Goal: Task Accomplishment & Management: Use online tool/utility

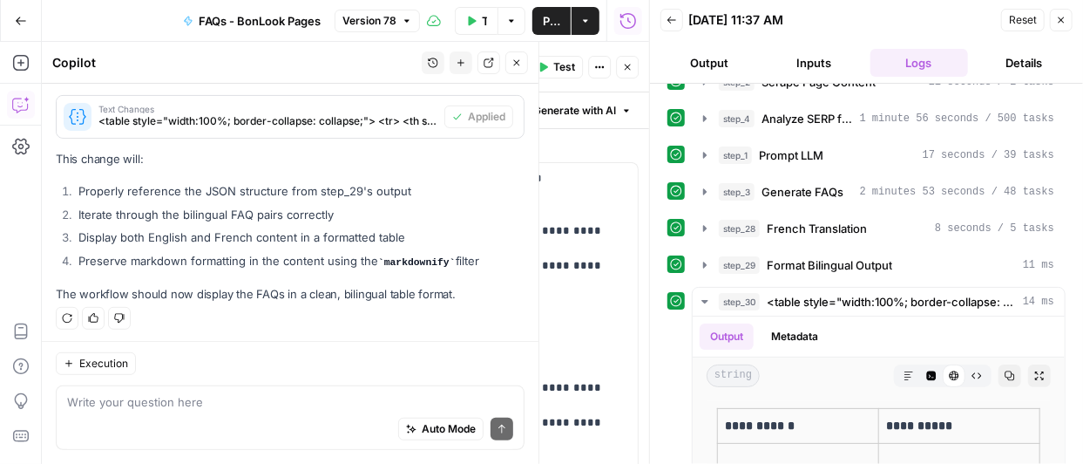
scroll to position [56, 0]
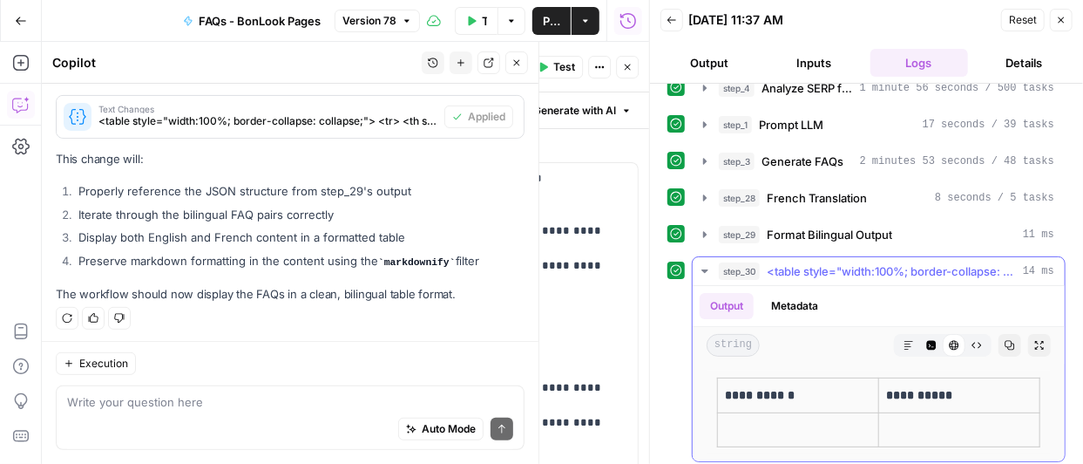
click at [904, 342] on icon "button" at bounding box center [909, 345] width 10 height 10
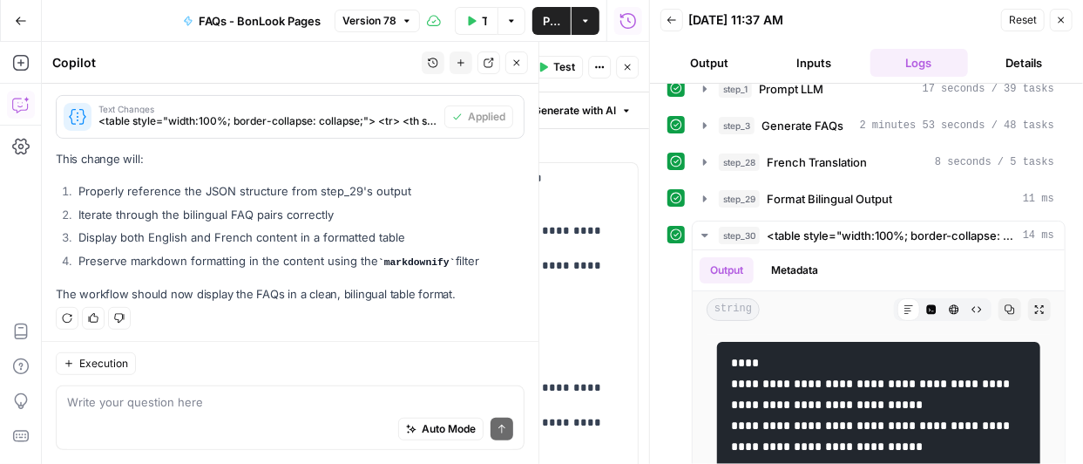
scroll to position [91, 0]
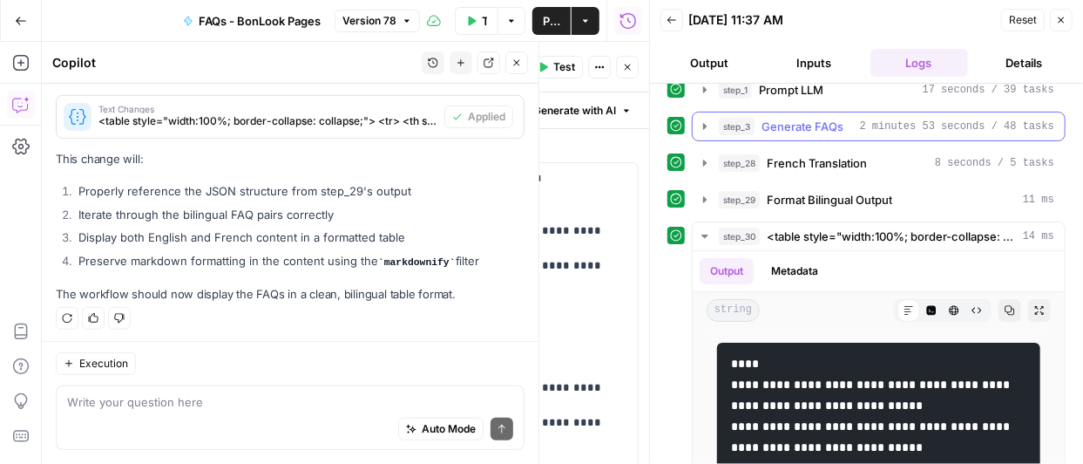
click at [702, 123] on icon "button" at bounding box center [705, 126] width 14 height 14
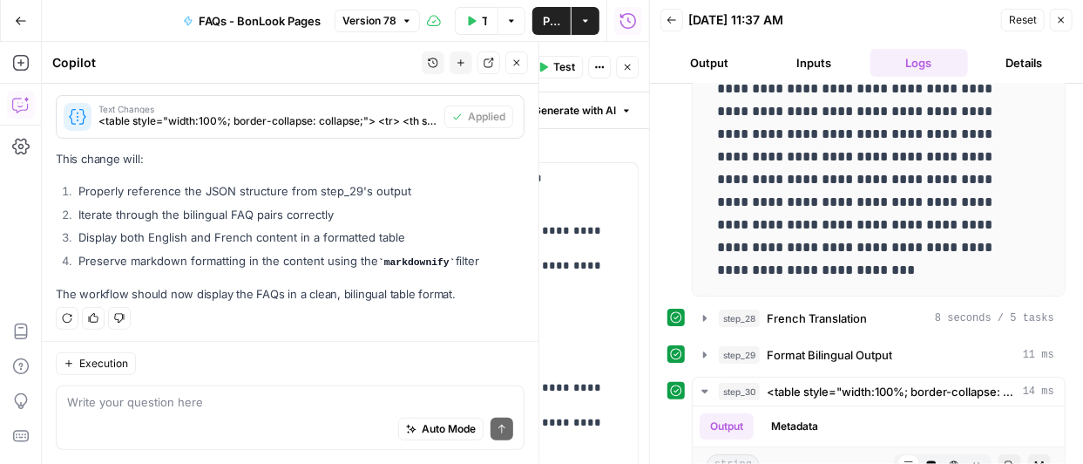
scroll to position [390, 0]
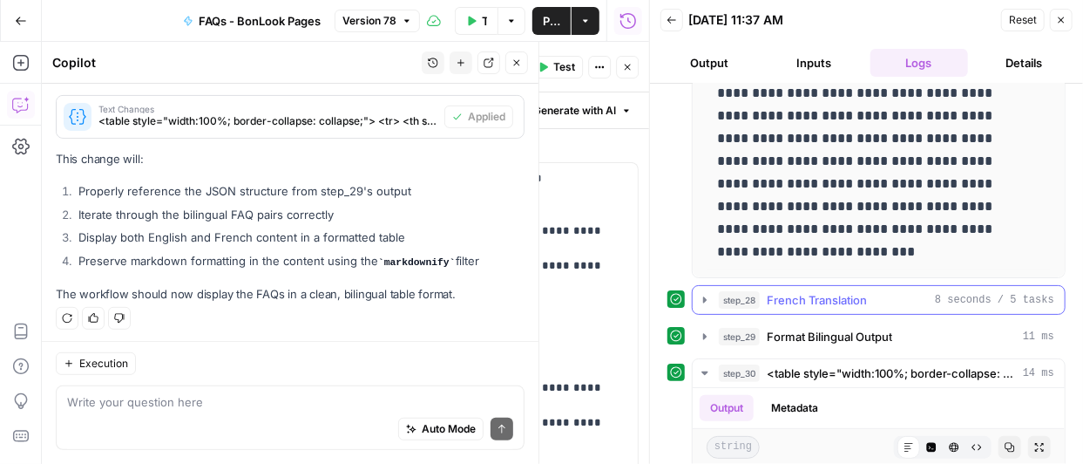
click at [703, 297] on icon "button" at bounding box center [704, 299] width 3 height 6
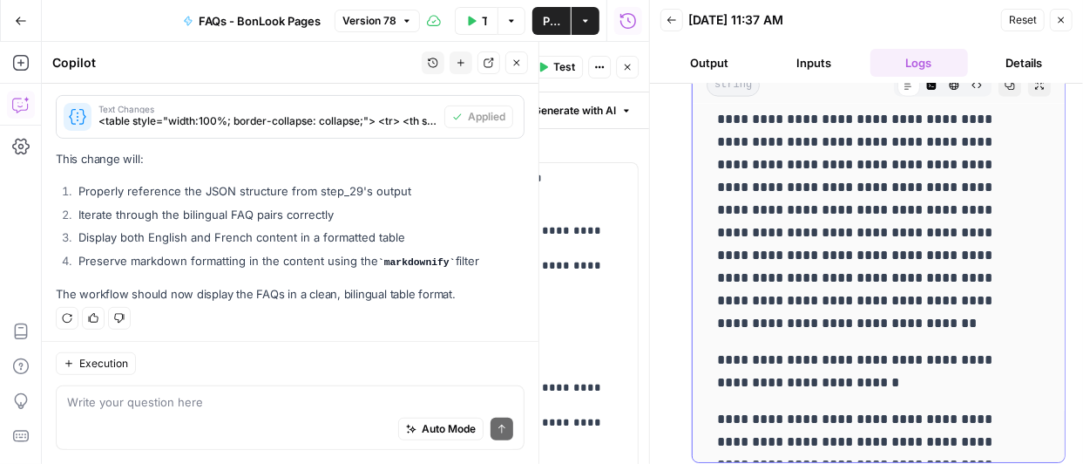
scroll to position [1031, 0]
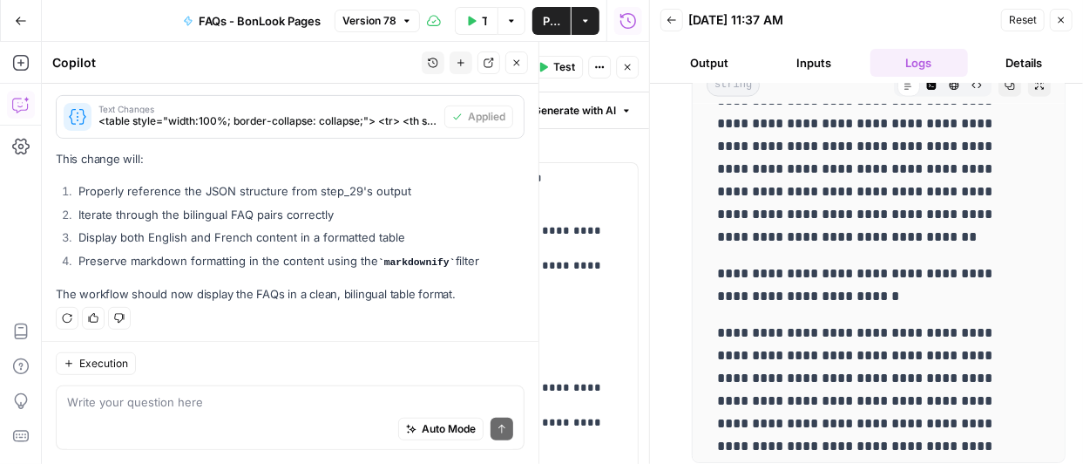
click at [551, 15] on span "Publish" at bounding box center [551, 20] width 17 height 17
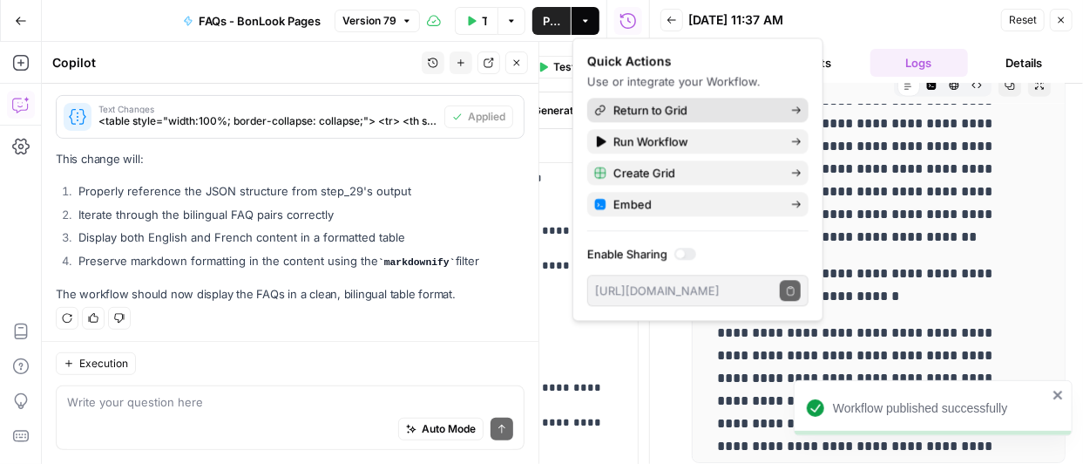
click at [675, 105] on span "Return to Grid" at bounding box center [696, 109] width 164 height 17
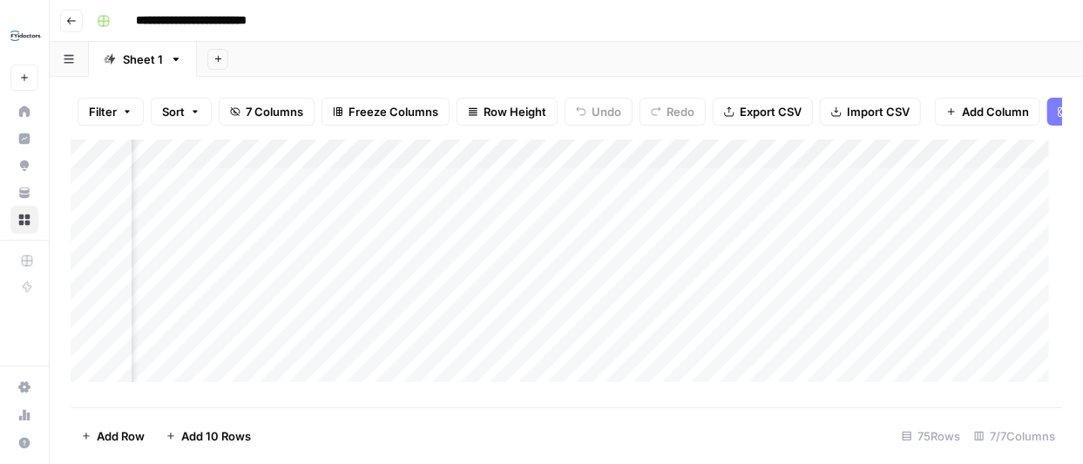
scroll to position [0, 344]
click at [665, 194] on div "Add Column" at bounding box center [567, 266] width 992 height 255
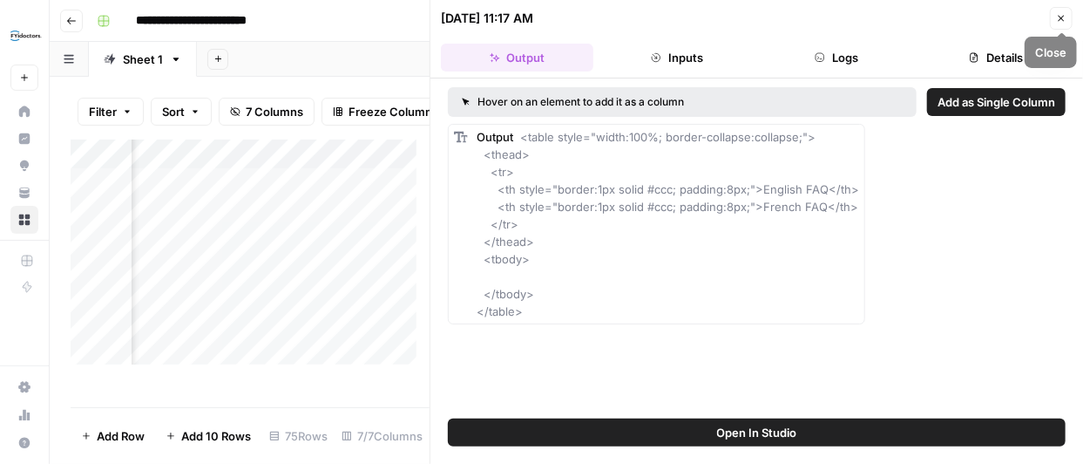
click at [1064, 19] on icon "button" at bounding box center [1061, 18] width 10 height 10
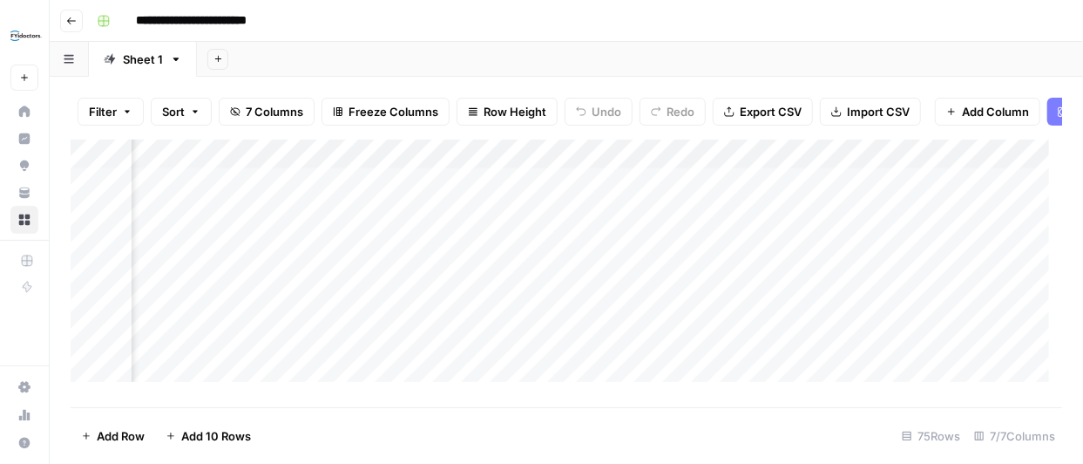
click at [689, 193] on div "Add Column" at bounding box center [567, 266] width 992 height 255
click at [690, 226] on div "Add Column" at bounding box center [567, 266] width 992 height 255
click at [667, 194] on div "Add Column" at bounding box center [567, 266] width 992 height 255
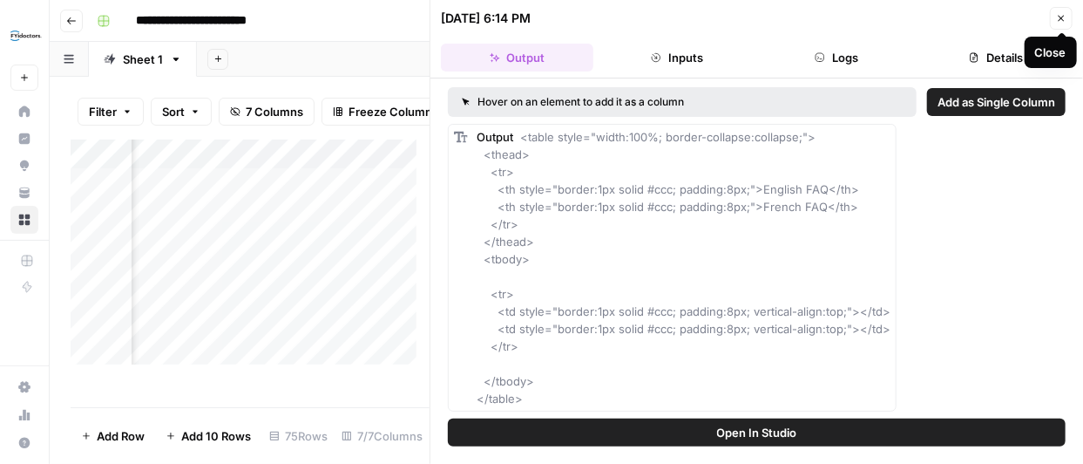
click at [1064, 17] on icon "button" at bounding box center [1061, 18] width 10 height 10
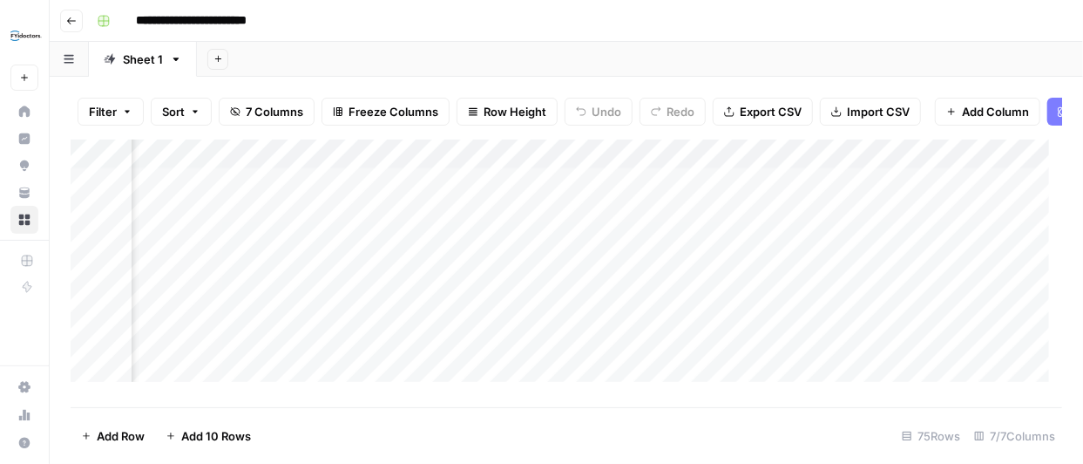
scroll to position [0, 1025]
click at [934, 194] on div "Add Column" at bounding box center [567, 266] width 992 height 255
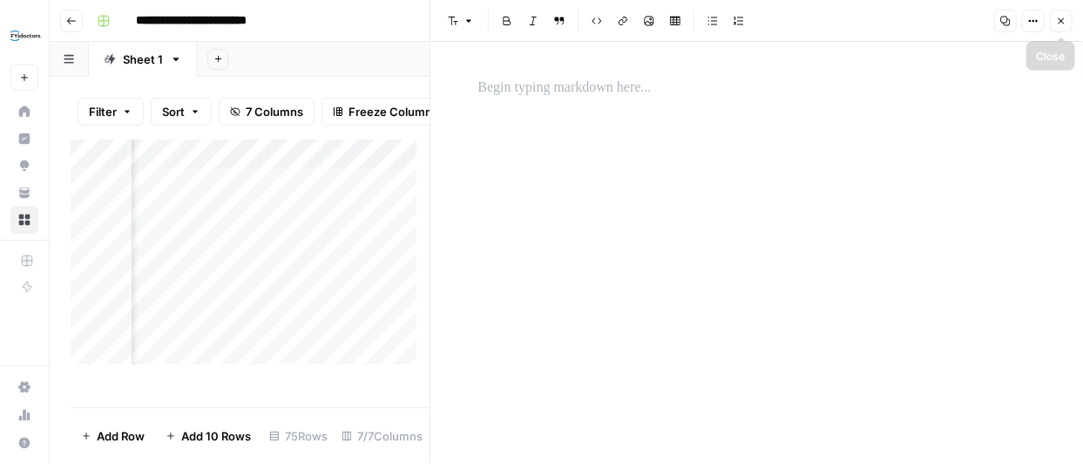
click at [1060, 17] on icon "button" at bounding box center [1061, 21] width 10 height 10
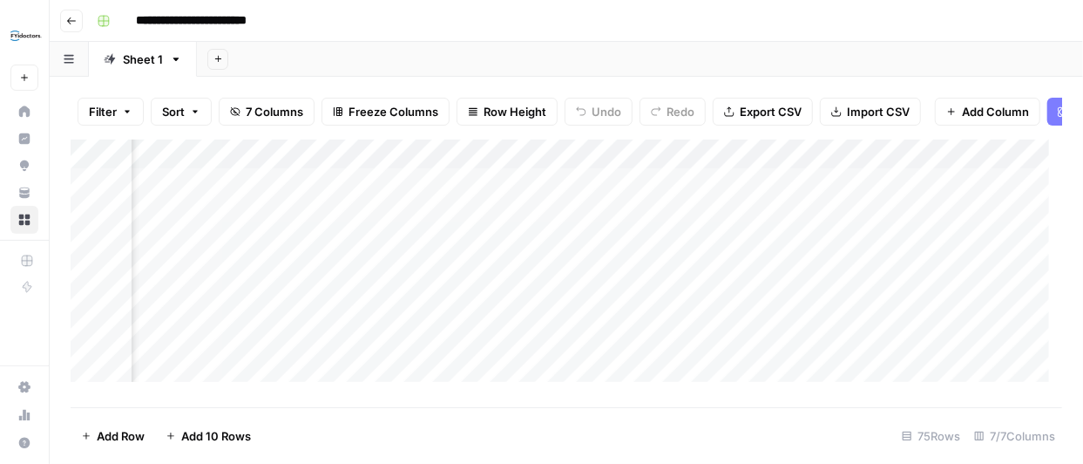
scroll to position [0, 359]
click at [943, 194] on div "Add Column" at bounding box center [567, 266] width 992 height 255
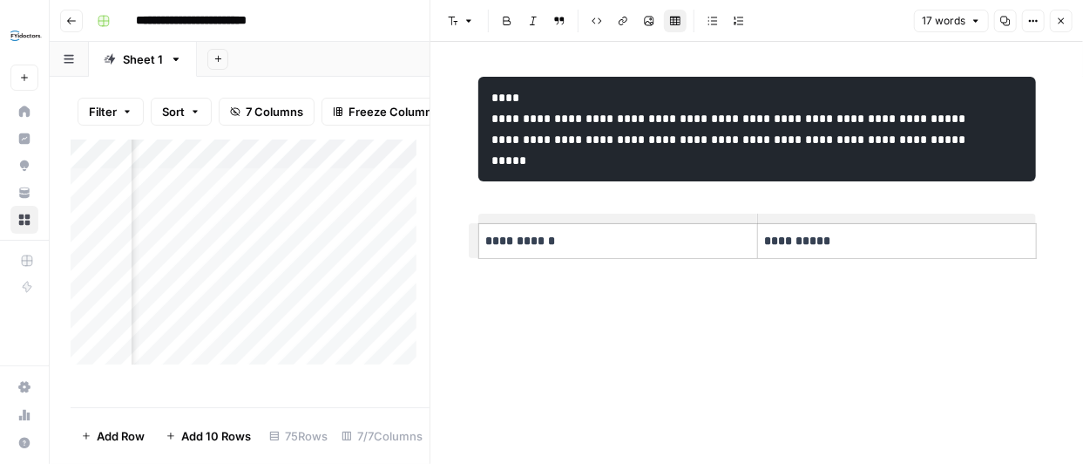
click at [1063, 22] on icon "button" at bounding box center [1062, 21] width 6 height 6
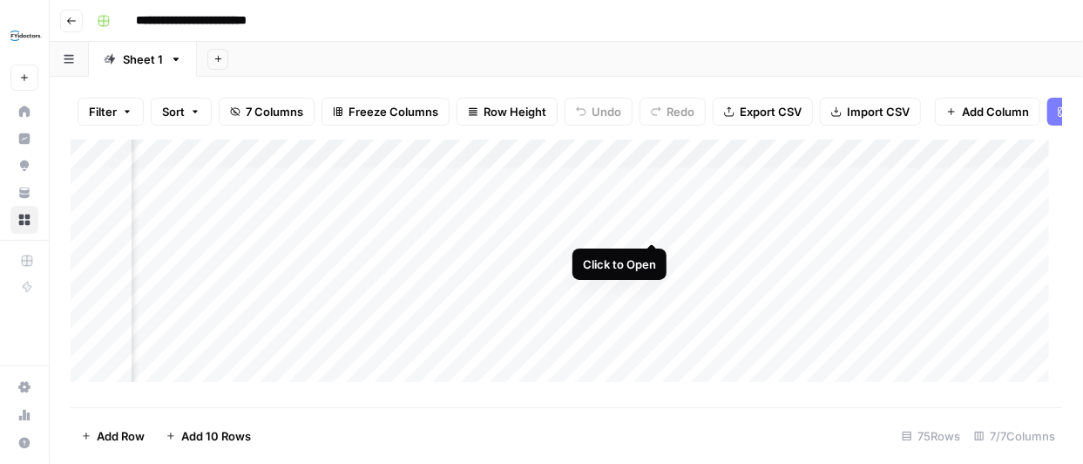
click at [650, 225] on div "Add Column" at bounding box center [567, 266] width 992 height 255
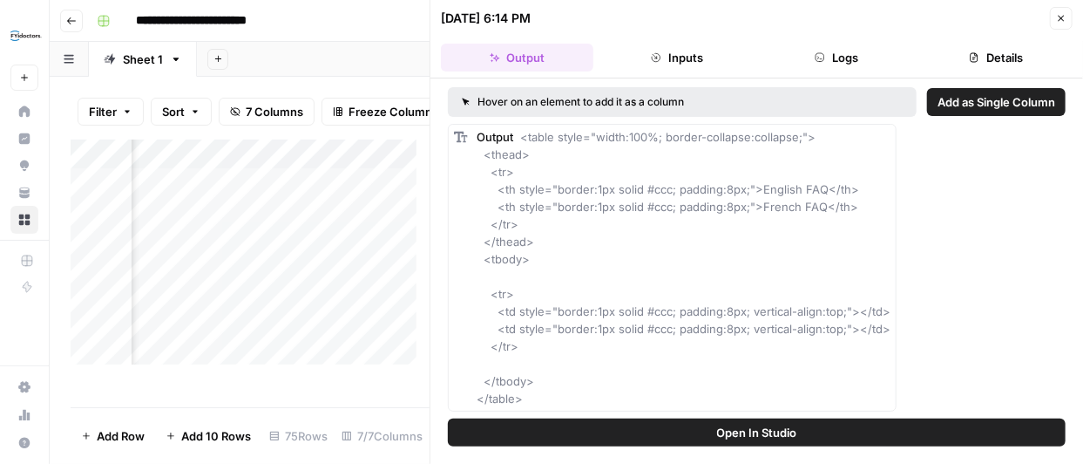
click at [682, 60] on button "Inputs" at bounding box center [677, 58] width 153 height 28
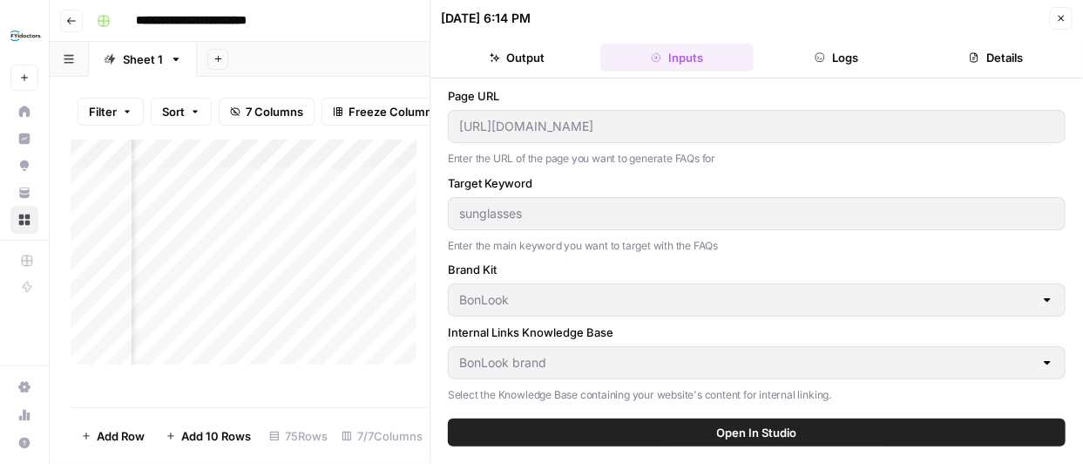
click at [845, 52] on button "Logs" at bounding box center [837, 58] width 153 height 28
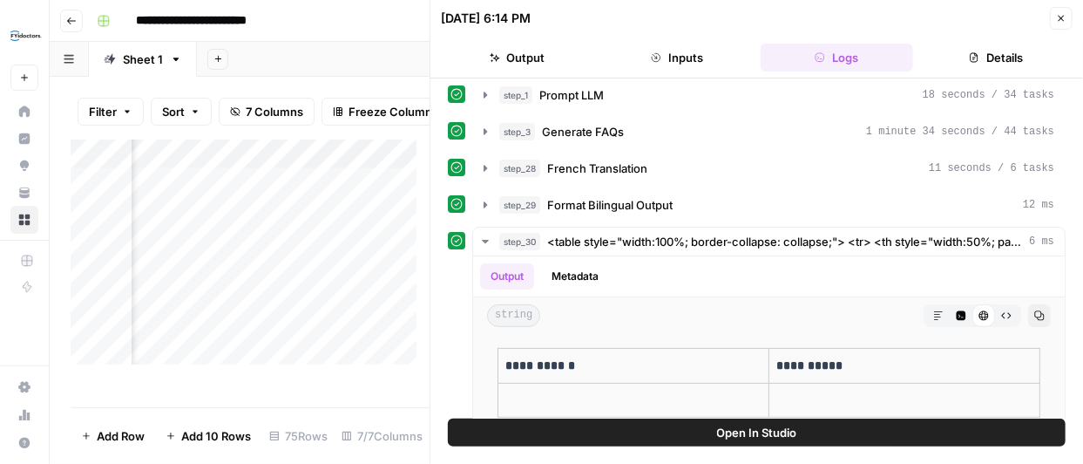
scroll to position [81, 0]
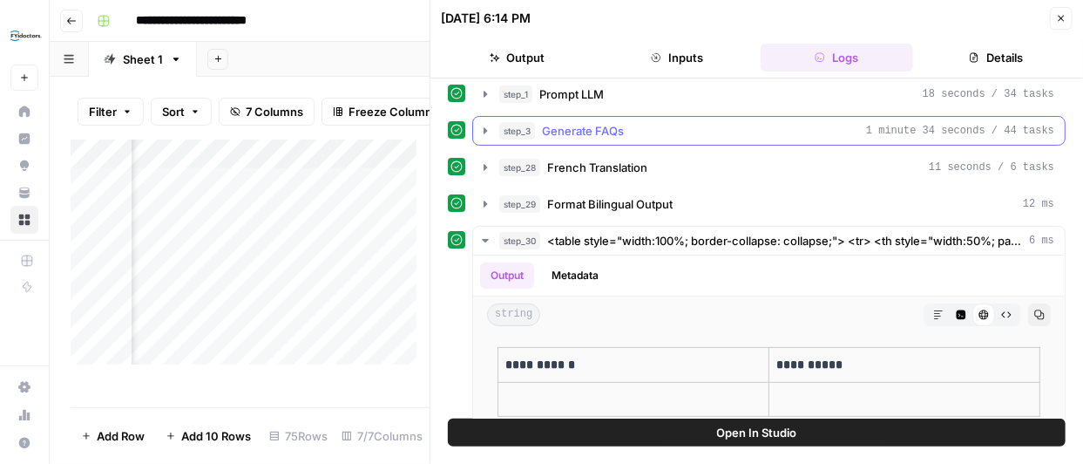
click at [486, 126] on icon "button" at bounding box center [486, 131] width 14 height 14
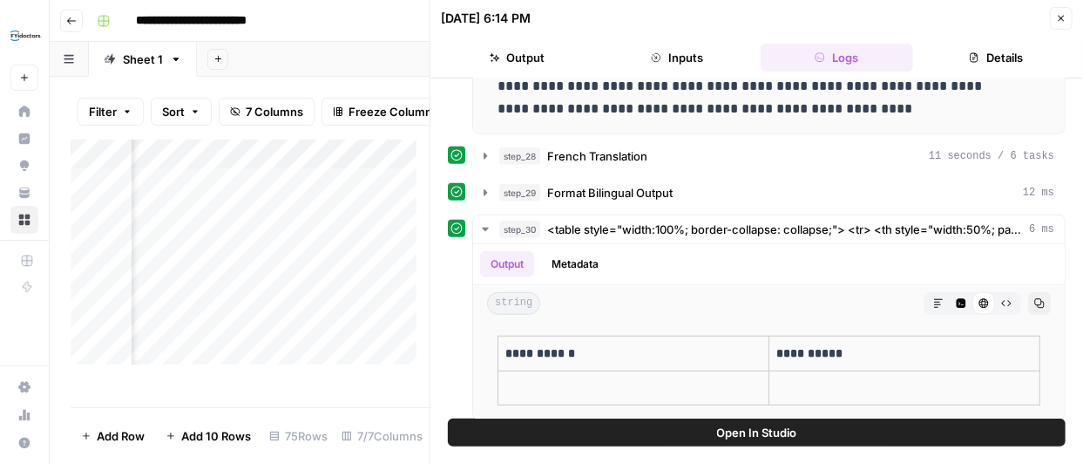
scroll to position [533, 0]
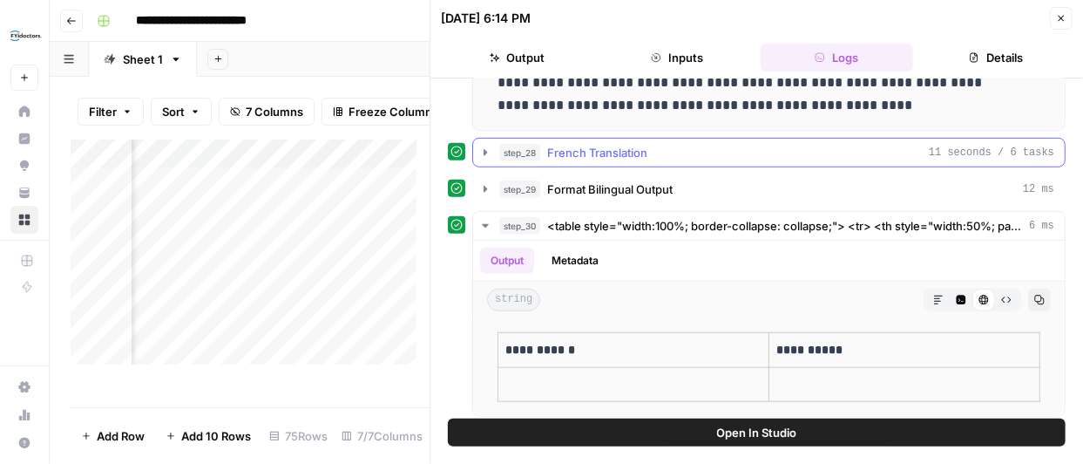
click at [482, 146] on icon "button" at bounding box center [486, 153] width 14 height 14
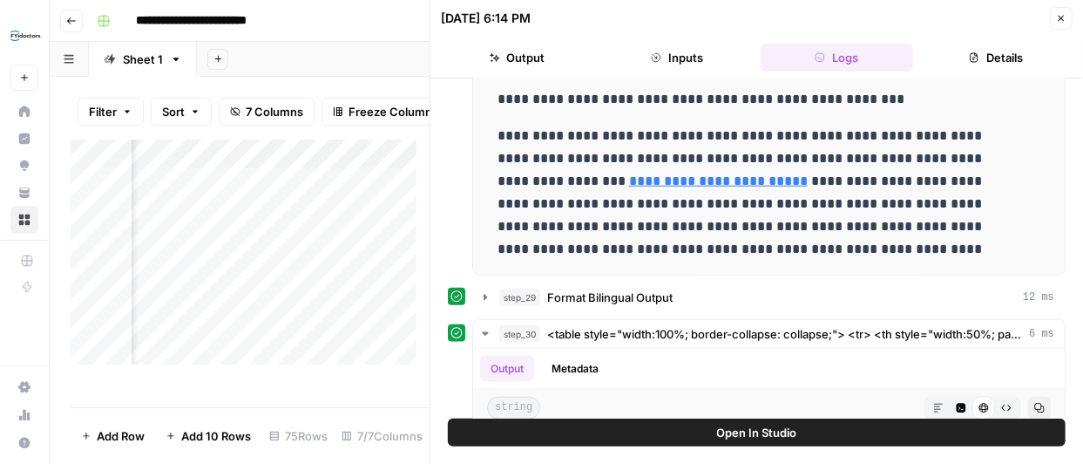
scroll to position [892, 0]
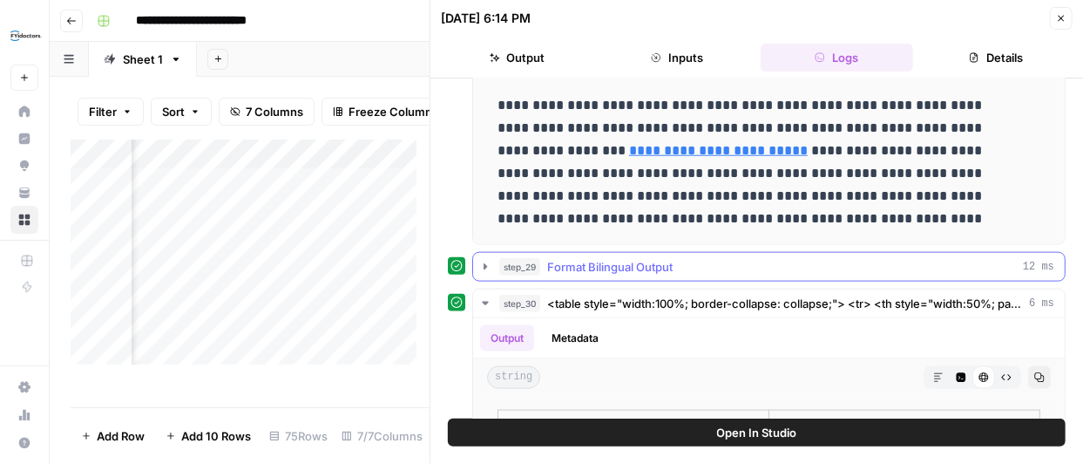
click at [486, 262] on icon "button" at bounding box center [486, 267] width 14 height 14
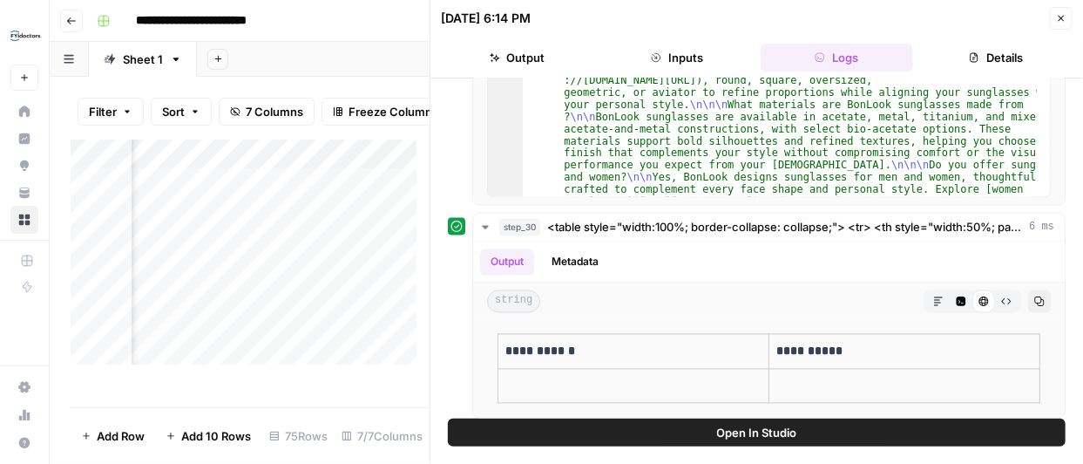
scroll to position [1405, 0]
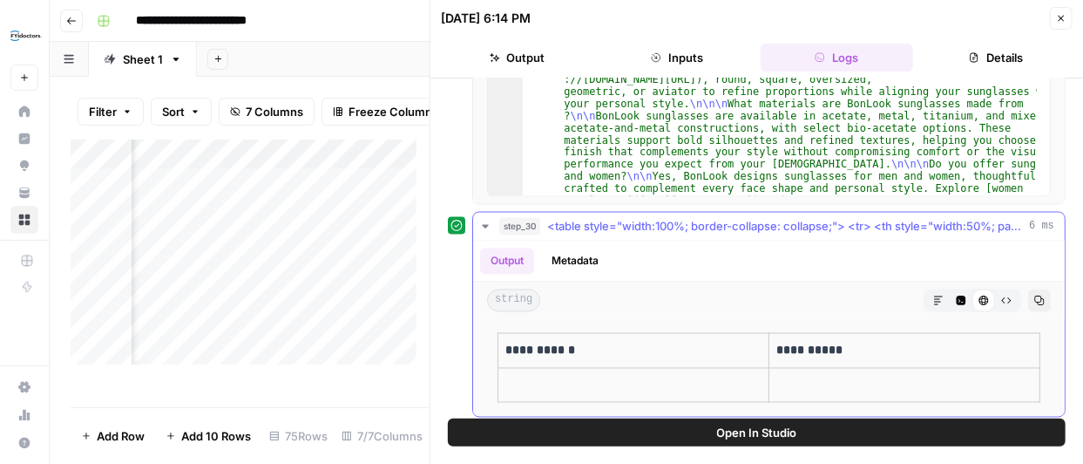
click at [980, 296] on icon at bounding box center [985, 301] width 10 height 10
click at [932, 291] on button "Markdown" at bounding box center [938, 300] width 23 height 23
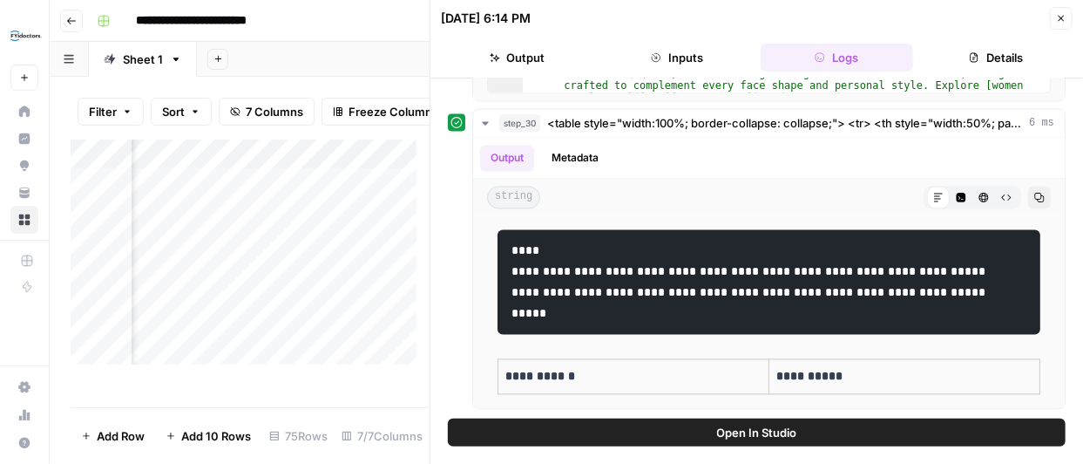
scroll to position [1562, 0]
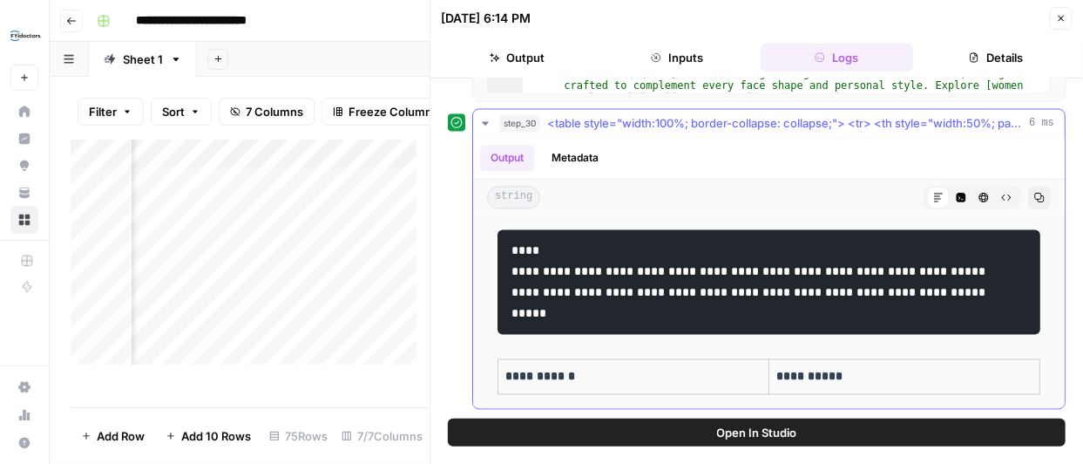
click at [811, 377] on p "**********" at bounding box center [902, 377] width 251 height 20
click at [717, 378] on p "**********" at bounding box center [631, 377] width 251 height 20
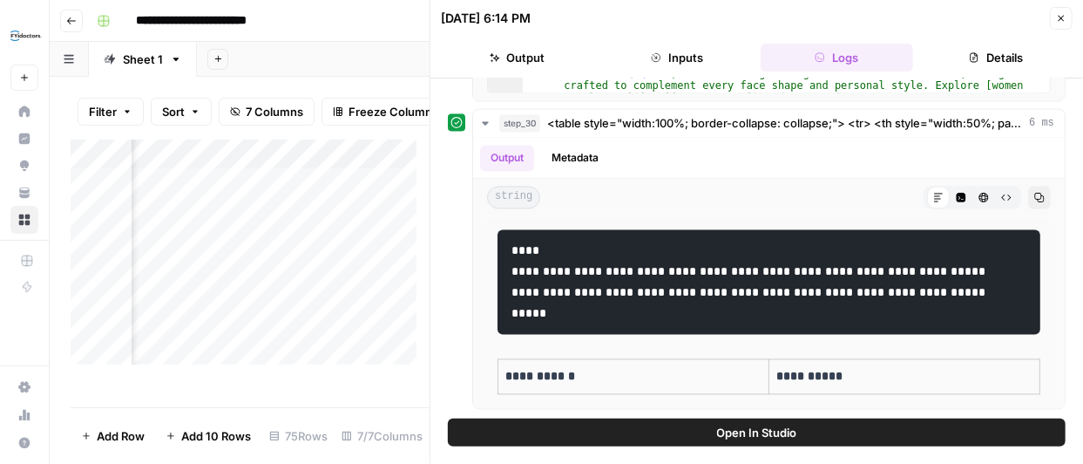
click at [765, 431] on span "Open In Studio" at bounding box center [757, 432] width 80 height 17
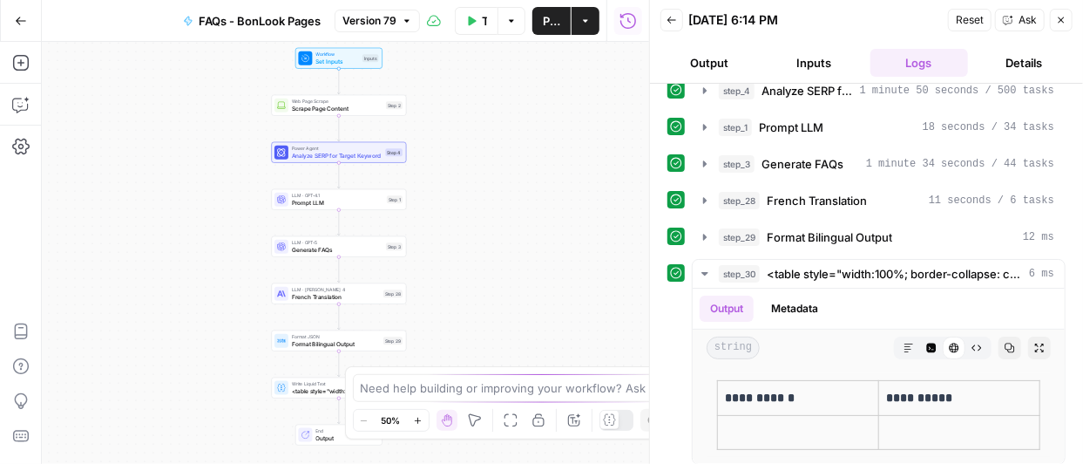
scroll to position [56, 0]
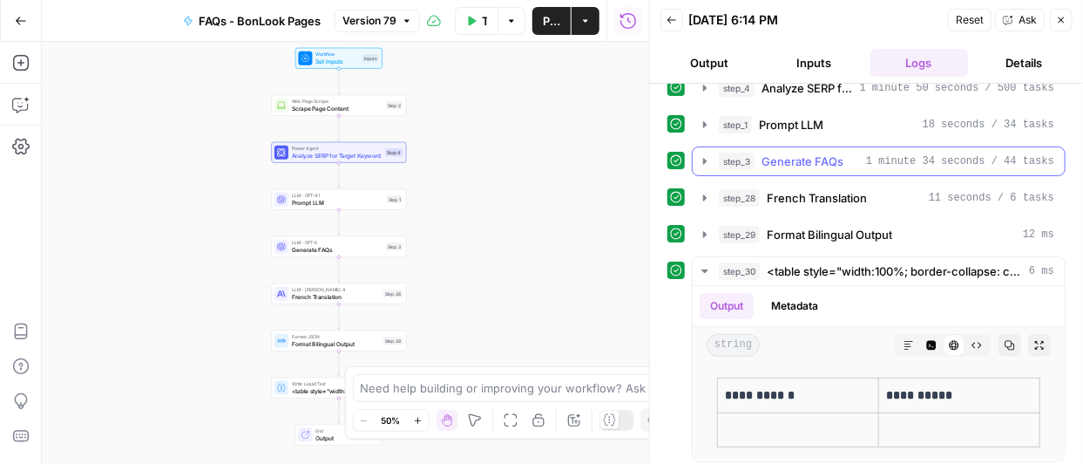
click at [698, 159] on icon "button" at bounding box center [705, 161] width 14 height 14
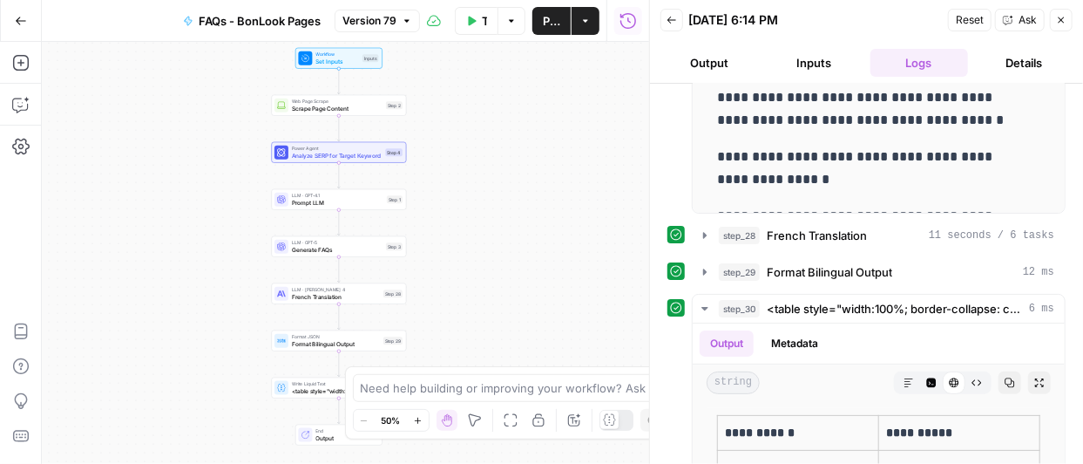
scroll to position [445, 0]
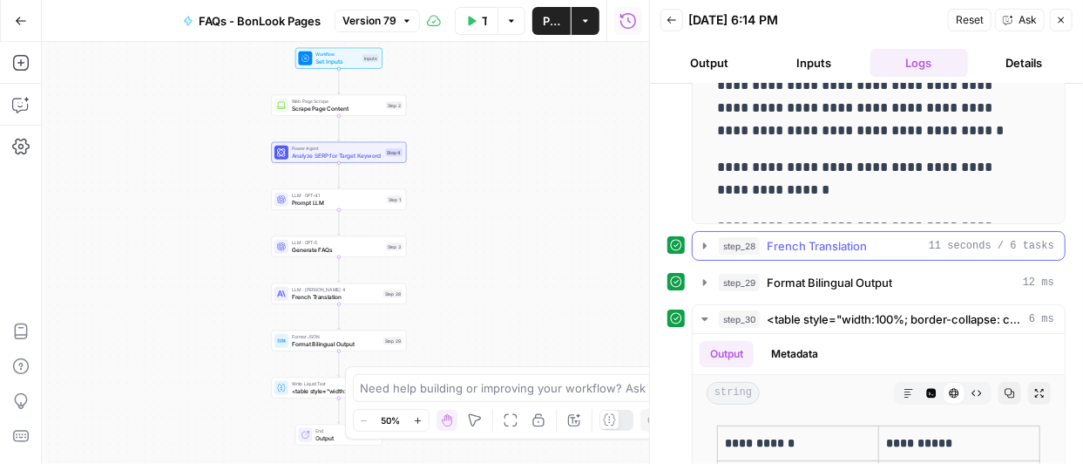
click at [703, 242] on icon "button" at bounding box center [704, 245] width 3 height 6
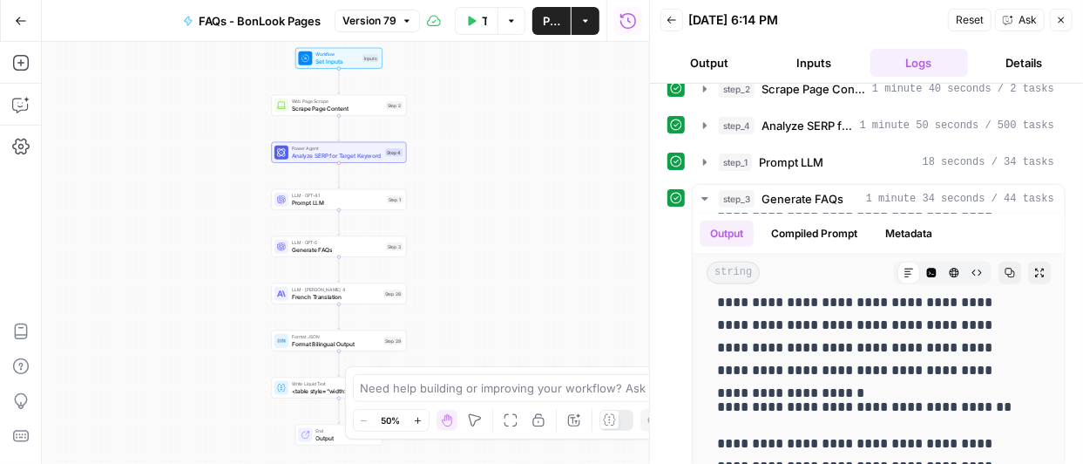
scroll to position [16, 0]
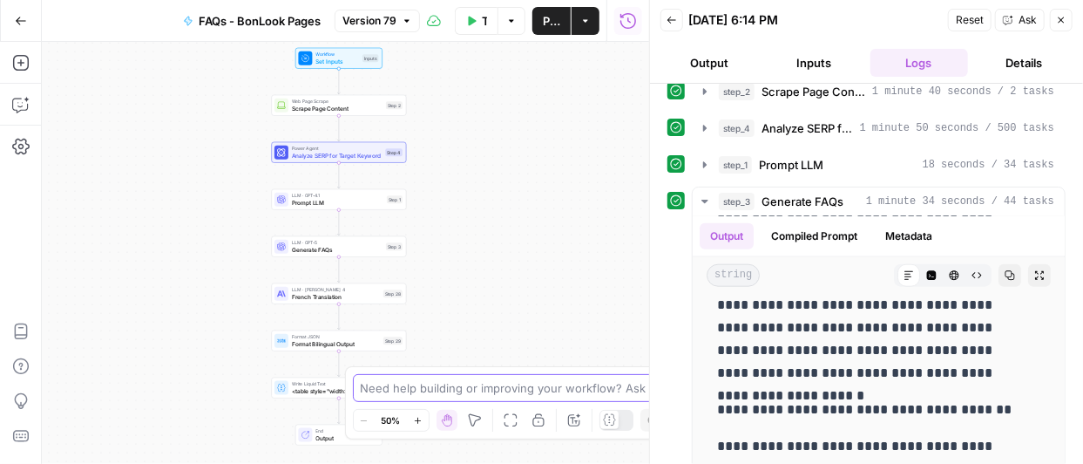
click at [466, 392] on textarea at bounding box center [532, 387] width 343 height 17
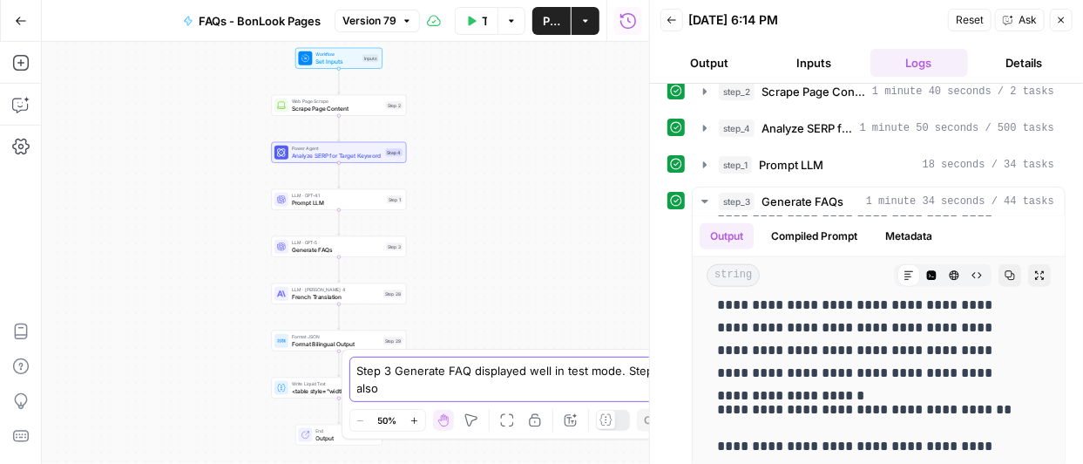
click at [547, 380] on textarea "Step 3 Generate FAQ displayed well in test mode. Step 28 also" at bounding box center [524, 379] width 335 height 35
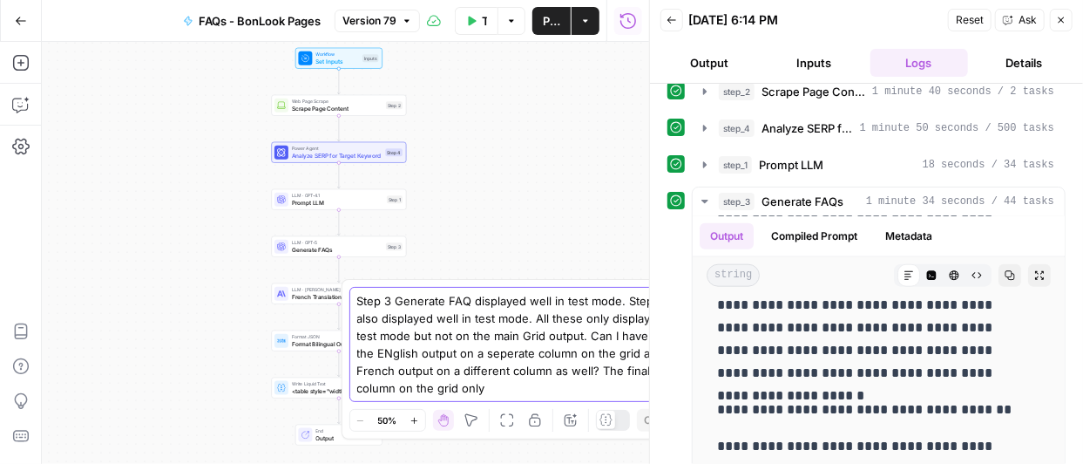
click at [596, 374] on textarea "Step 3 Generate FAQ displayed well in test mode. Step 28 also displayed well in…" at bounding box center [524, 344] width 335 height 105
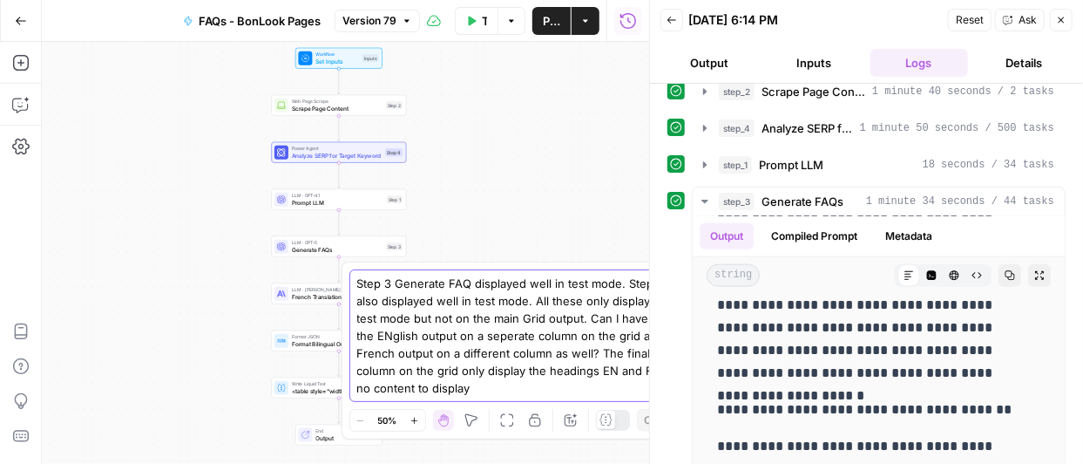
type textarea "Step 3 Generate FAQ displayed well in test mode. Step 28 also displayed well in…"
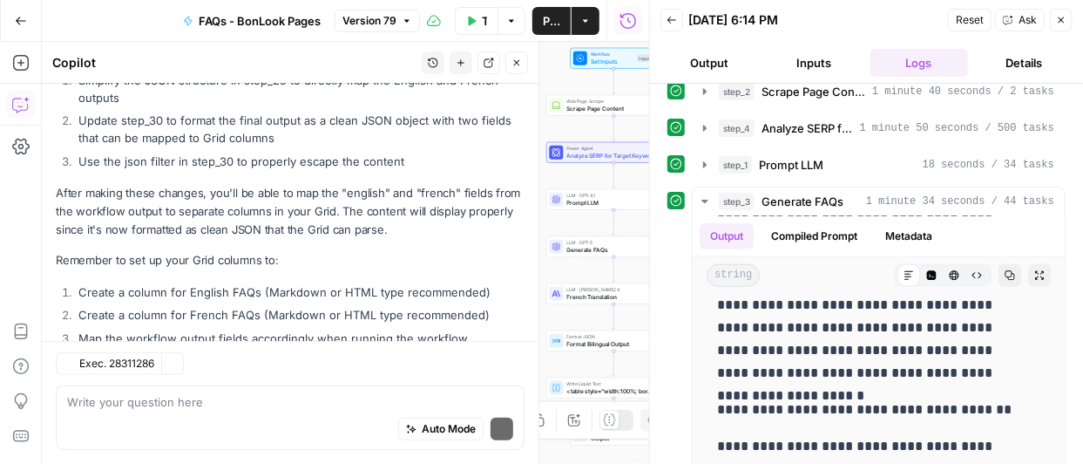
scroll to position [574, 0]
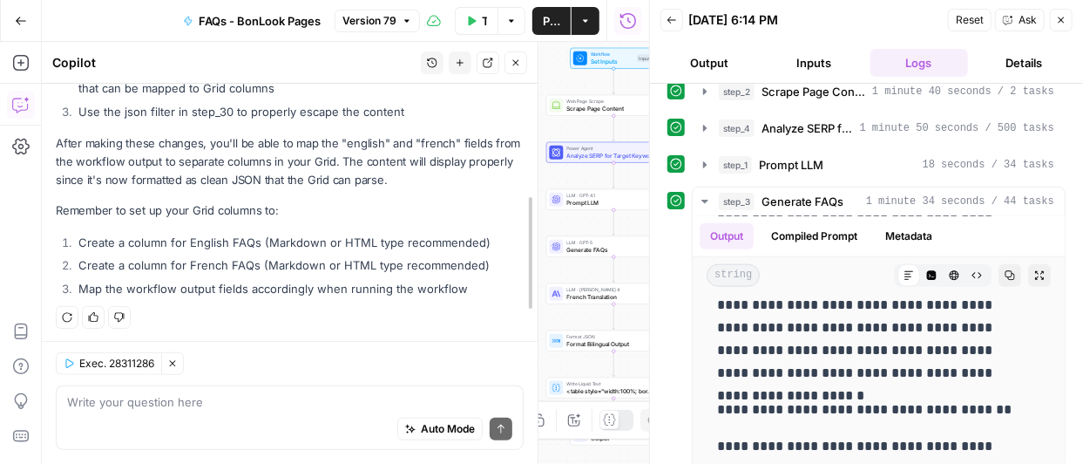
drag, startPoint x: 529, startPoint y: 378, endPoint x: 528, endPoint y: 350, distance: 28.8
click at [295, 404] on textarea at bounding box center [289, 401] width 445 height 17
type textarea "I have already created these columns but nothing displays"
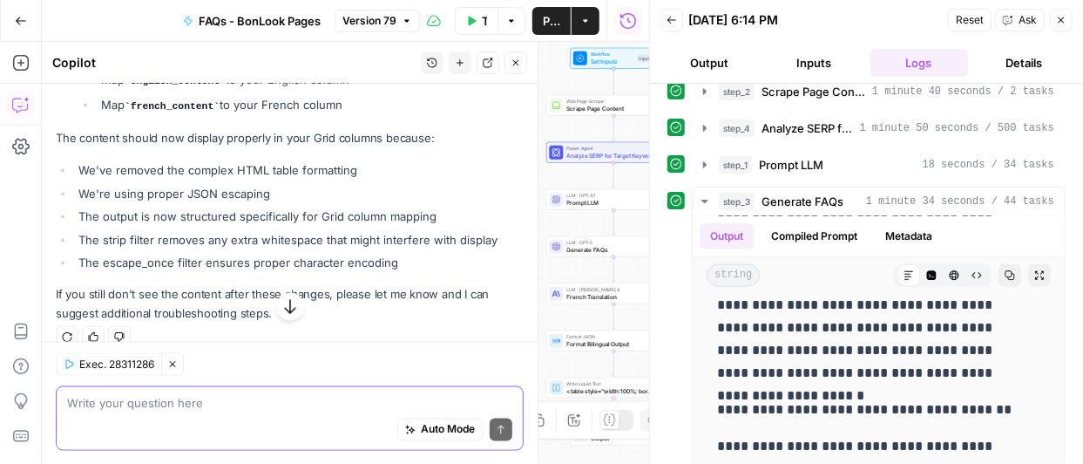
scroll to position [1173, 0]
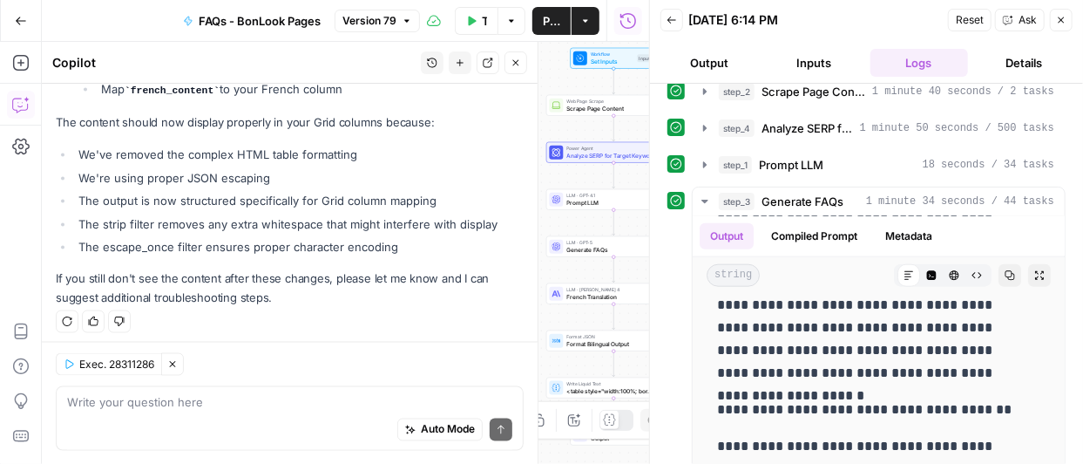
click at [359, 416] on div "Auto Mode Send" at bounding box center [289, 430] width 445 height 38
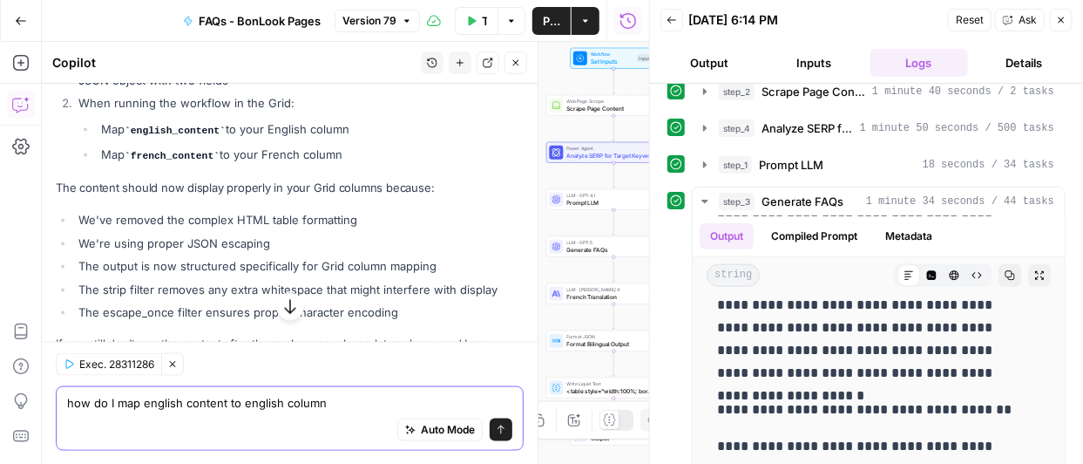
scroll to position [1158, 0]
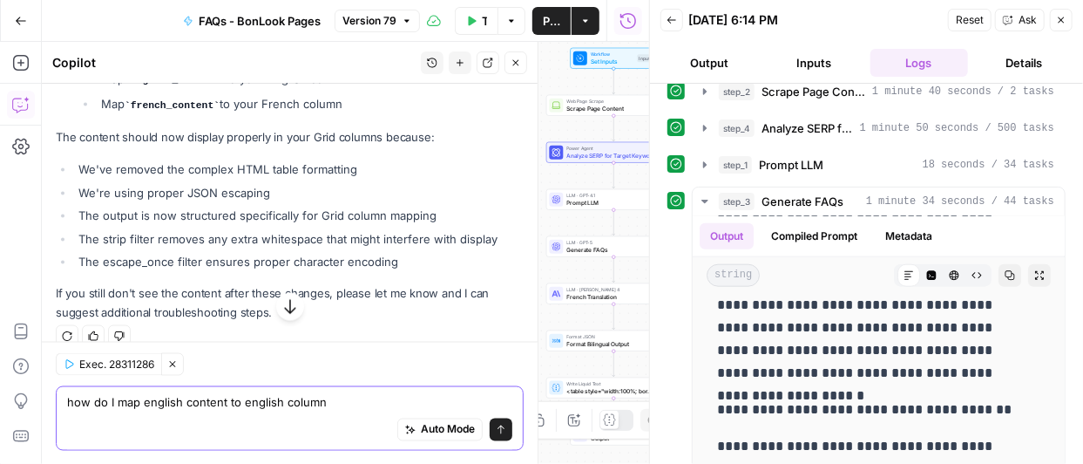
click at [185, 401] on textarea "how do I map english content to english column" at bounding box center [289, 401] width 445 height 17
type textarea "how do I map english_content to english column"
click at [496, 433] on icon "submit" at bounding box center [501, 429] width 10 height 10
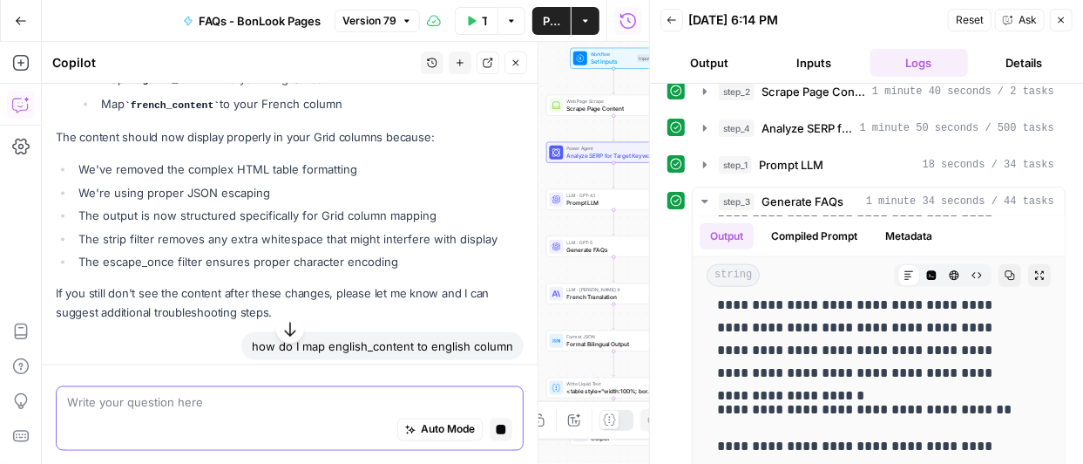
click at [284, 326] on icon "button" at bounding box center [290, 328] width 17 height 17
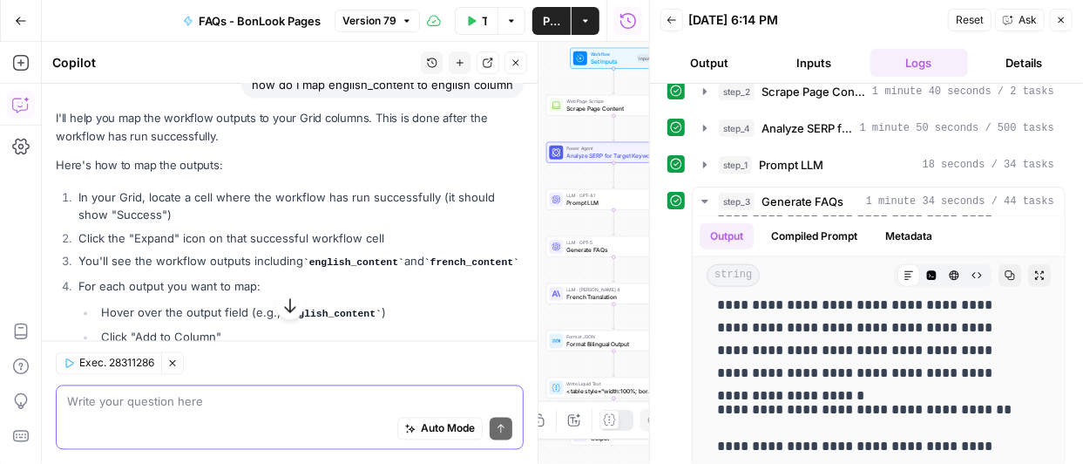
scroll to position [1403, 0]
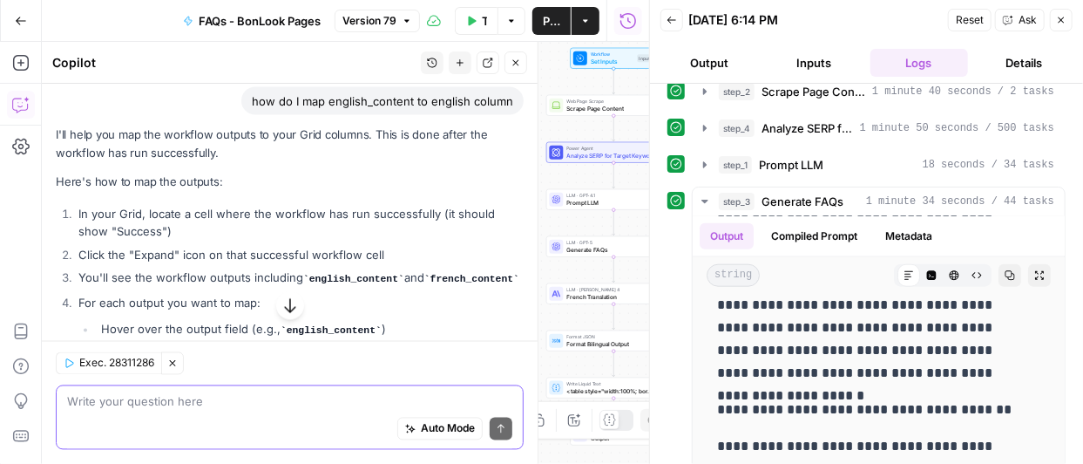
click at [356, 409] on textarea at bounding box center [289, 401] width 445 height 17
type textarea "I cant see the expand icon"
click at [286, 310] on icon "button" at bounding box center [290, 305] width 17 height 17
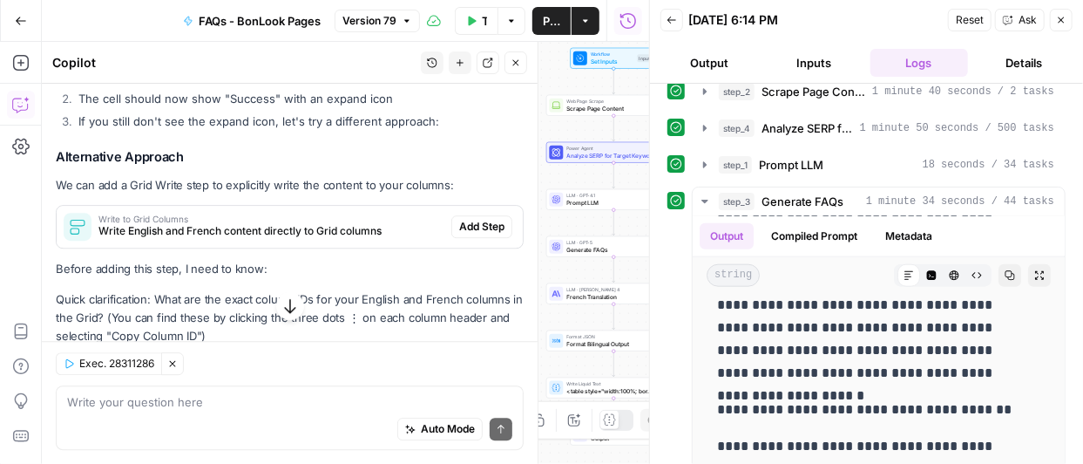
scroll to position [2176, 0]
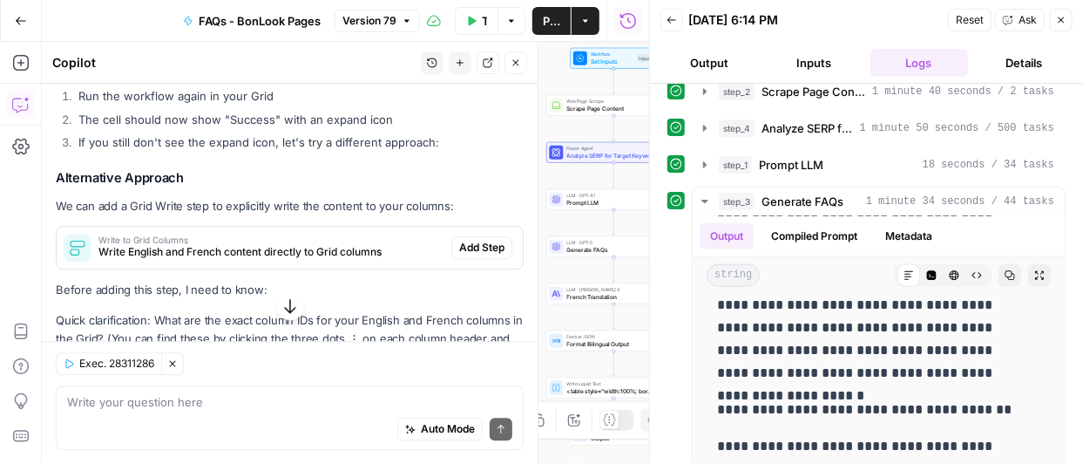
click at [468, 240] on span "Add Step" at bounding box center [481, 248] width 45 height 16
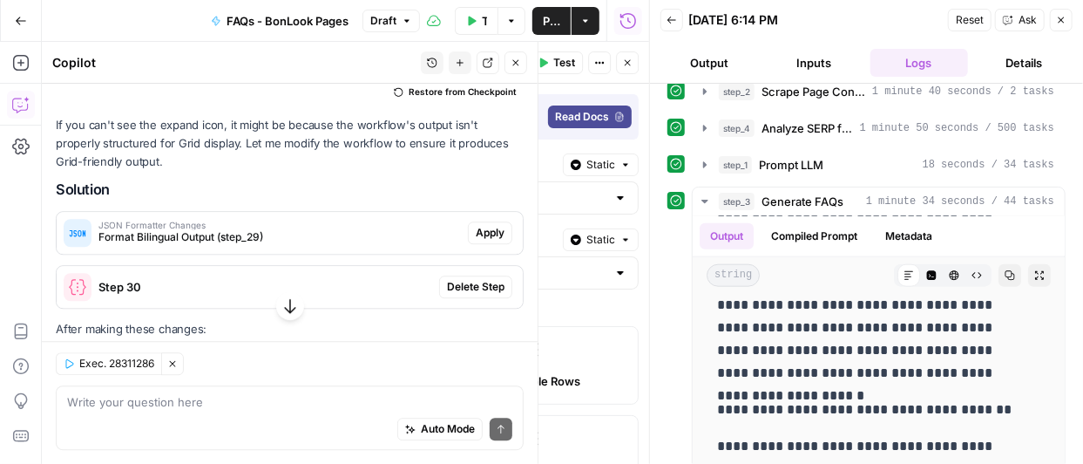
scroll to position [2018, 0]
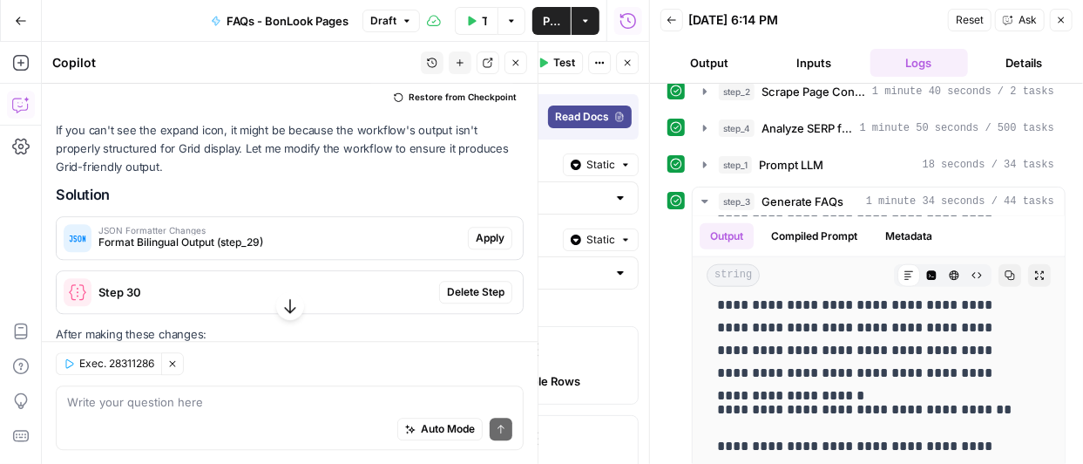
click at [488, 230] on span "Apply" at bounding box center [490, 238] width 29 height 16
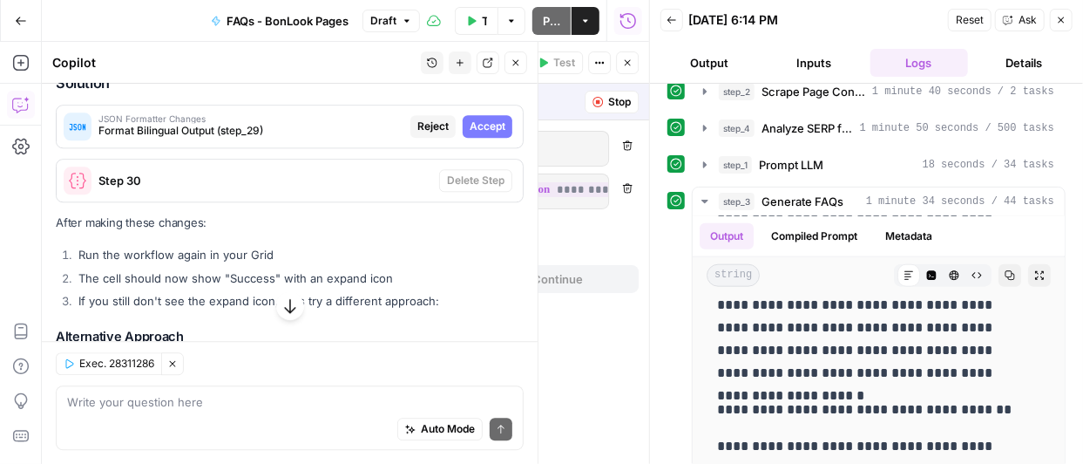
scroll to position [1935, 0]
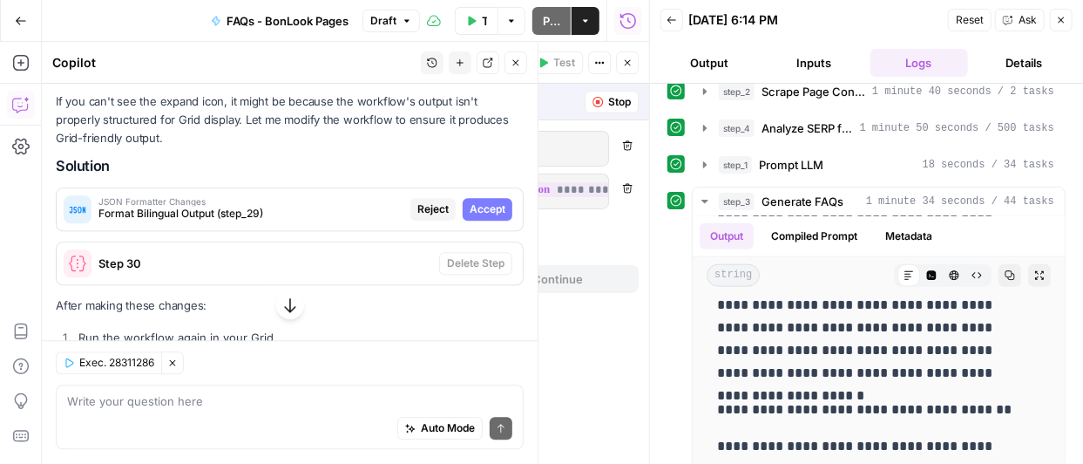
click at [478, 201] on span "Accept" at bounding box center [488, 209] width 36 height 16
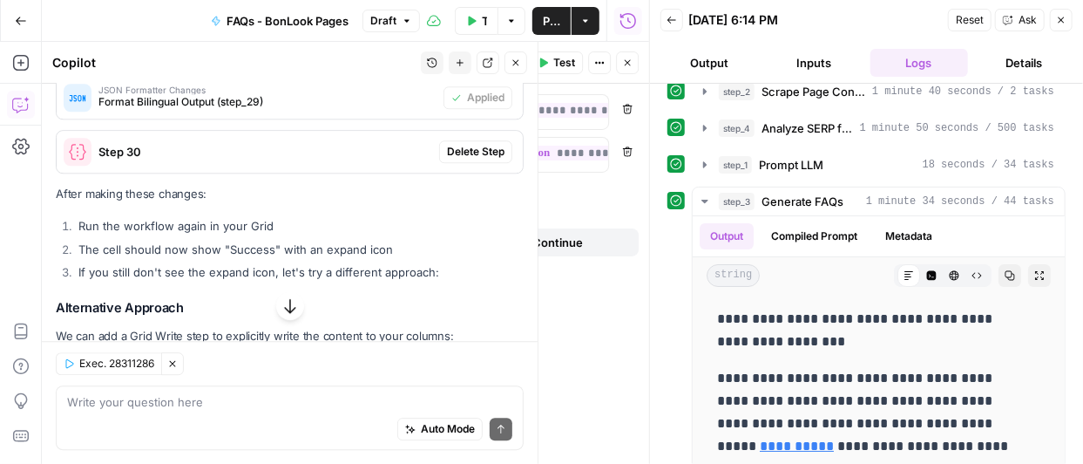
scroll to position [2163, 0]
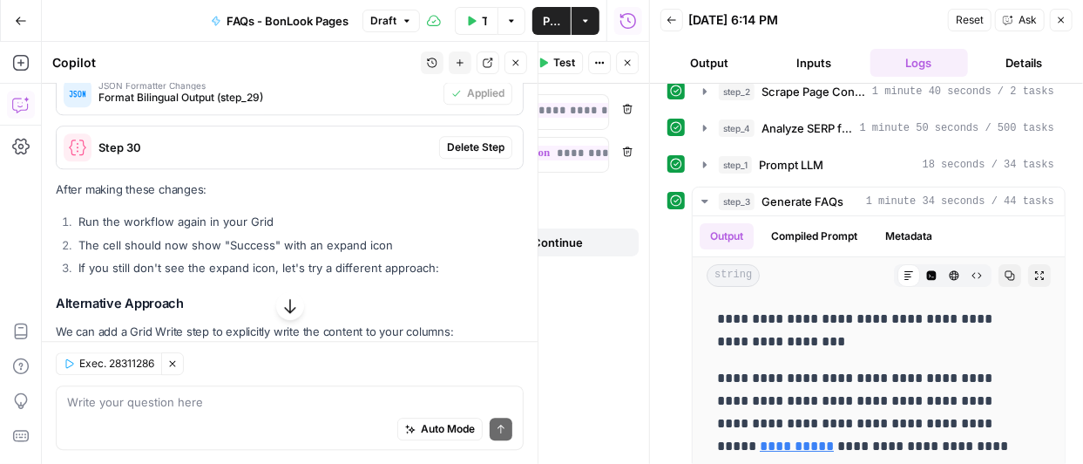
click at [476, 139] on span "Delete Step" at bounding box center [476, 147] width 58 height 16
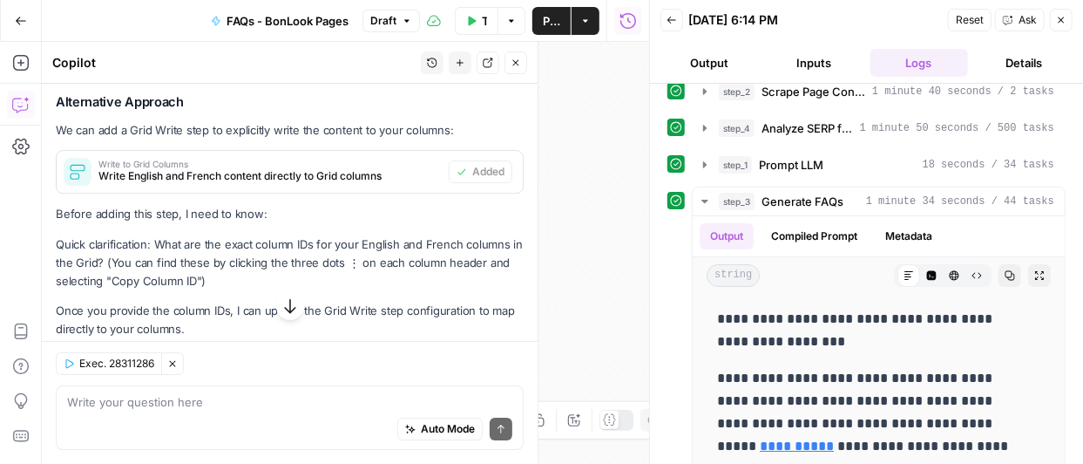
scroll to position [2380, 0]
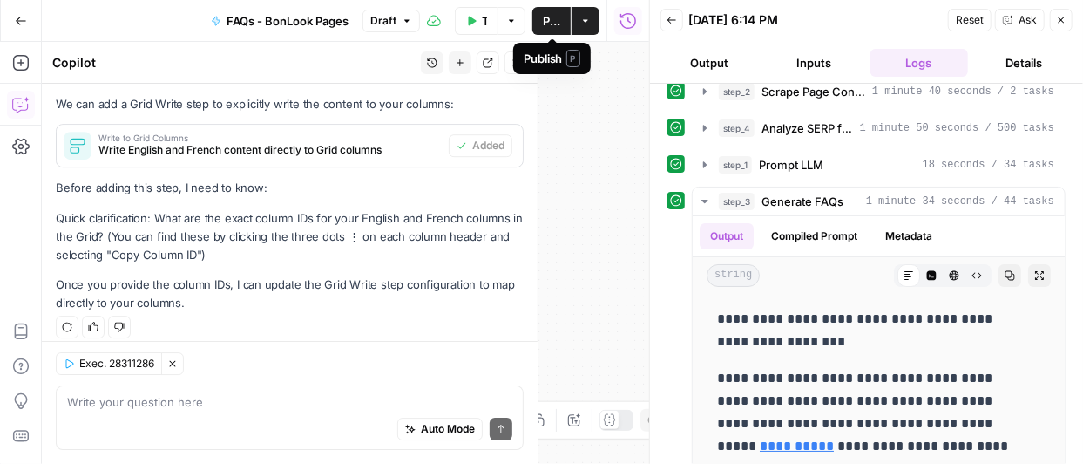
click at [550, 24] on span "Publish" at bounding box center [551, 20] width 17 height 17
click at [589, 22] on icon "button" at bounding box center [586, 21] width 10 height 10
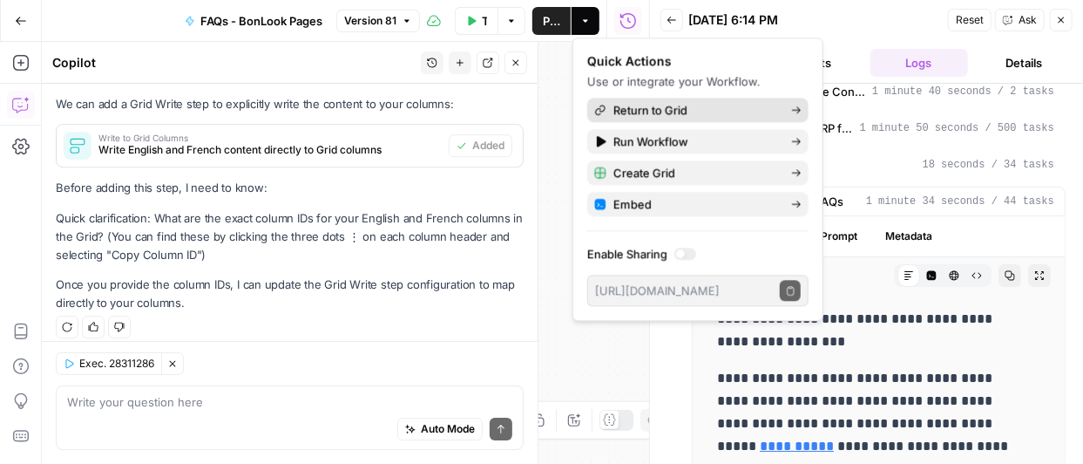
click at [645, 110] on span "Return to Grid" at bounding box center [696, 109] width 164 height 17
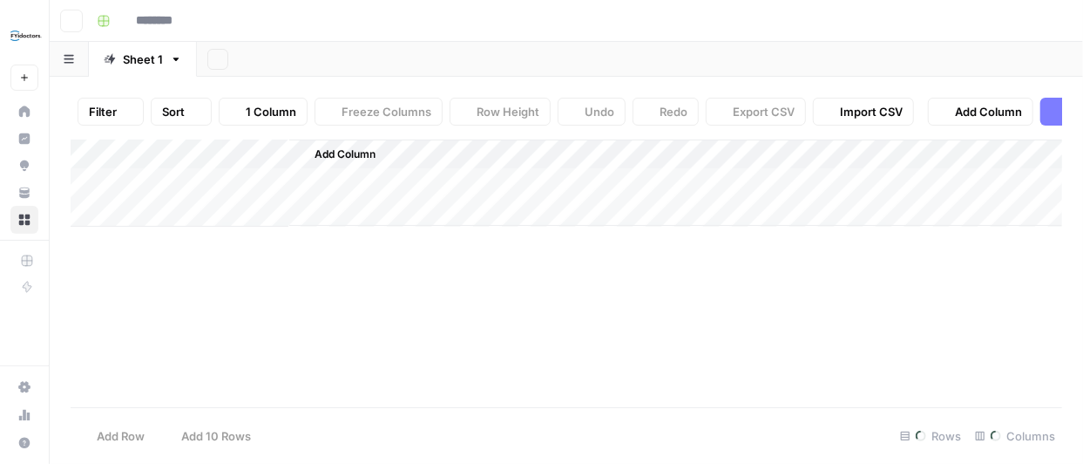
type input "**********"
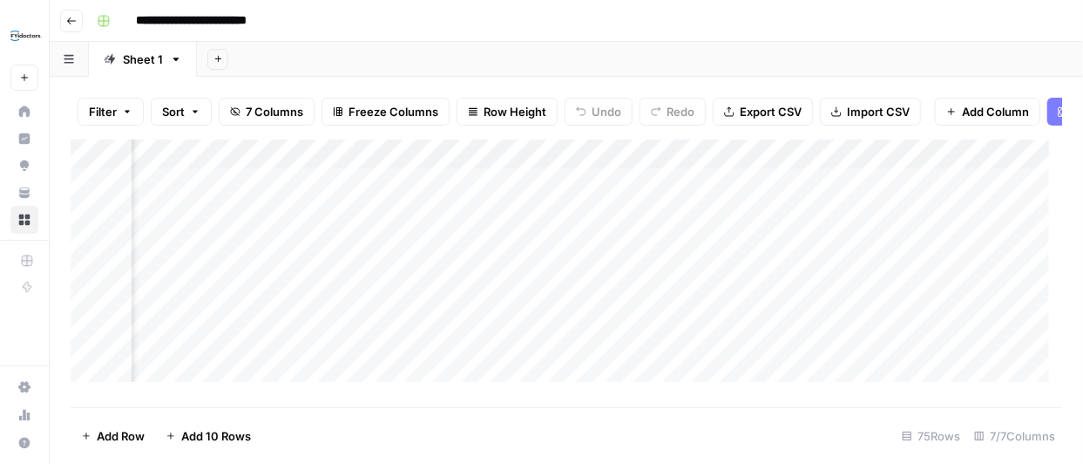
scroll to position [0, 425]
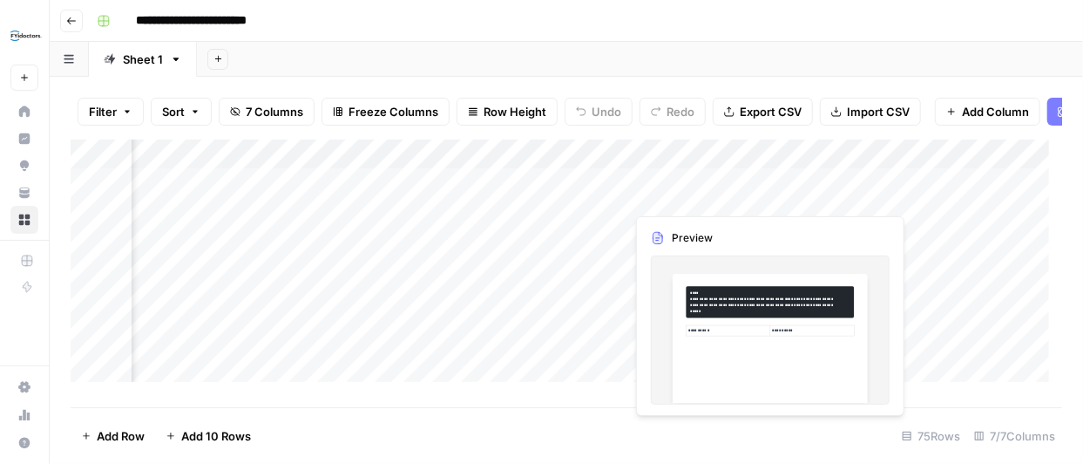
click at [858, 197] on div "Add Column" at bounding box center [567, 266] width 992 height 255
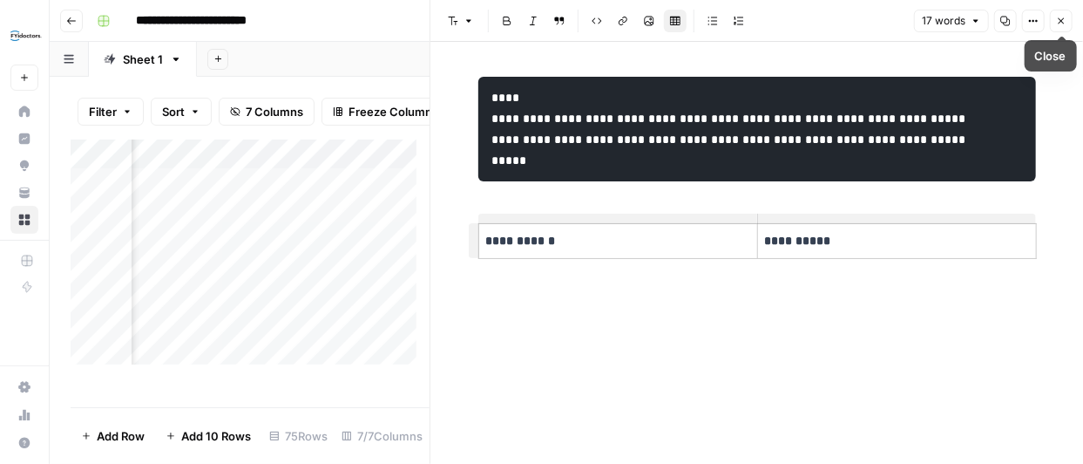
click at [1062, 22] on icon "button" at bounding box center [1061, 21] width 10 height 10
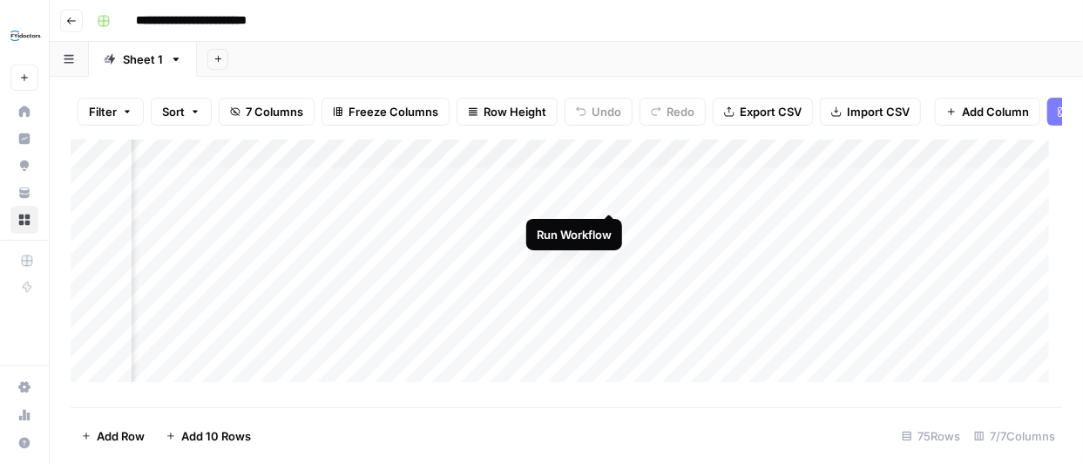
click at [607, 194] on div "Add Column" at bounding box center [567, 266] width 992 height 255
click at [585, 193] on div "Add Column" at bounding box center [567, 266] width 992 height 255
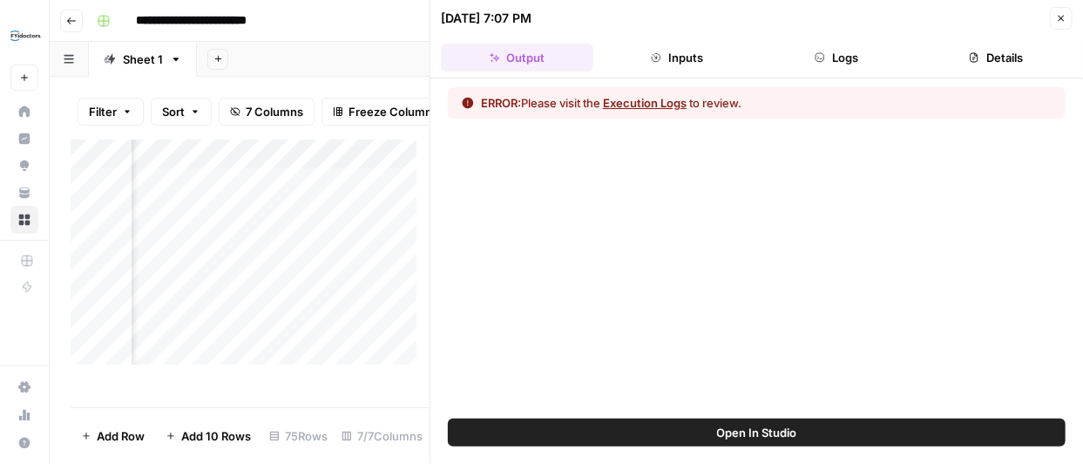
click at [659, 98] on button "Execution Logs" at bounding box center [645, 102] width 84 height 17
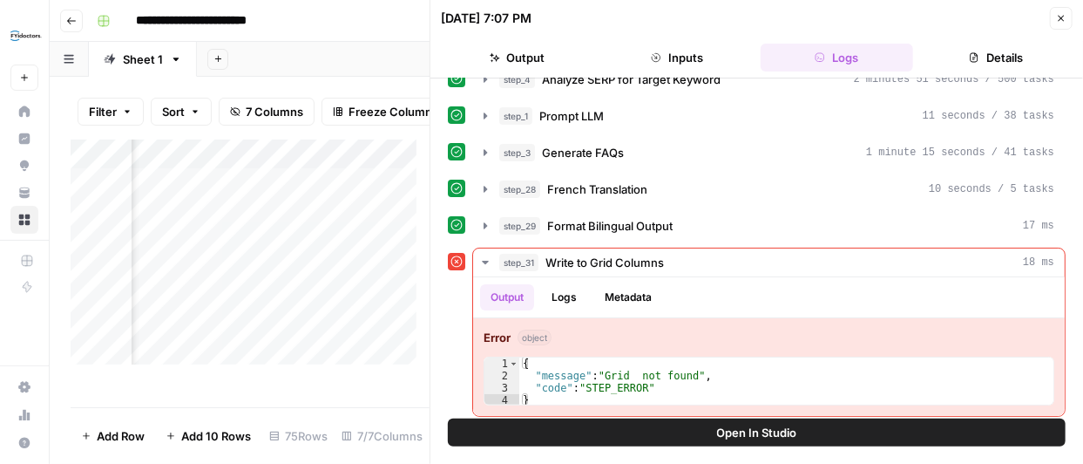
scroll to position [60, 0]
click at [1058, 20] on icon "button" at bounding box center [1061, 18] width 10 height 10
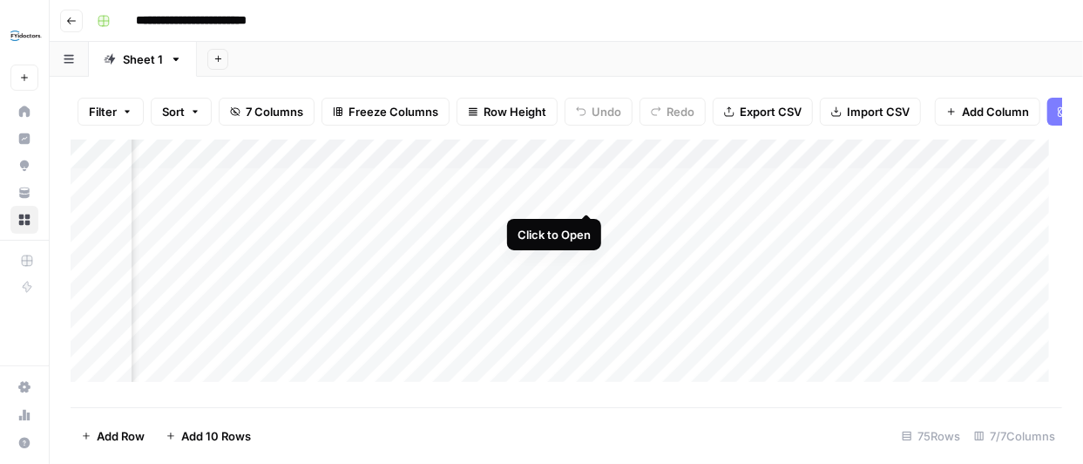
click at [585, 194] on div "Add Column" at bounding box center [567, 266] width 992 height 255
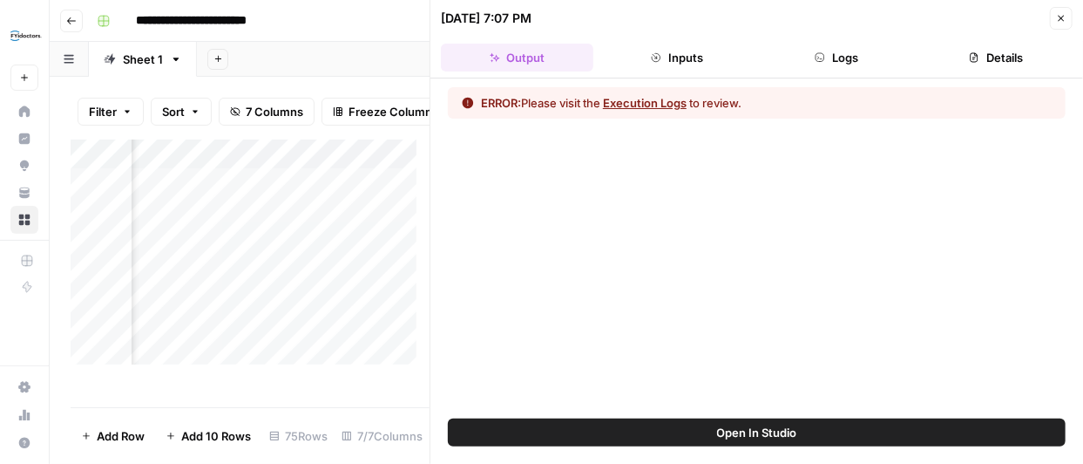
click at [664, 103] on button "Execution Logs" at bounding box center [645, 102] width 84 height 17
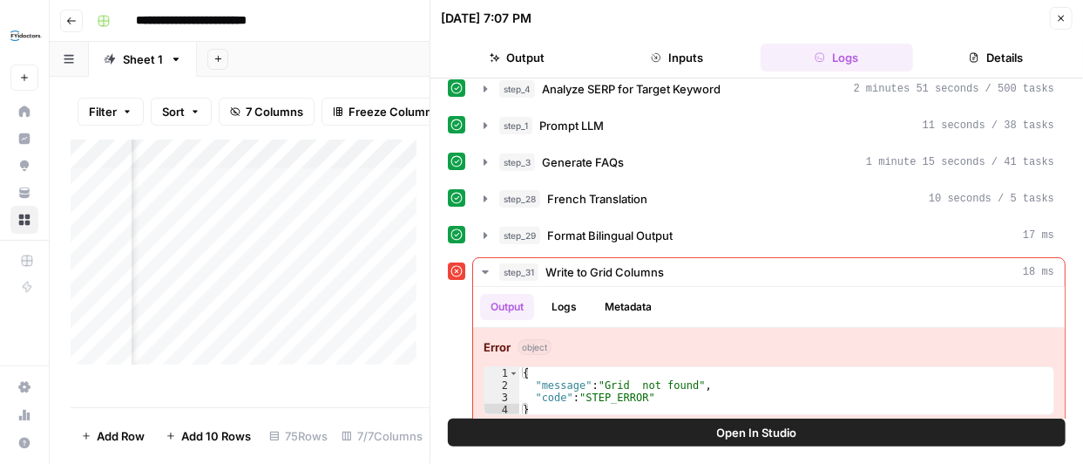
scroll to position [60, 0]
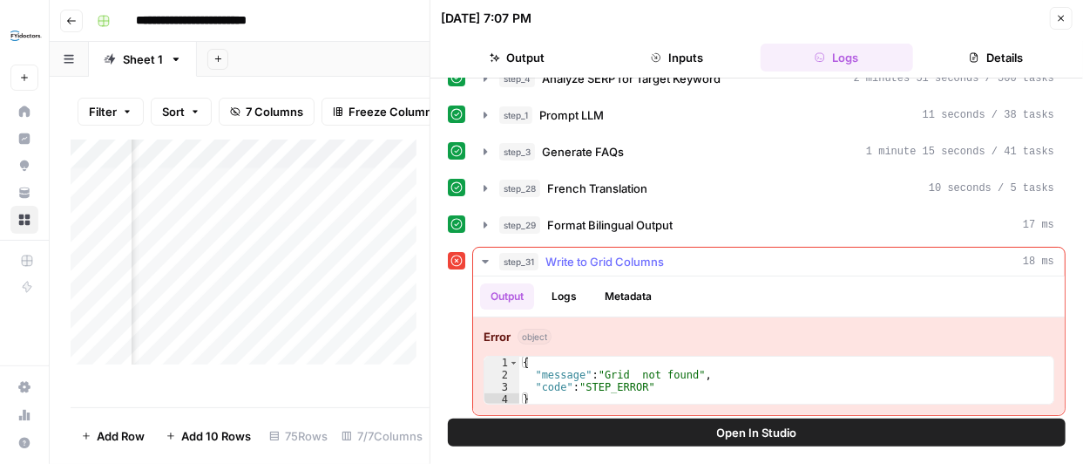
click at [636, 285] on button "Metadata" at bounding box center [628, 296] width 68 height 26
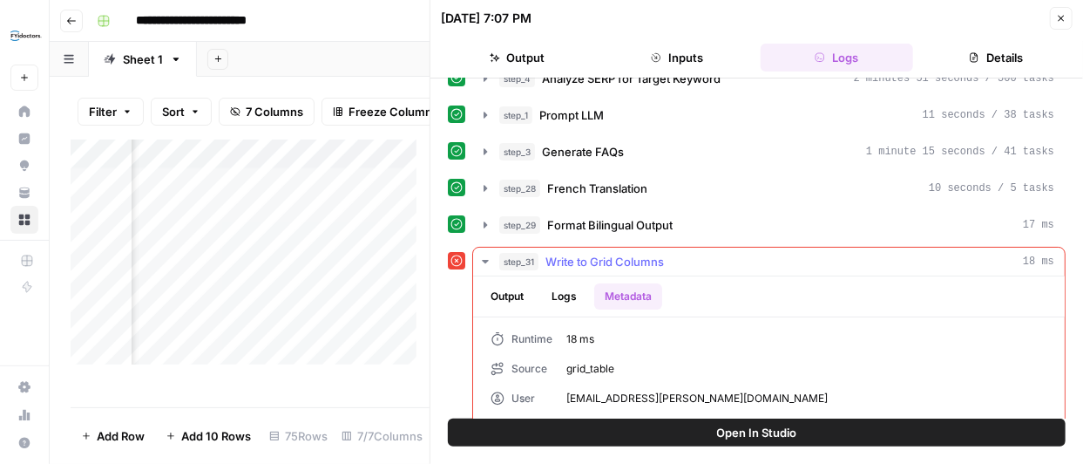
click at [562, 294] on button "Logs" at bounding box center [564, 296] width 46 height 26
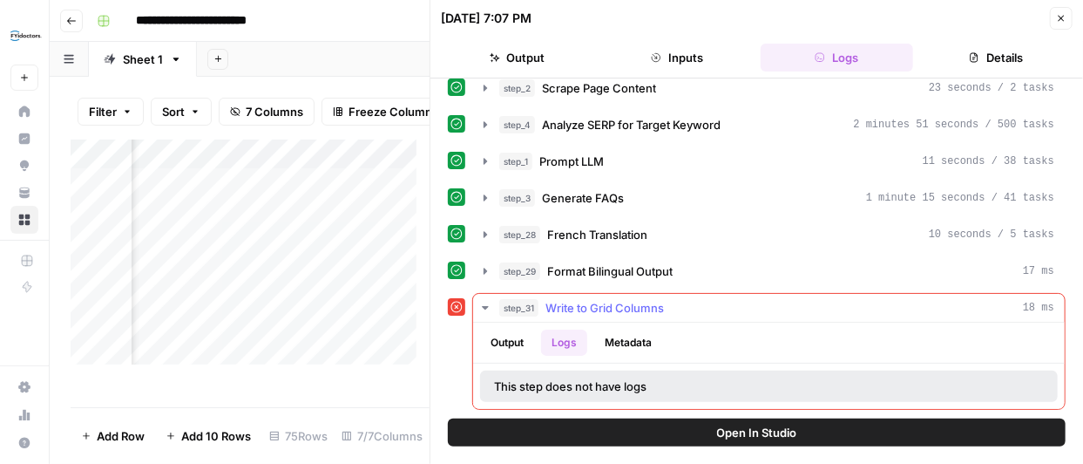
scroll to position [8, 0]
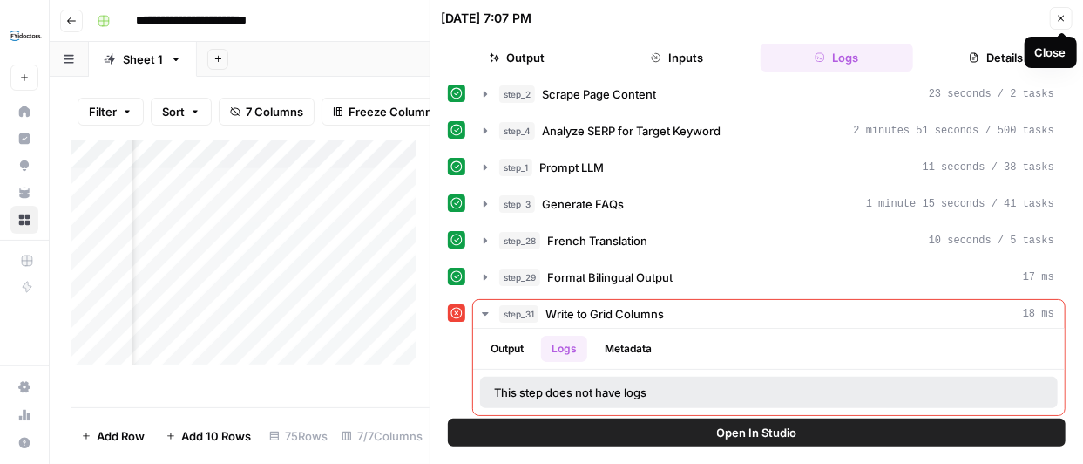
click at [1014, 56] on button "Details" at bounding box center [996, 58] width 153 height 28
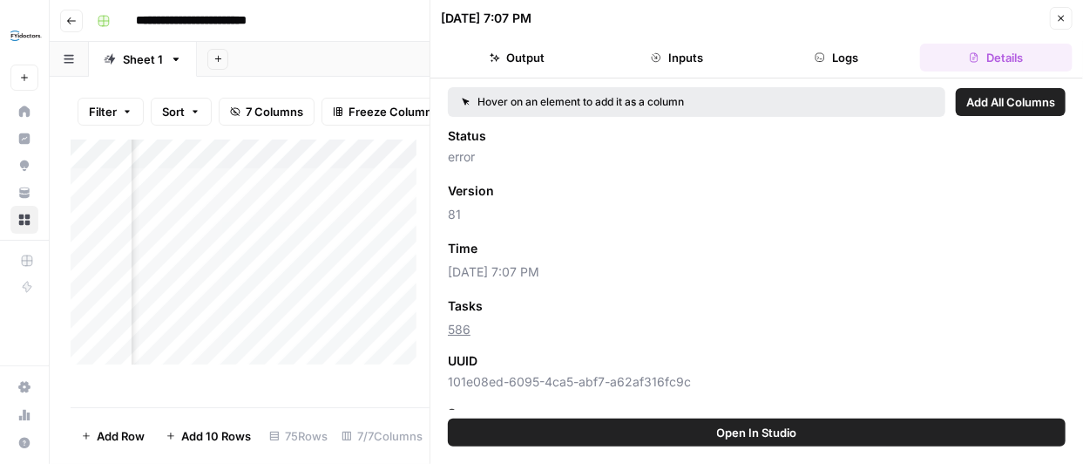
scroll to position [0, 0]
click at [702, 58] on button "Inputs" at bounding box center [677, 58] width 153 height 28
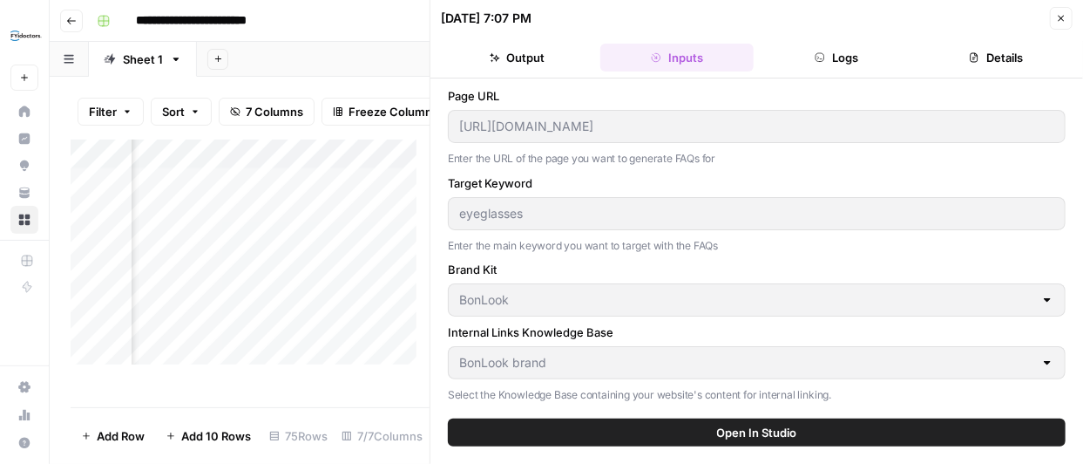
type input "BonLook"
click at [542, 62] on button "Output" at bounding box center [517, 58] width 153 height 28
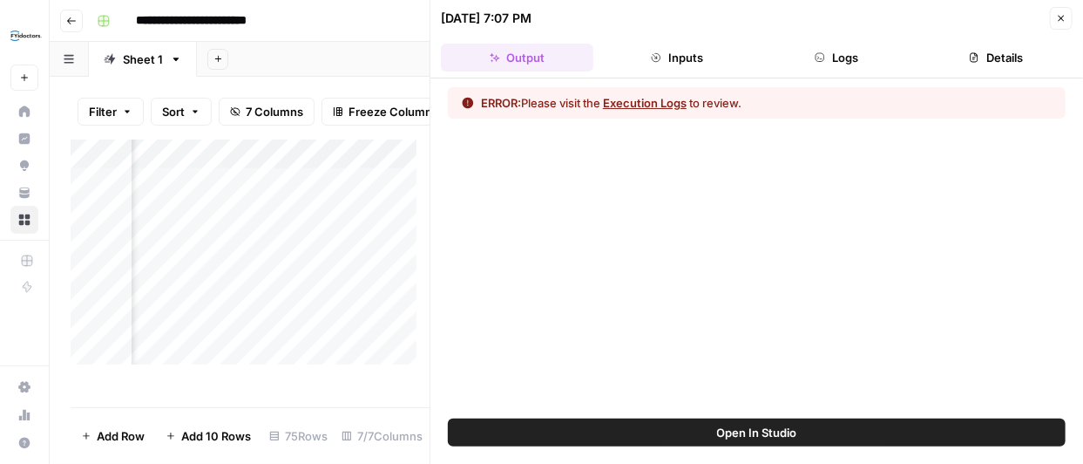
click at [1059, 19] on icon "button" at bounding box center [1061, 18] width 10 height 10
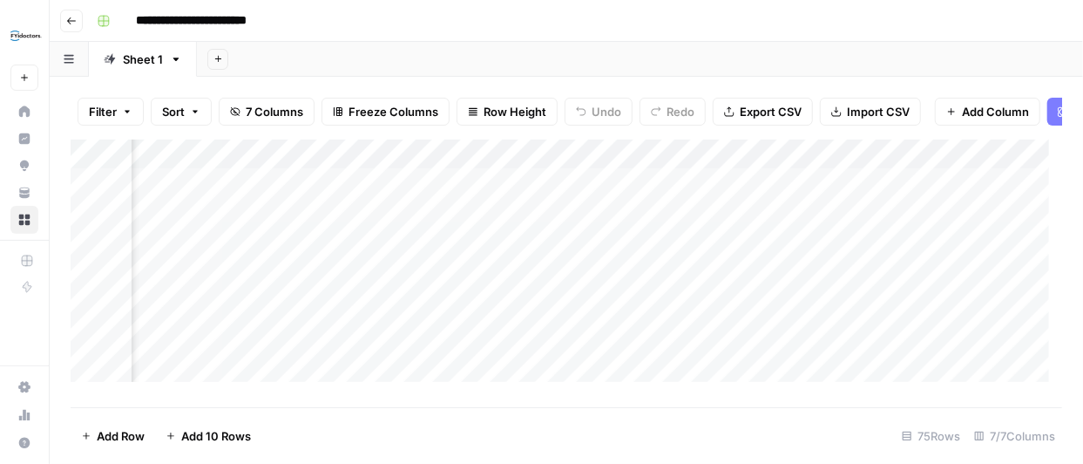
click at [588, 164] on div "Add Column" at bounding box center [567, 266] width 992 height 255
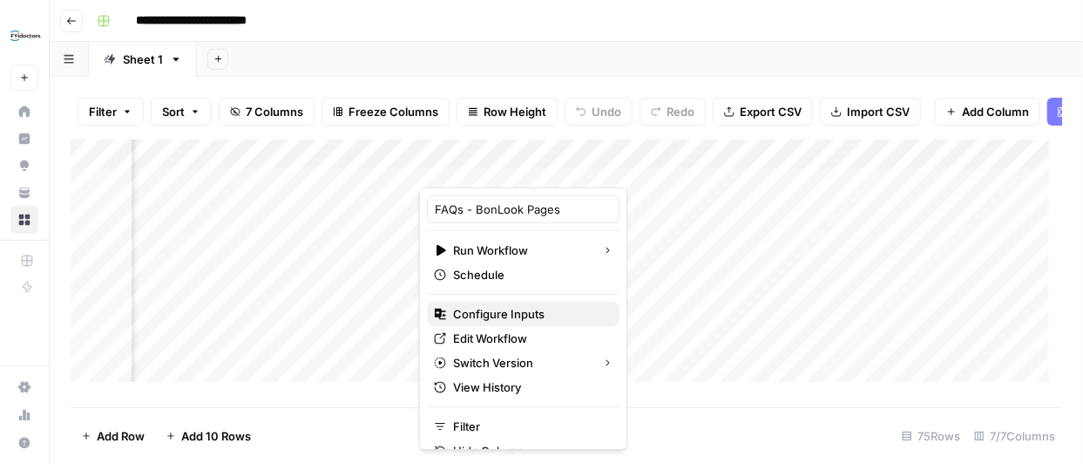
click at [526, 309] on span "Configure Inputs" at bounding box center [529, 313] width 153 height 17
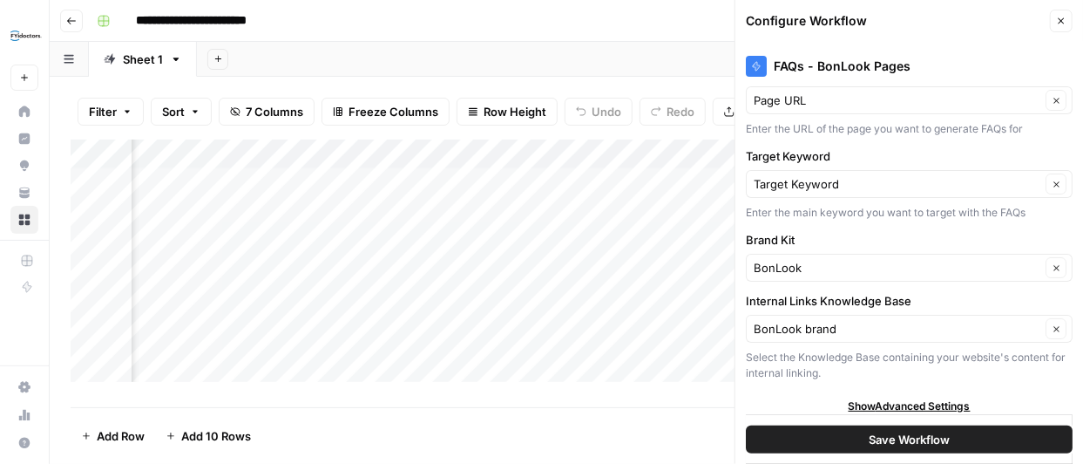
scroll to position [30, 0]
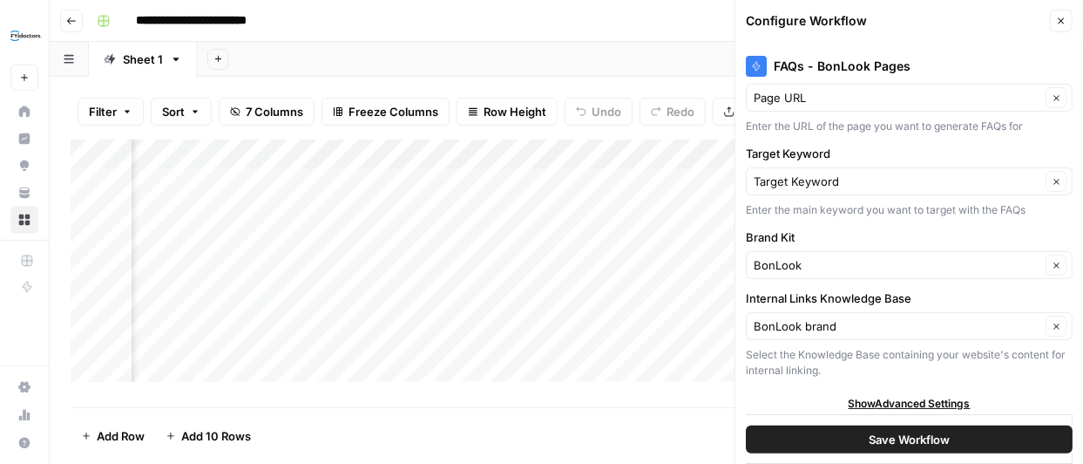
click at [886, 396] on span "Show Advanced Settings" at bounding box center [910, 404] width 122 height 16
click at [886, 396] on span "Hide Advanced Settings" at bounding box center [910, 404] width 118 height 16
click at [1058, 21] on icon "button" at bounding box center [1061, 21] width 10 height 10
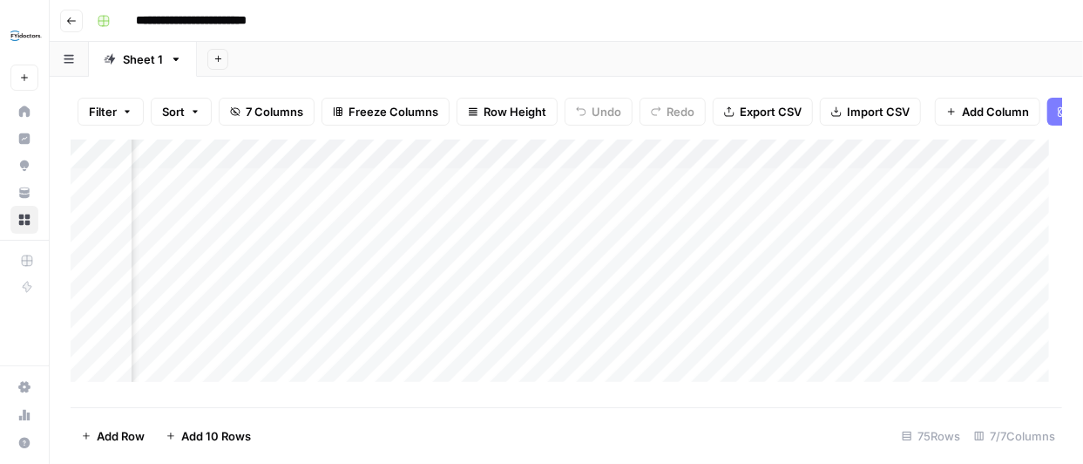
click at [879, 167] on div "Add Column" at bounding box center [567, 266] width 992 height 255
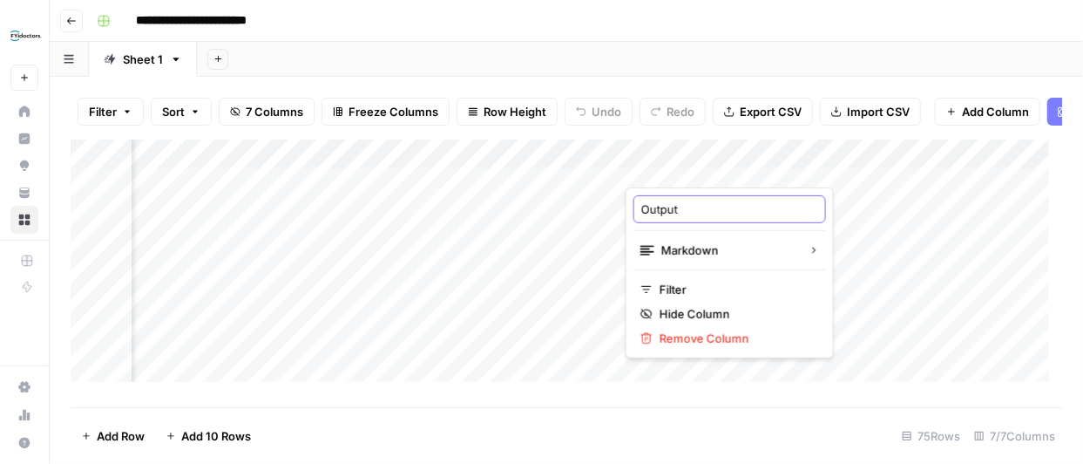
click at [770, 209] on input "Output" at bounding box center [730, 208] width 177 height 17
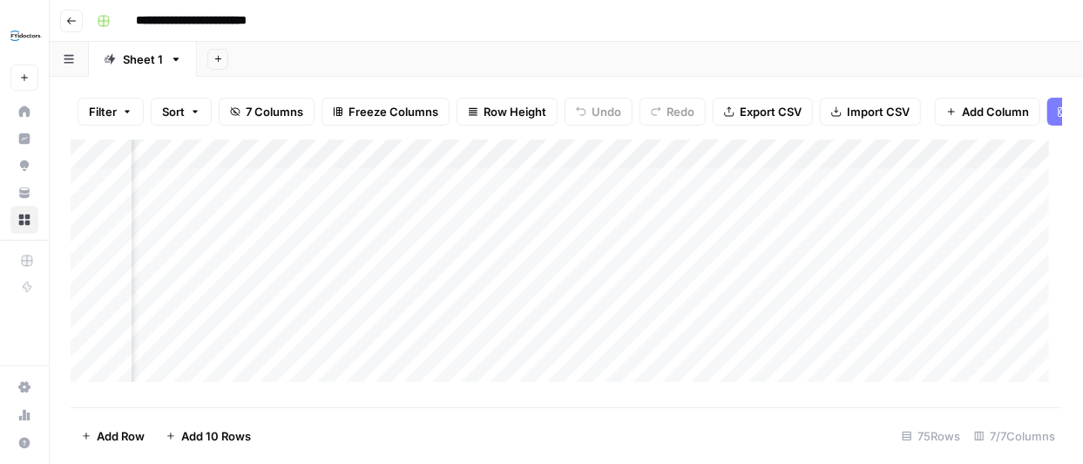
scroll to position [0, 1025]
click at [934, 198] on div "Add Column" at bounding box center [567, 266] width 992 height 255
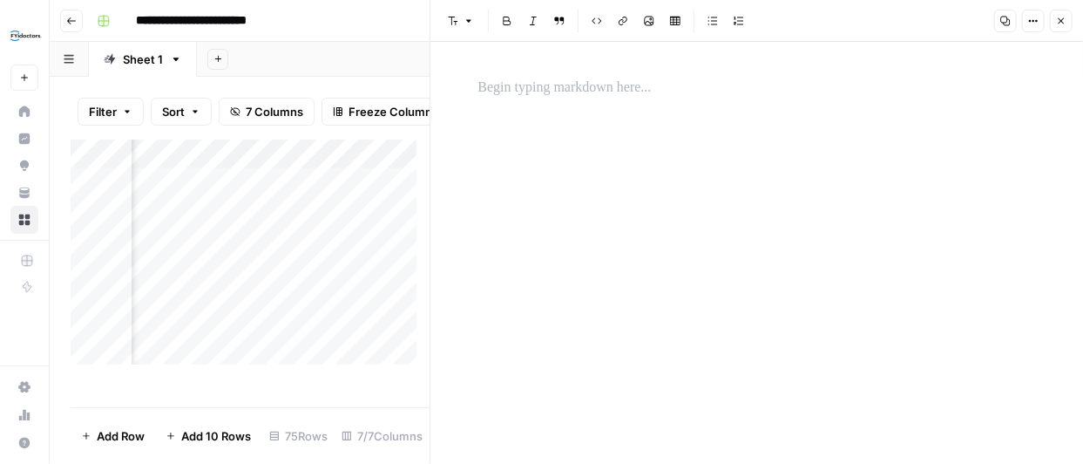
click at [1059, 18] on icon "button" at bounding box center [1062, 21] width 6 height 6
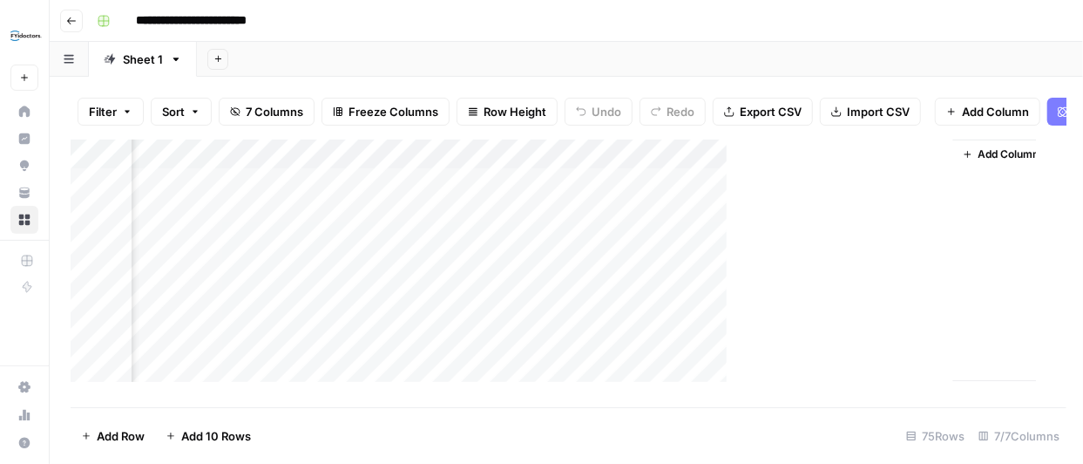
scroll to position [0, 1004]
click at [961, 166] on div "Add Column" at bounding box center [567, 266] width 992 height 255
click at [648, 162] on div "Add Column" at bounding box center [567, 266] width 992 height 255
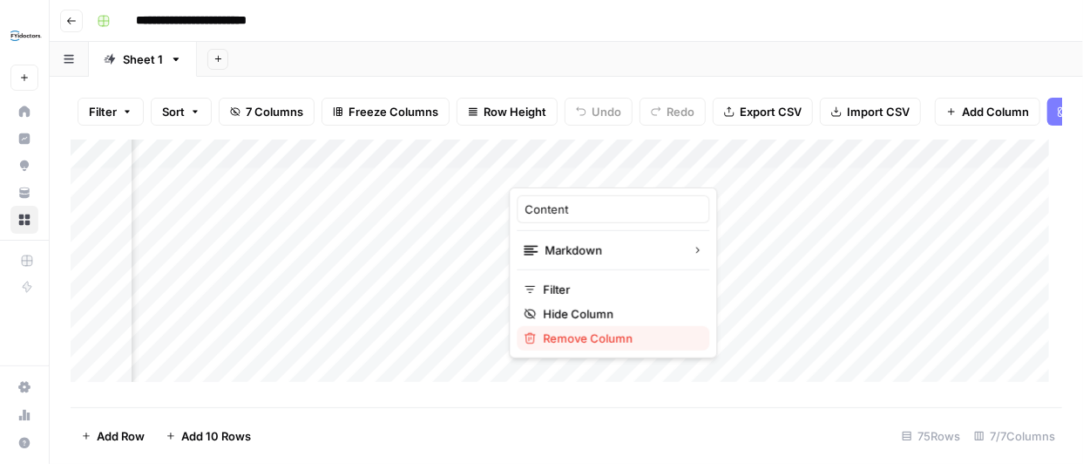
click at [613, 342] on span "Remove Column" at bounding box center [619, 337] width 153 height 17
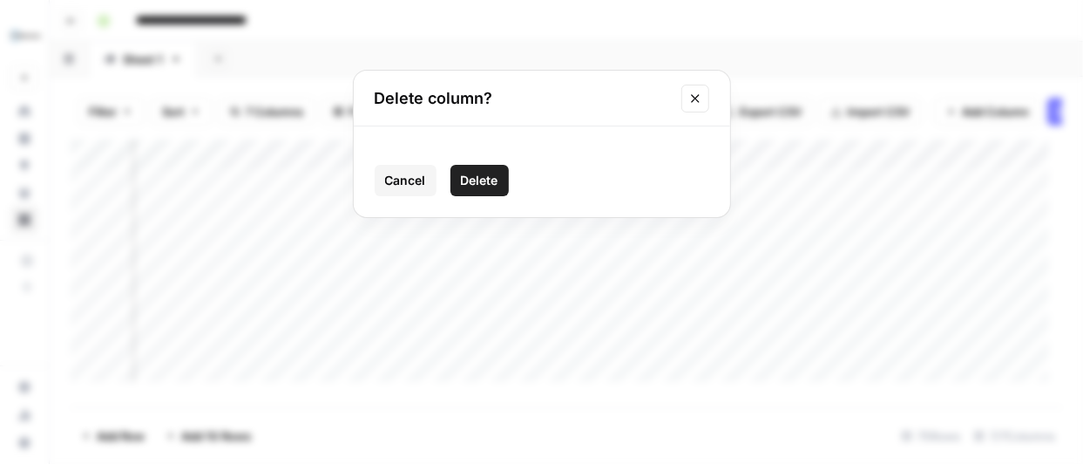
click at [488, 175] on span "Delete" at bounding box center [479, 180] width 37 height 17
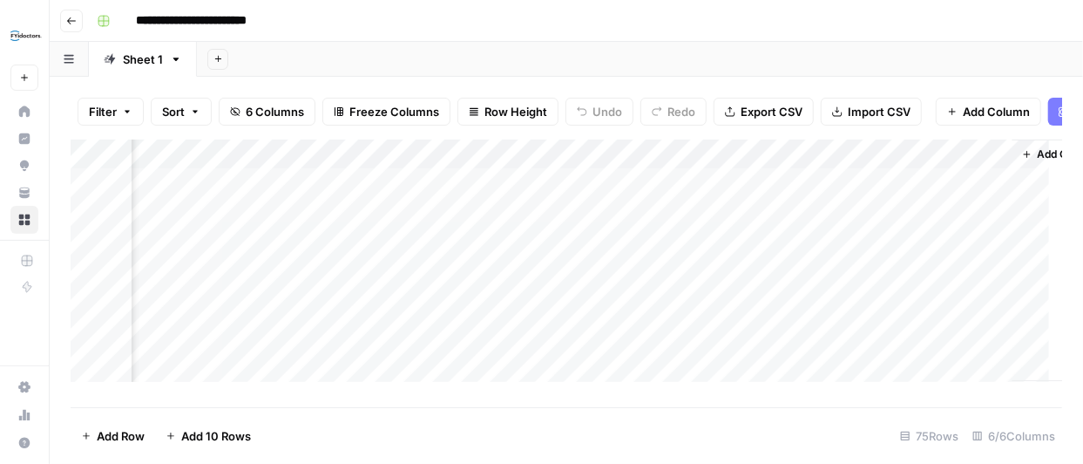
click at [744, 169] on div "Add Column" at bounding box center [567, 266] width 992 height 255
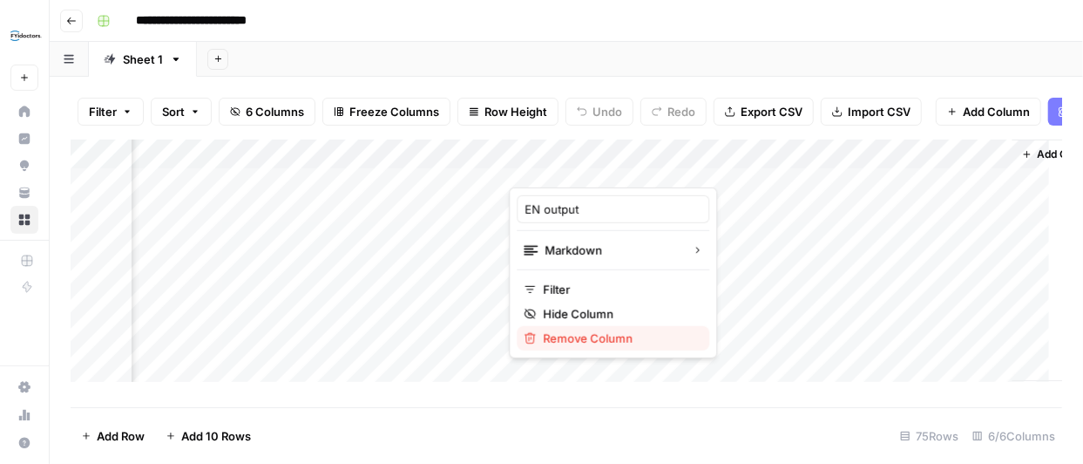
click at [575, 343] on span "Remove Column" at bounding box center [619, 337] width 153 height 17
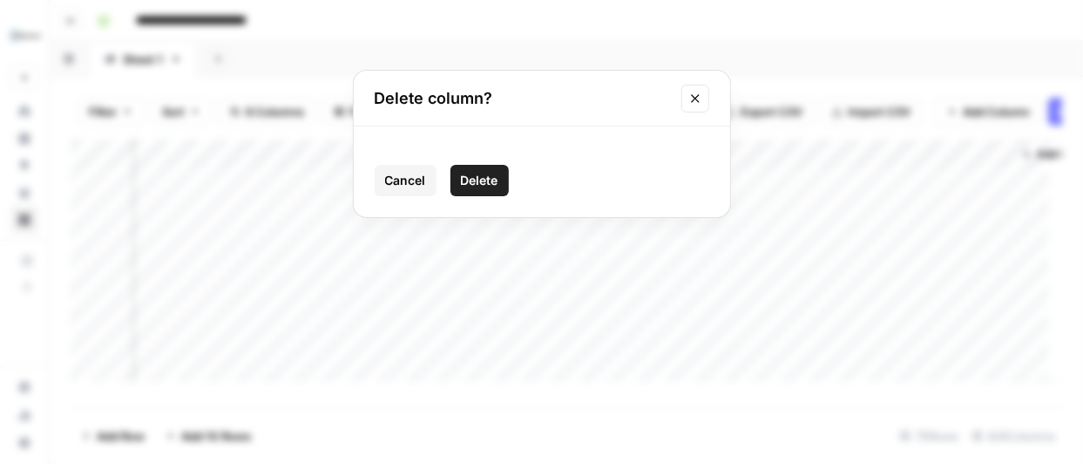
click at [487, 180] on span "Delete" at bounding box center [479, 180] width 37 height 17
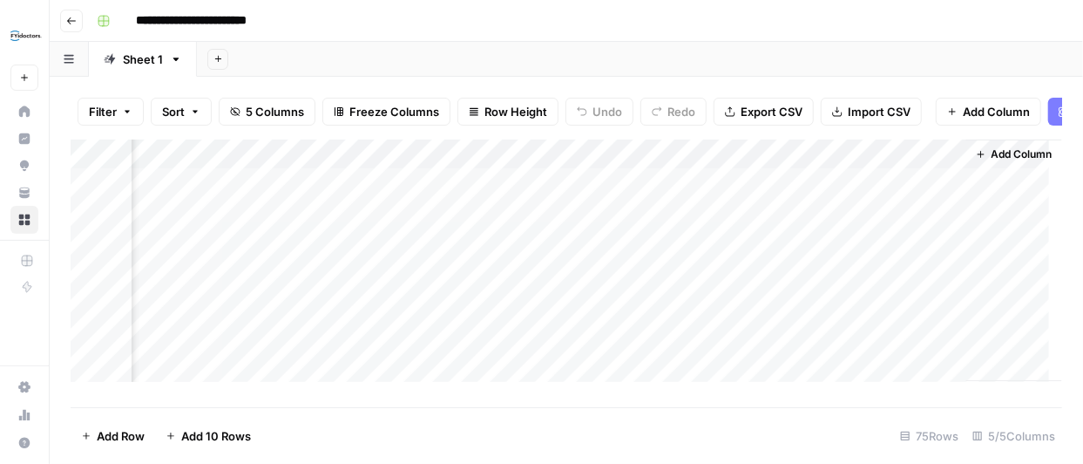
scroll to position [0, 617]
click at [937, 167] on div "Add Column" at bounding box center [567, 266] width 992 height 255
type input "FR output"
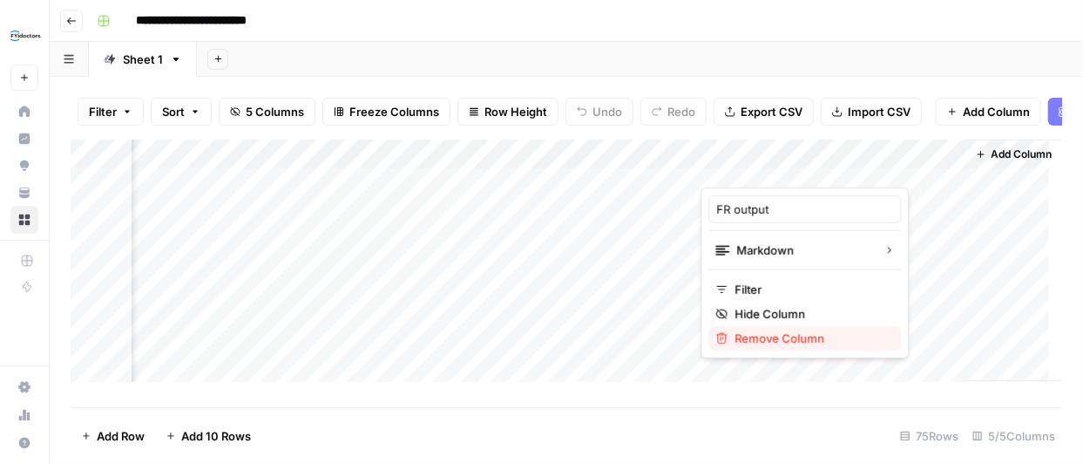
click at [793, 336] on span "Remove Column" at bounding box center [812, 337] width 153 height 17
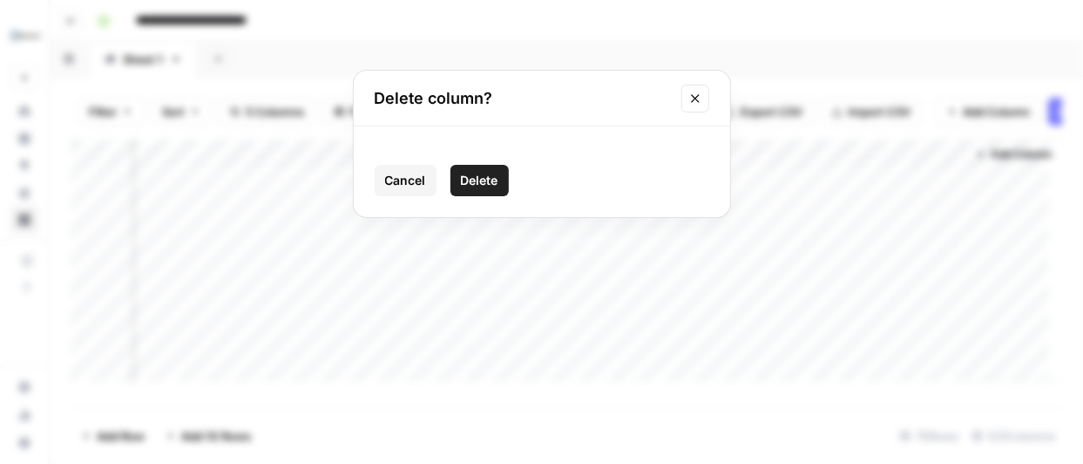
click at [487, 173] on span "Delete" at bounding box center [479, 180] width 37 height 17
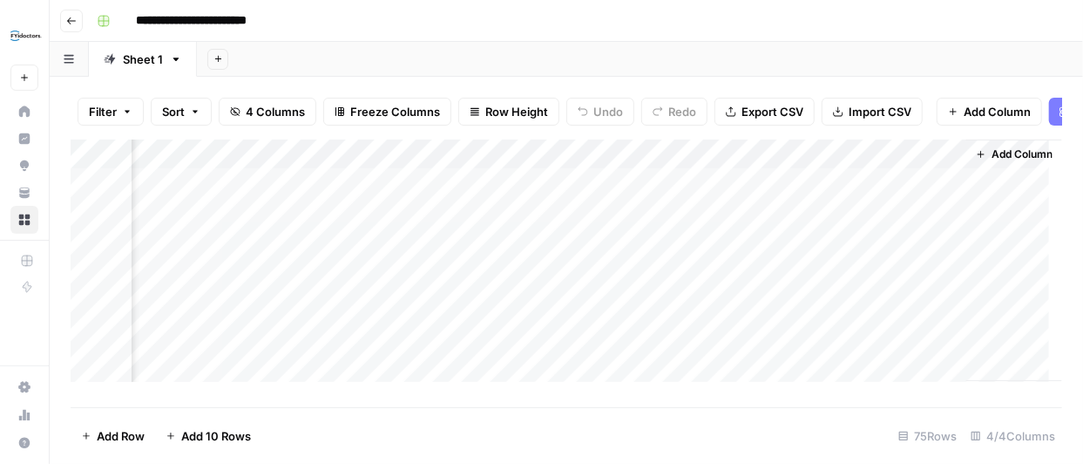
scroll to position [0, 366]
click at [1016, 162] on span "Add Column" at bounding box center [1022, 154] width 61 height 16
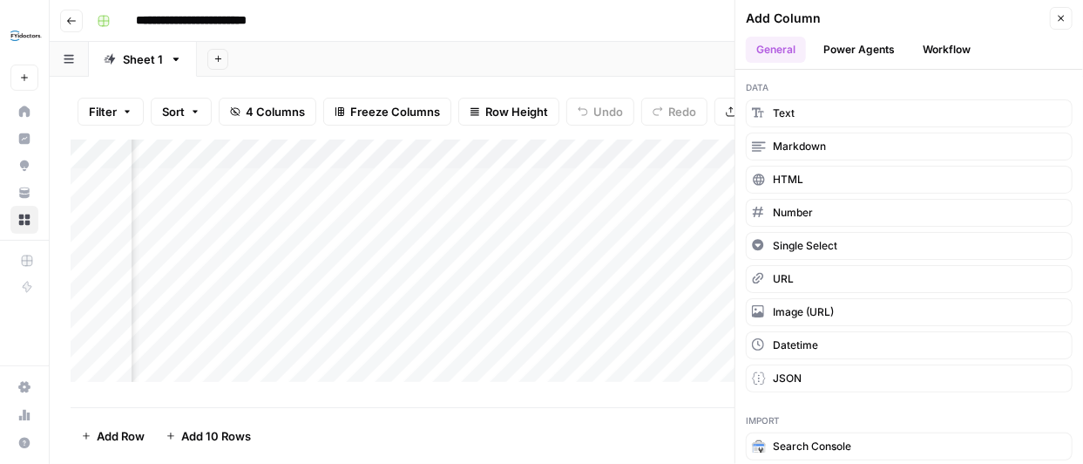
click at [966, 49] on button "Workflow" at bounding box center [947, 50] width 69 height 26
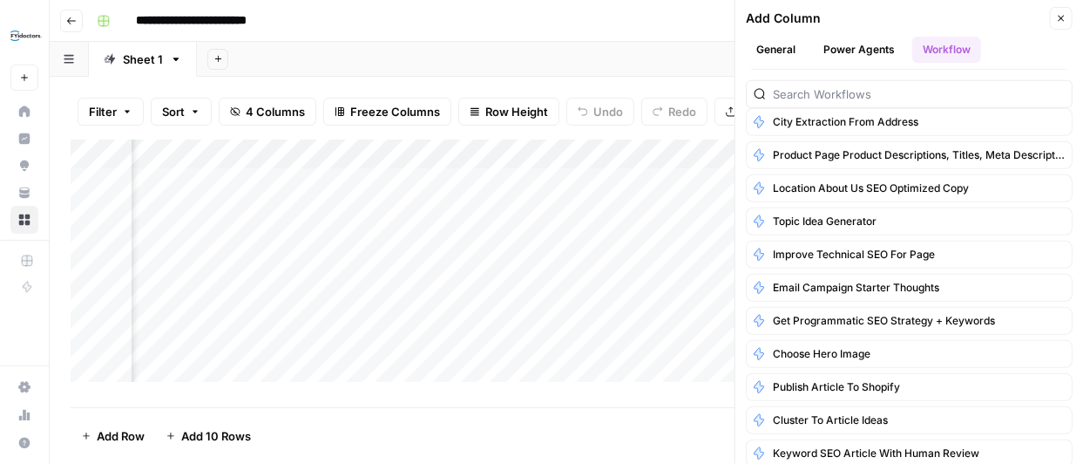
scroll to position [0, 0]
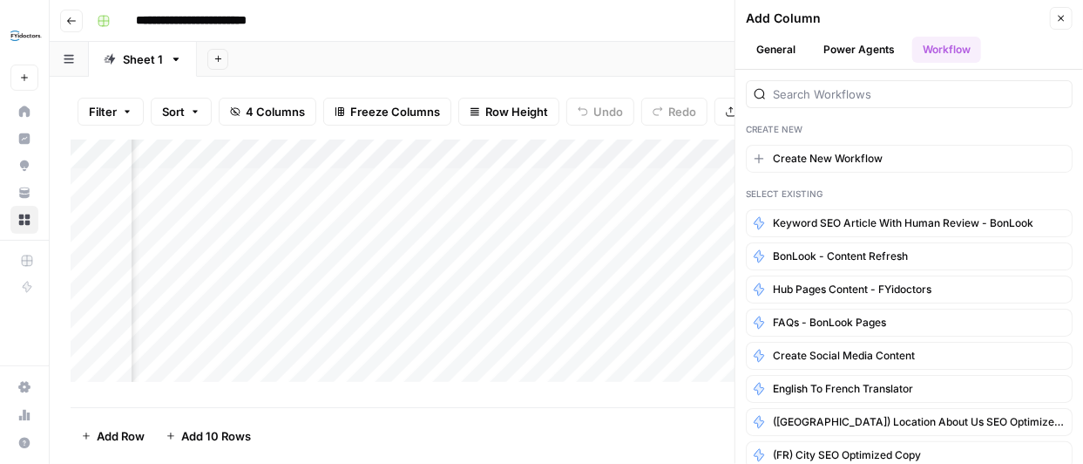
click at [790, 52] on button "General" at bounding box center [776, 50] width 60 height 26
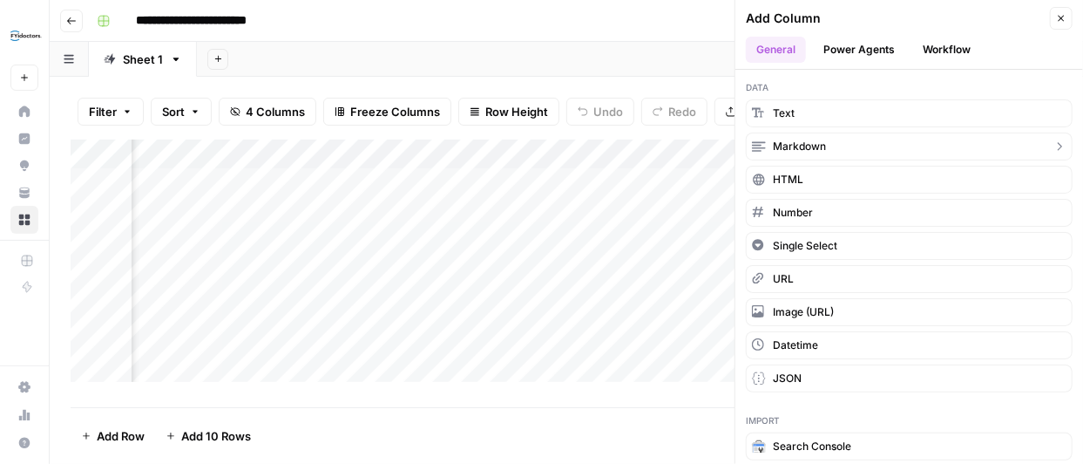
click at [1053, 143] on icon "button" at bounding box center [1060, 146] width 14 height 14
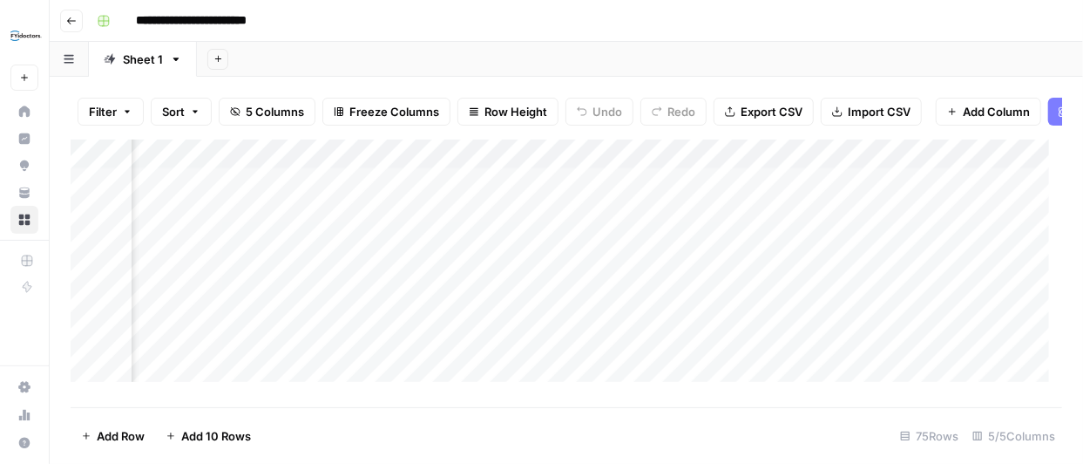
scroll to position [0, 617]
click at [935, 165] on div "Add Column" at bounding box center [567, 266] width 992 height 255
click at [993, 162] on span "Add Column" at bounding box center [1022, 154] width 61 height 16
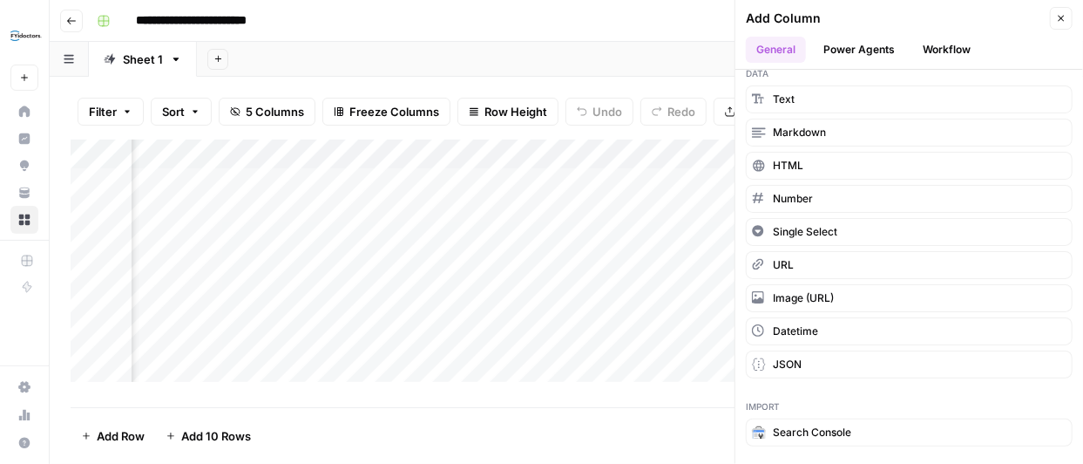
scroll to position [0, 0]
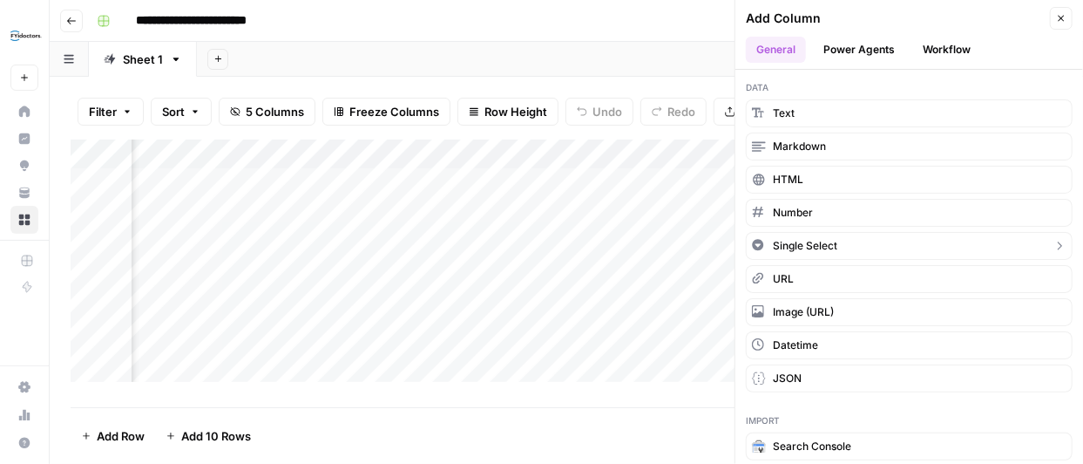
click at [761, 239] on icon "button" at bounding box center [758, 244] width 11 height 11
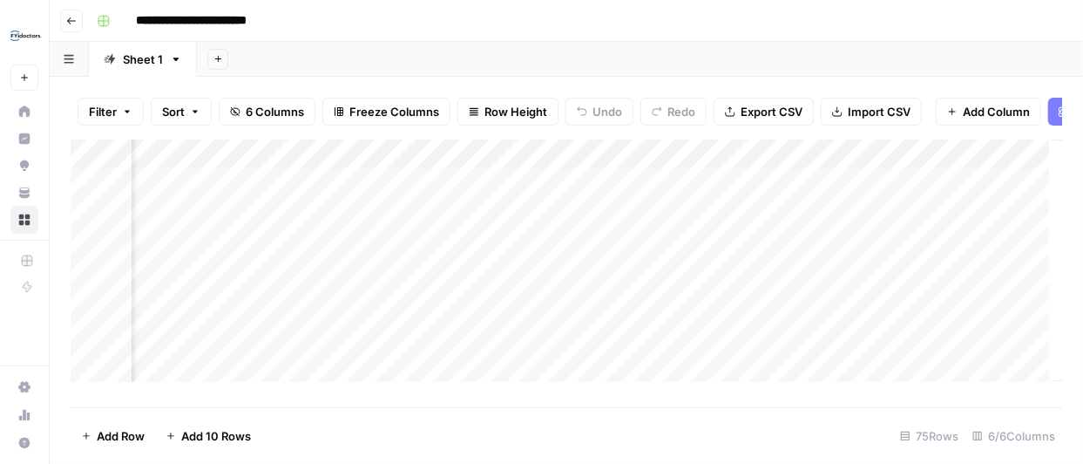
scroll to position [0, 774]
click at [933, 164] on div "Add Column" at bounding box center [567, 266] width 992 height 255
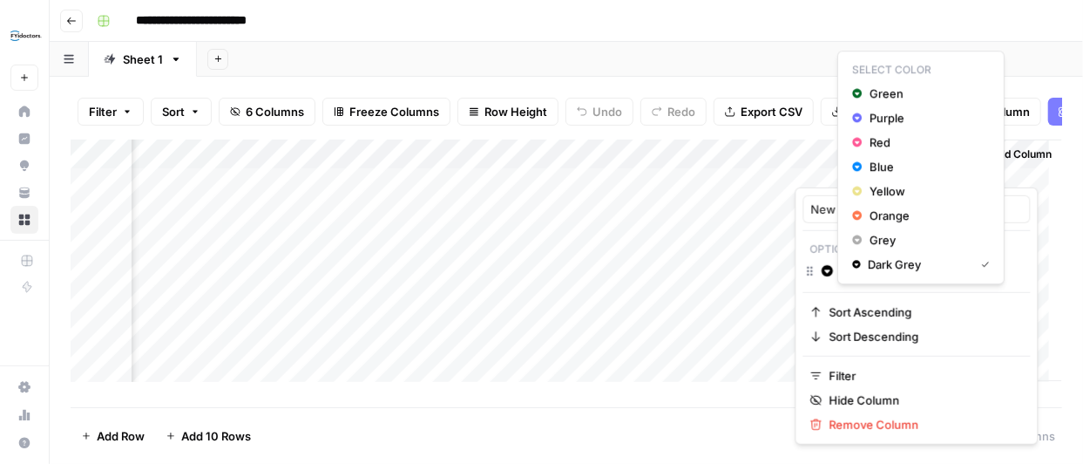
click at [825, 267] on icon "button" at bounding box center [827, 270] width 11 height 11
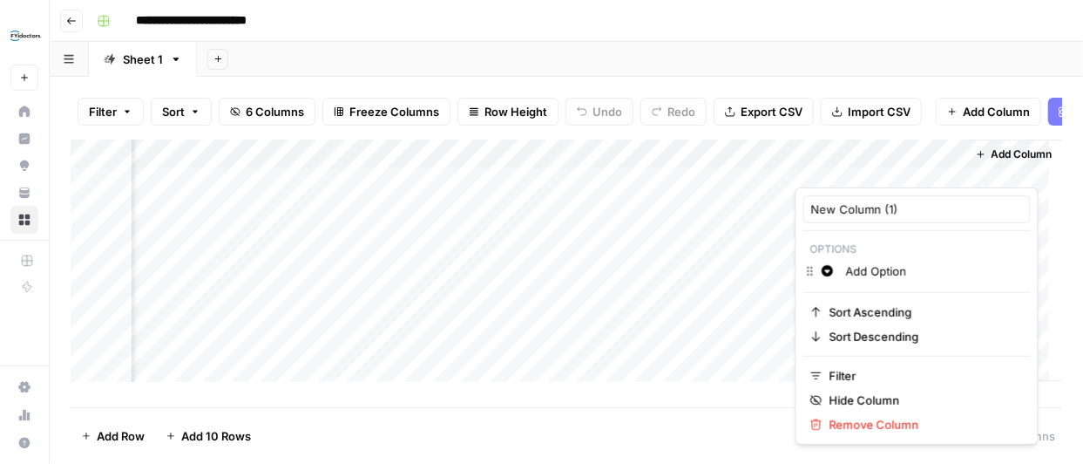
click at [750, 248] on div "Add Column" at bounding box center [567, 266] width 992 height 255
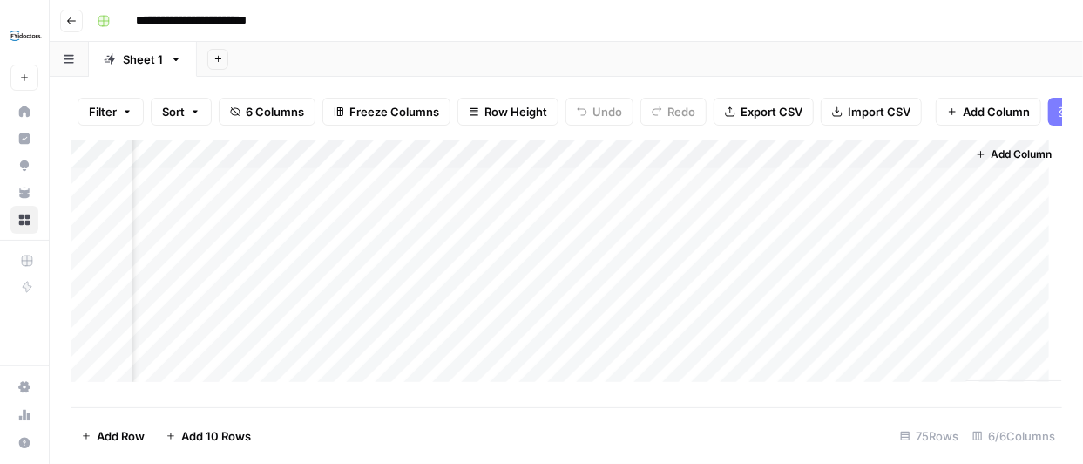
click at [937, 164] on div "Add Column" at bounding box center [567, 266] width 992 height 255
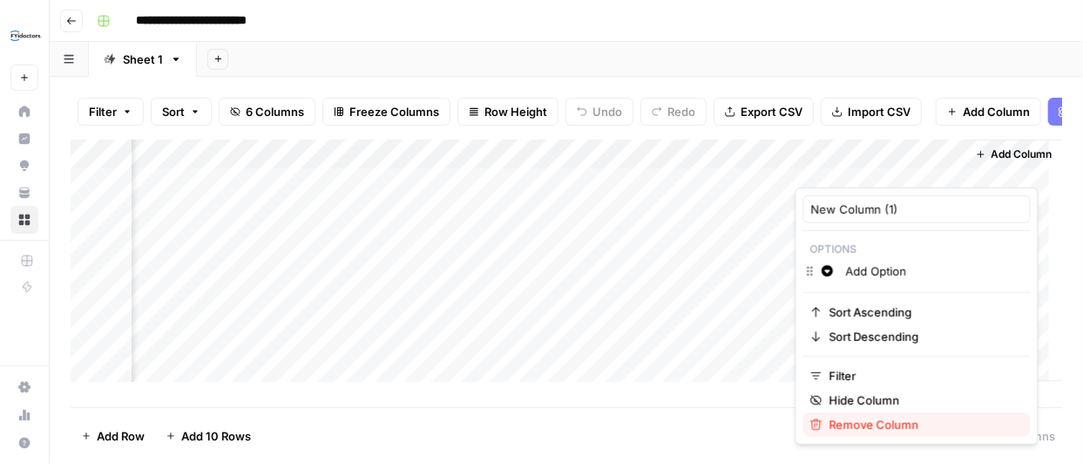
click at [875, 416] on span "Remove Column" at bounding box center [923, 424] width 187 height 17
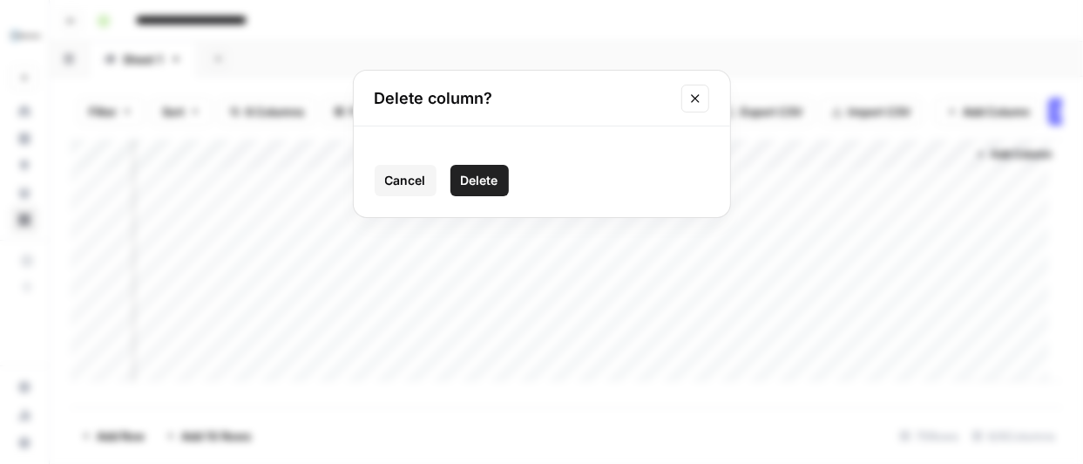
click at [479, 184] on span "Delete" at bounding box center [479, 180] width 37 height 17
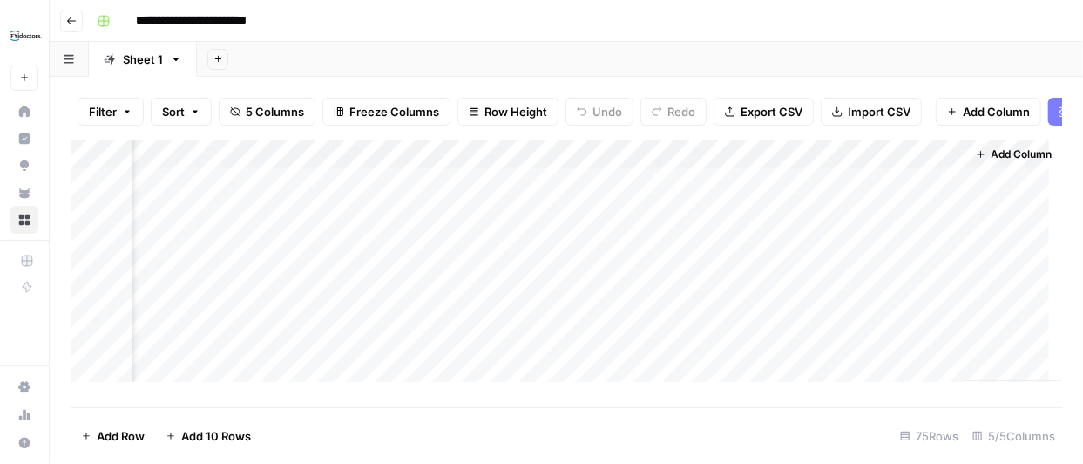
scroll to position [0, 617]
click at [937, 164] on div "Add Column" at bounding box center [567, 266] width 992 height 255
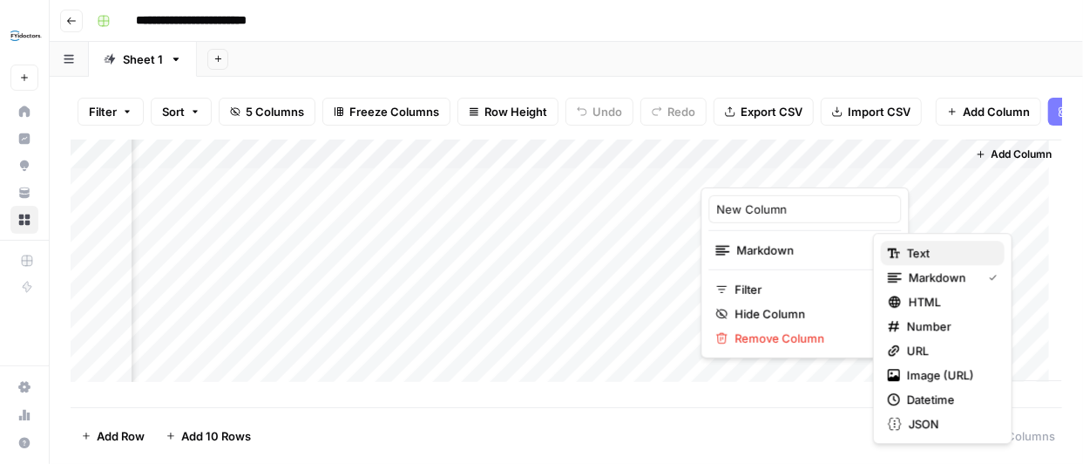
click at [943, 248] on span "Text" at bounding box center [949, 252] width 84 height 17
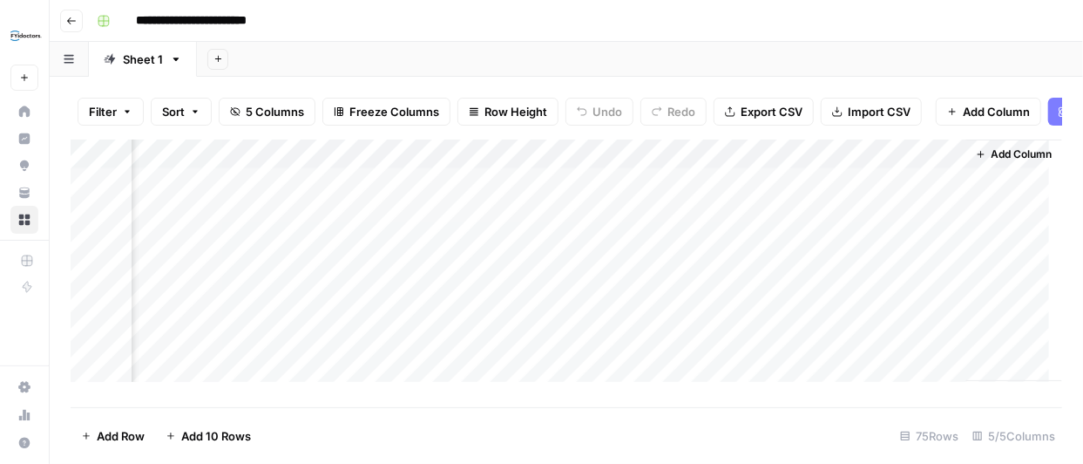
click at [1012, 162] on span "Add Column" at bounding box center [1022, 154] width 61 height 16
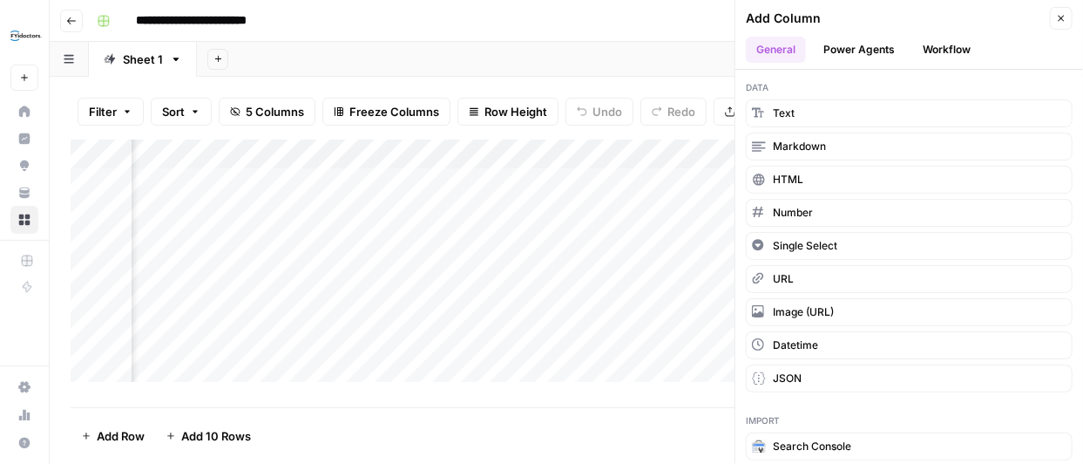
click at [951, 54] on button "Workflow" at bounding box center [947, 50] width 69 height 26
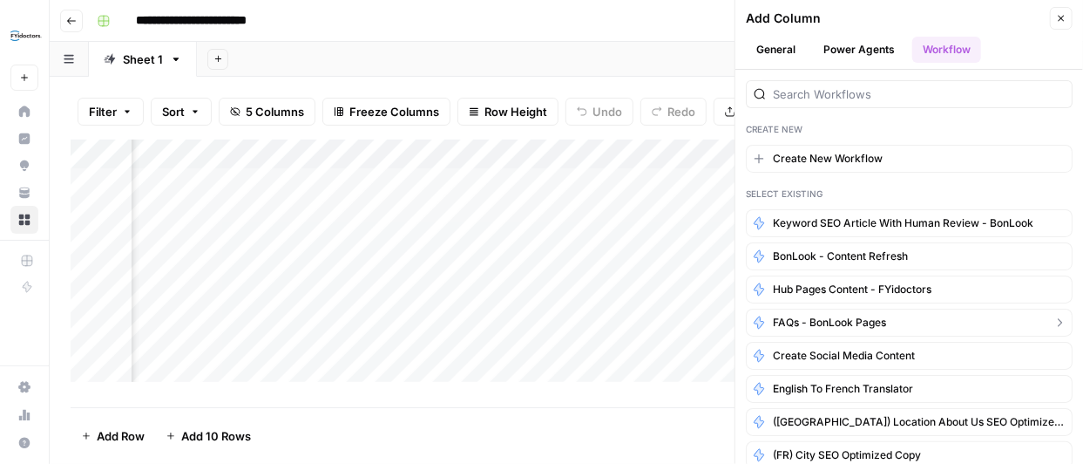
click at [845, 315] on span "FAQs - BonLook Pages" at bounding box center [829, 323] width 113 height 16
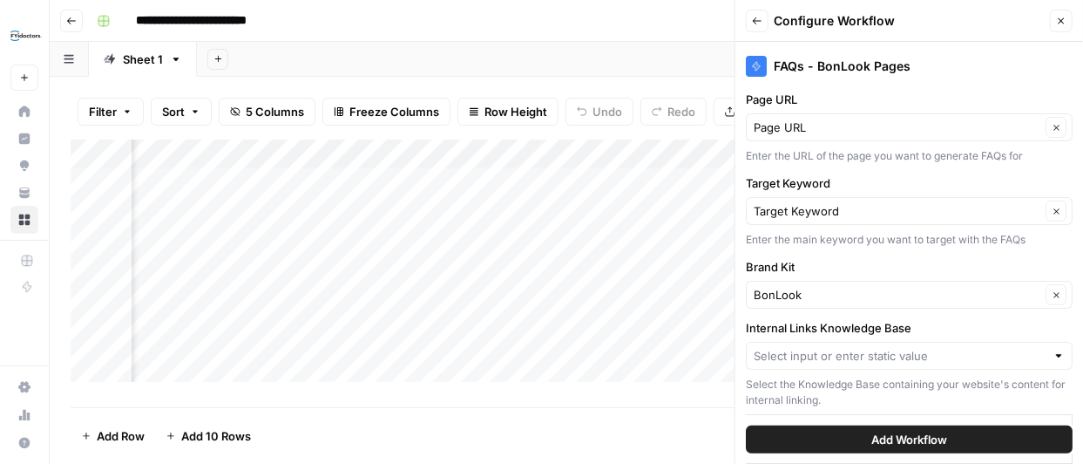
scroll to position [0, 0]
click at [1023, 351] on input "Internal Links Knowledge Base" at bounding box center [900, 355] width 292 height 17
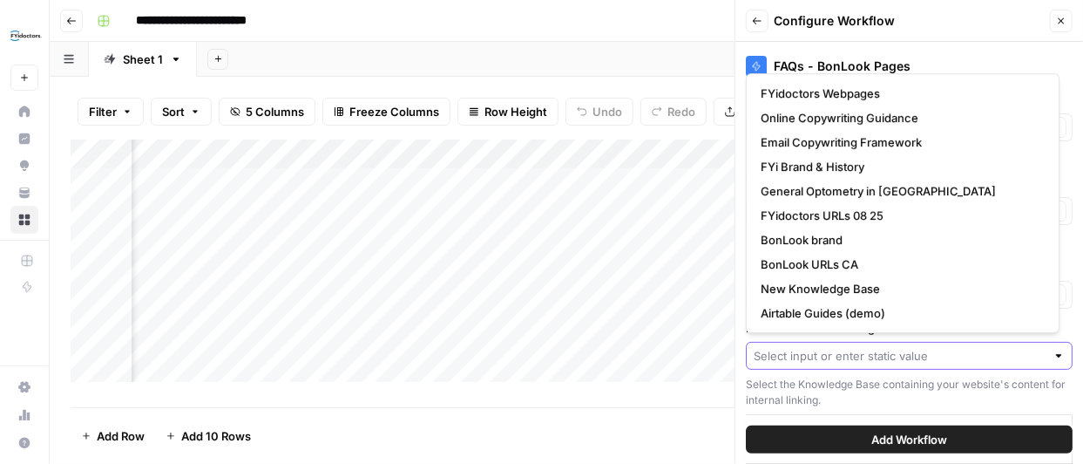
click at [1023, 351] on input "Internal Links Knowledge Base" at bounding box center [900, 355] width 292 height 17
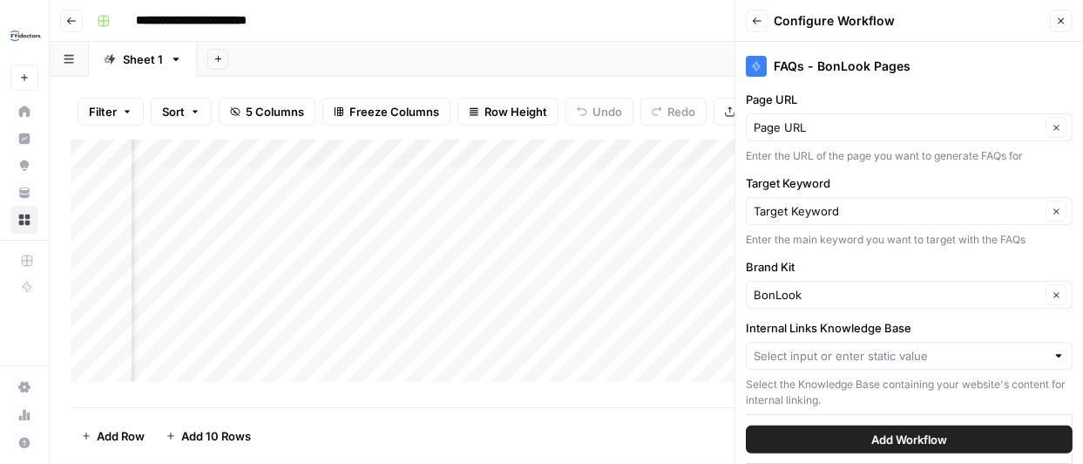
click at [921, 432] on span "Add Workflow" at bounding box center [910, 439] width 76 height 17
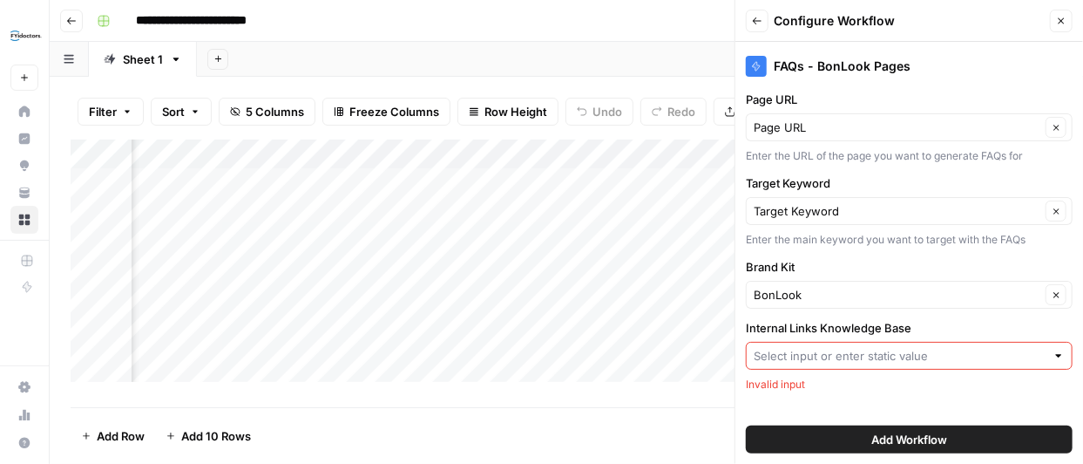
click at [1025, 362] on div at bounding box center [909, 356] width 327 height 28
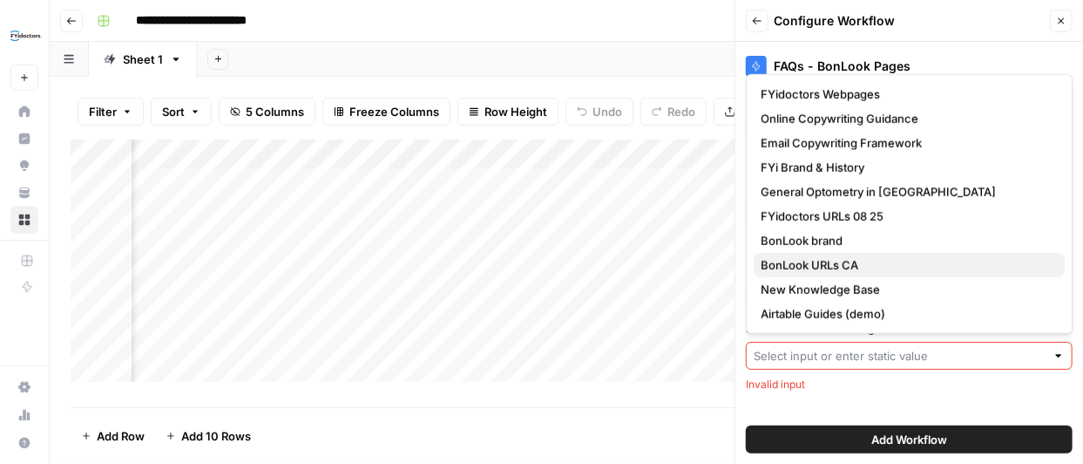
click at [832, 256] on span "BonLook URLs CA" at bounding box center [906, 264] width 290 height 17
type input "BonLook URLs CA"
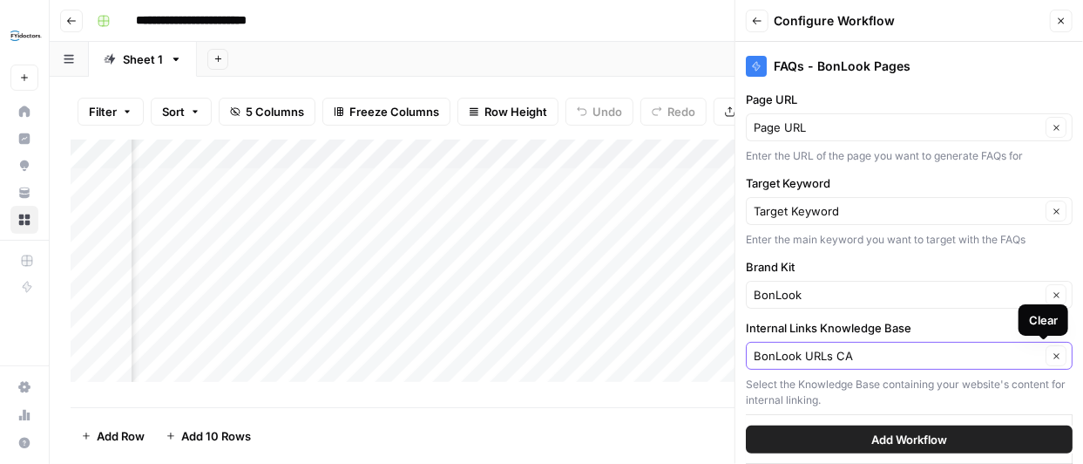
click at [1052, 351] on icon "button" at bounding box center [1057, 356] width 10 height 10
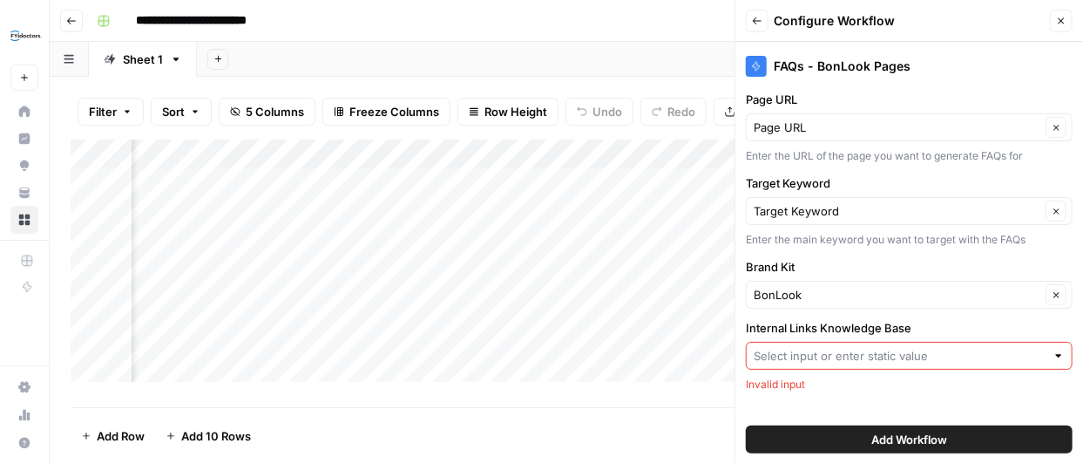
click at [1033, 350] on input "Internal Links Knowledge Base" at bounding box center [900, 355] width 292 height 17
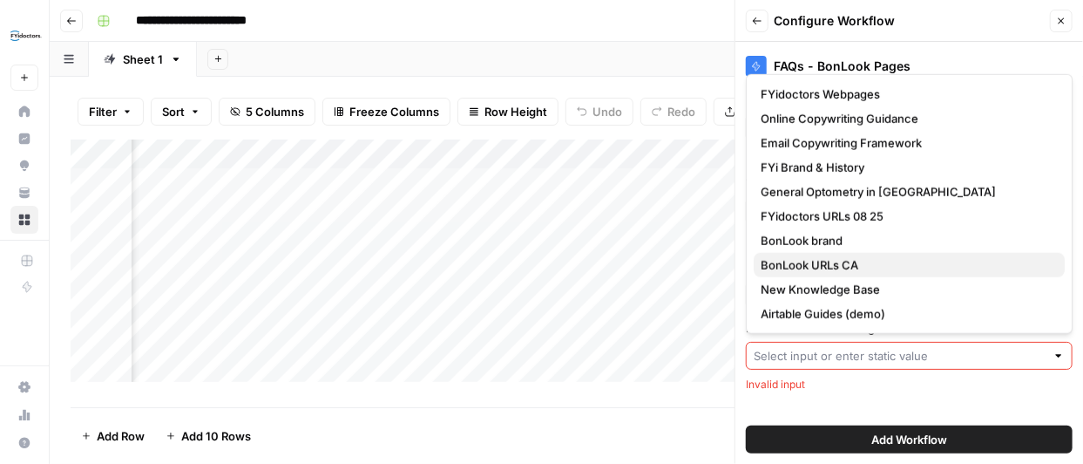
click at [887, 262] on span "BonLook URLs CA" at bounding box center [906, 264] width 290 height 17
type input "BonLook URLs CA"
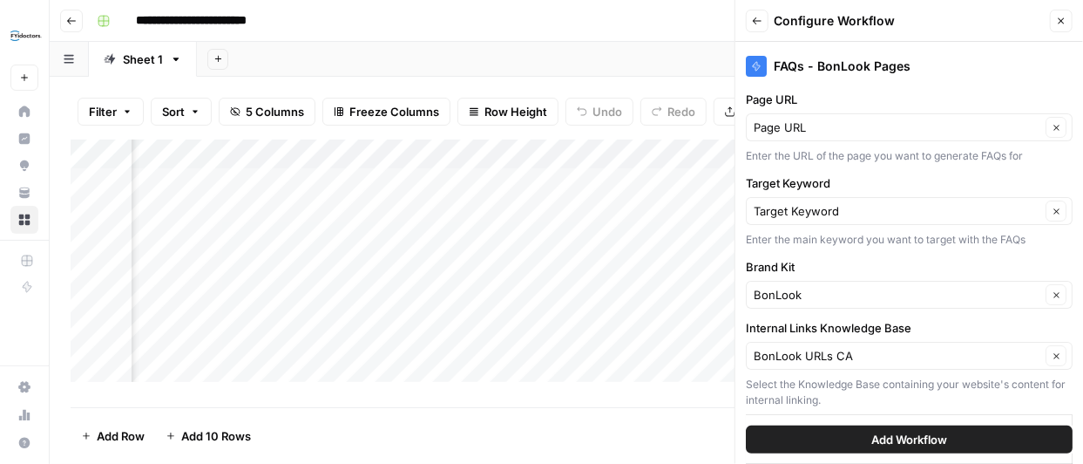
click at [909, 436] on span "Add Workflow" at bounding box center [910, 439] width 76 height 17
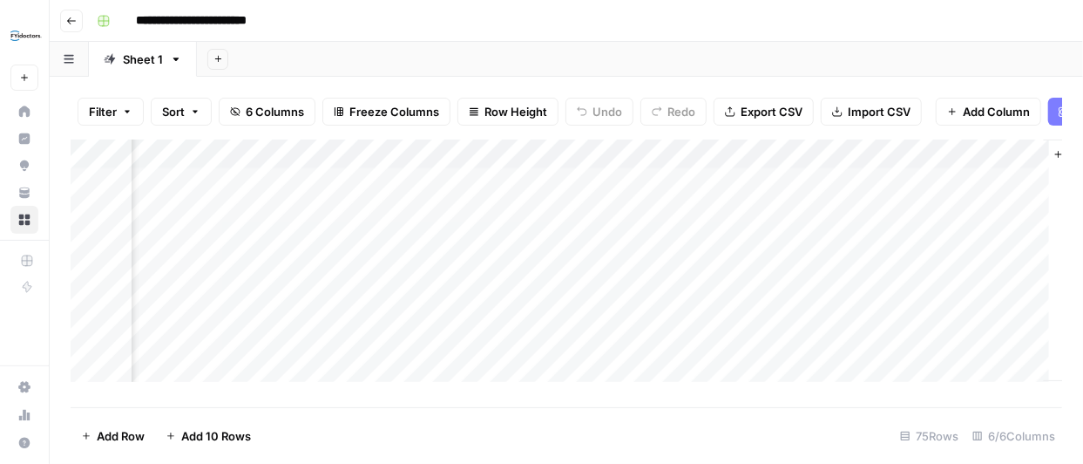
scroll to position [0, 840]
click at [843, 192] on div "Add Column" at bounding box center [567, 266] width 992 height 255
click at [913, 193] on div "Add Column" at bounding box center [567, 266] width 992 height 255
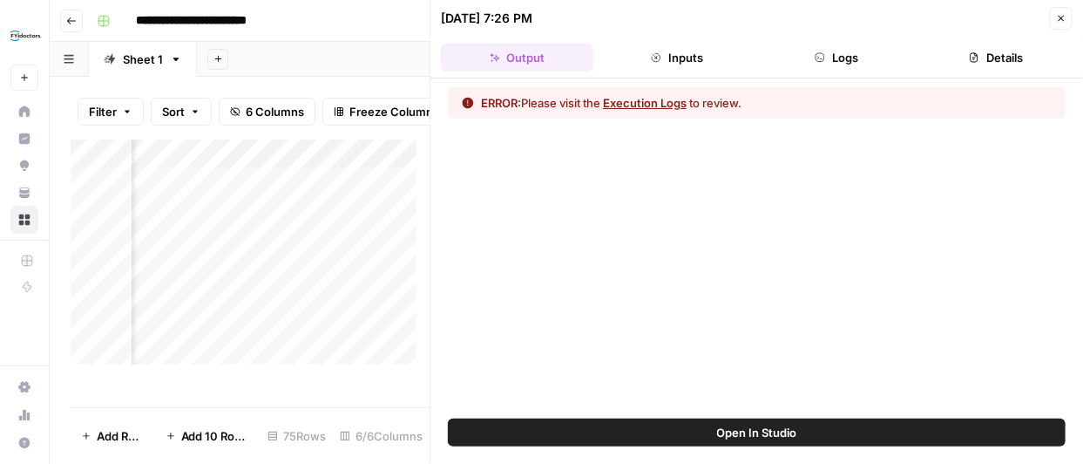
click at [647, 99] on button "Execution Logs" at bounding box center [645, 102] width 84 height 17
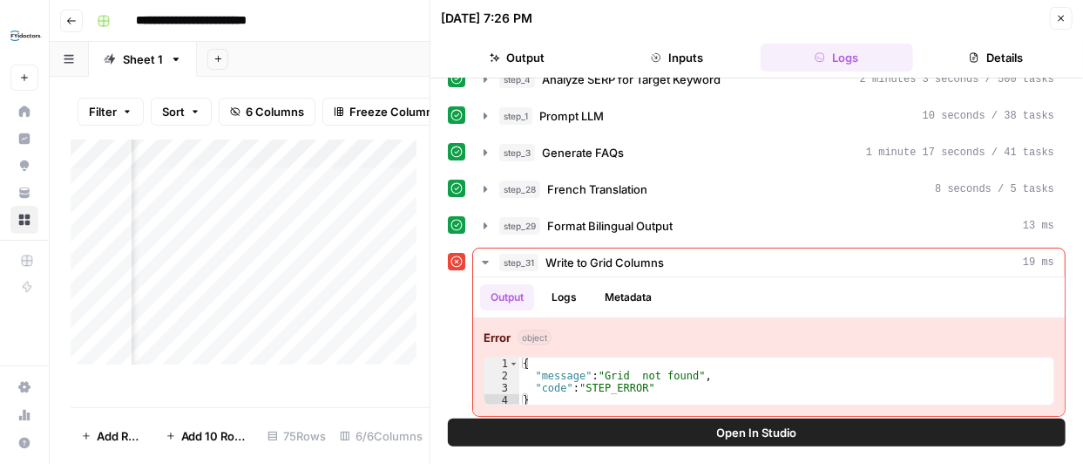
scroll to position [60, 0]
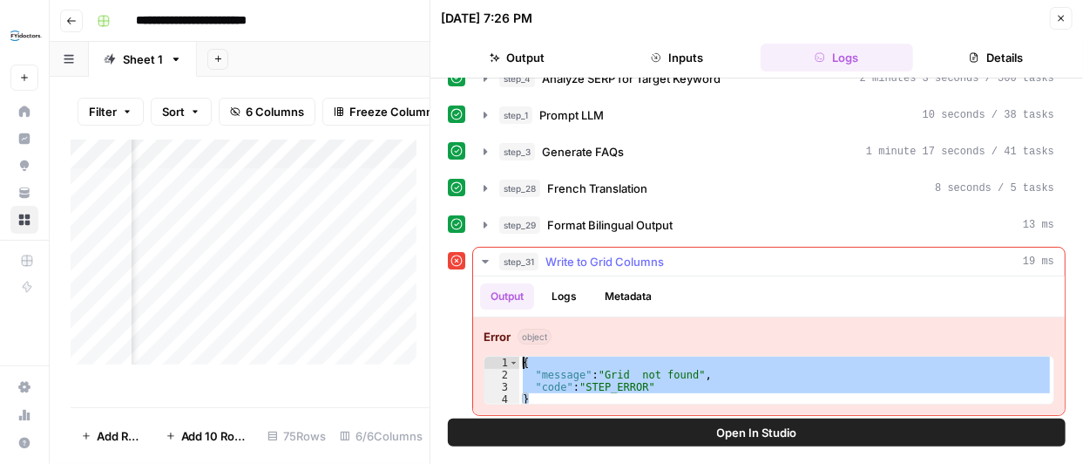
drag, startPoint x: 562, startPoint y: 396, endPoint x: 483, endPoint y: 254, distance: 162.7
click at [483, 254] on div "step_31 Write to Grid Columns 19 ms Output Logs Metadata Error object * 1 2 3 4…" at bounding box center [769, 331] width 594 height 169
type textarea "**********"
click at [1059, 16] on icon "button" at bounding box center [1062, 19] width 6 height 6
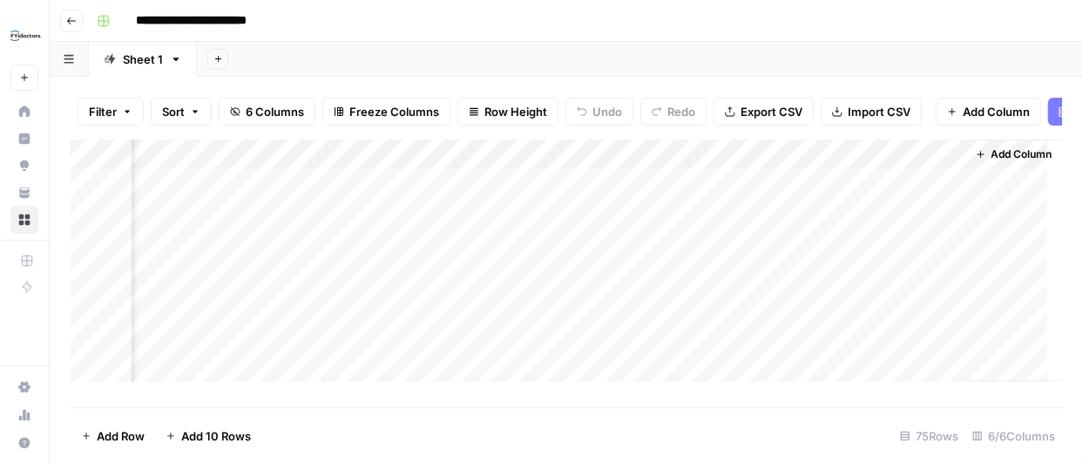
scroll to position [0, 819]
click at [937, 167] on div "Add Column" at bounding box center [567, 266] width 992 height 255
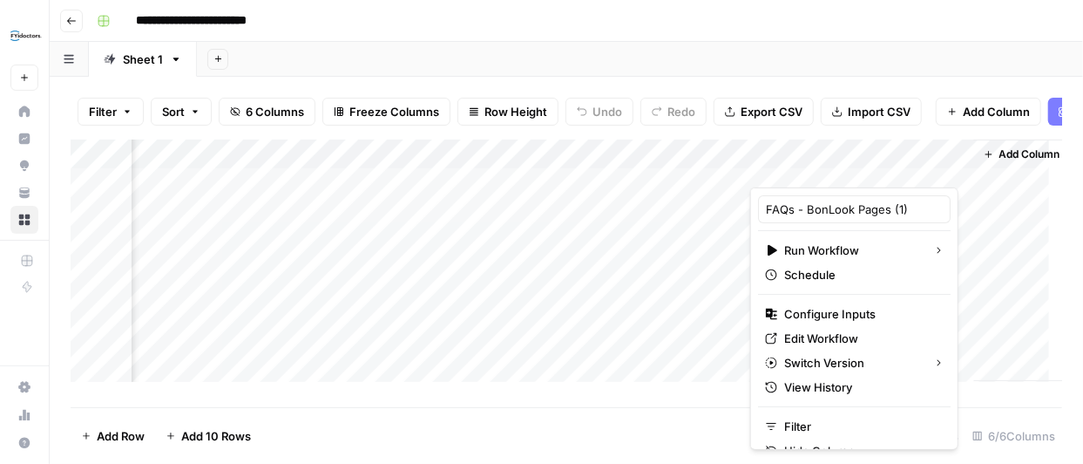
scroll to position [43, 0]
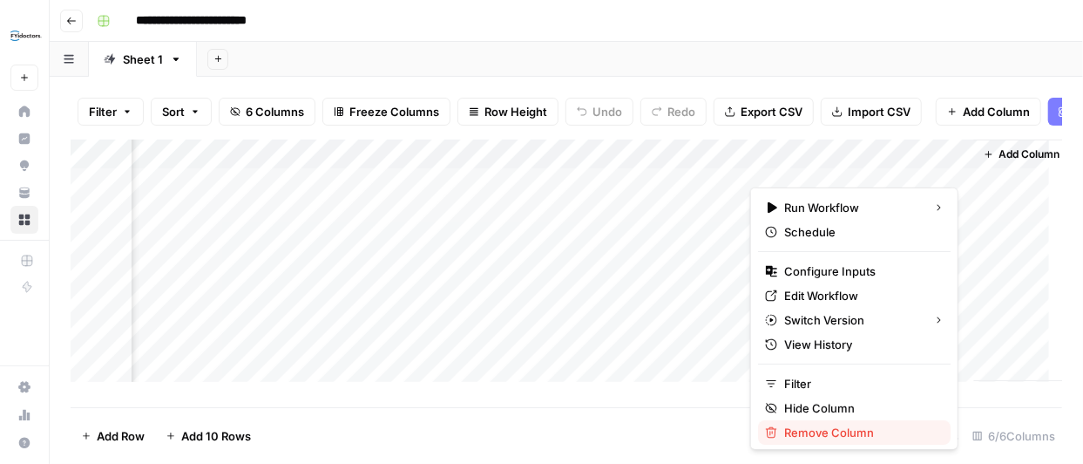
click at [848, 431] on span "Remove Column" at bounding box center [860, 432] width 153 height 17
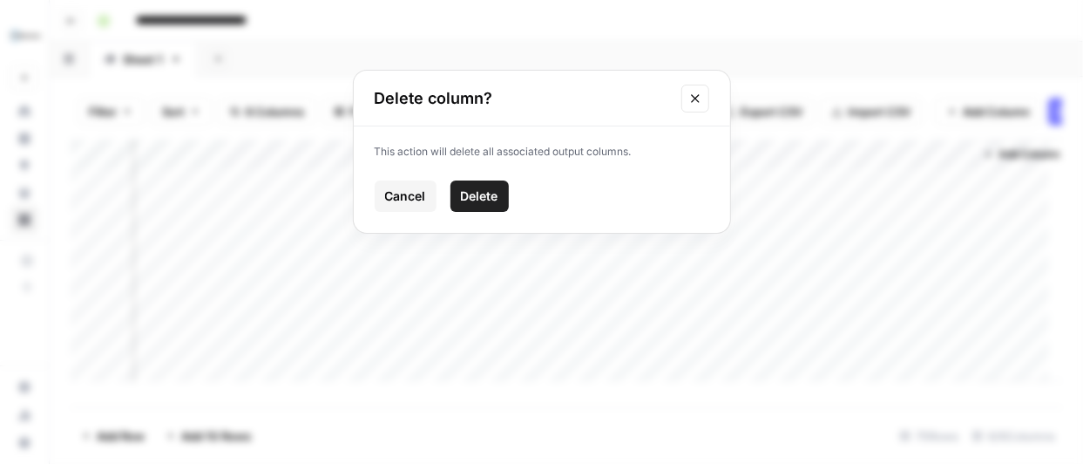
click at [481, 195] on span "Delete" at bounding box center [479, 195] width 37 height 17
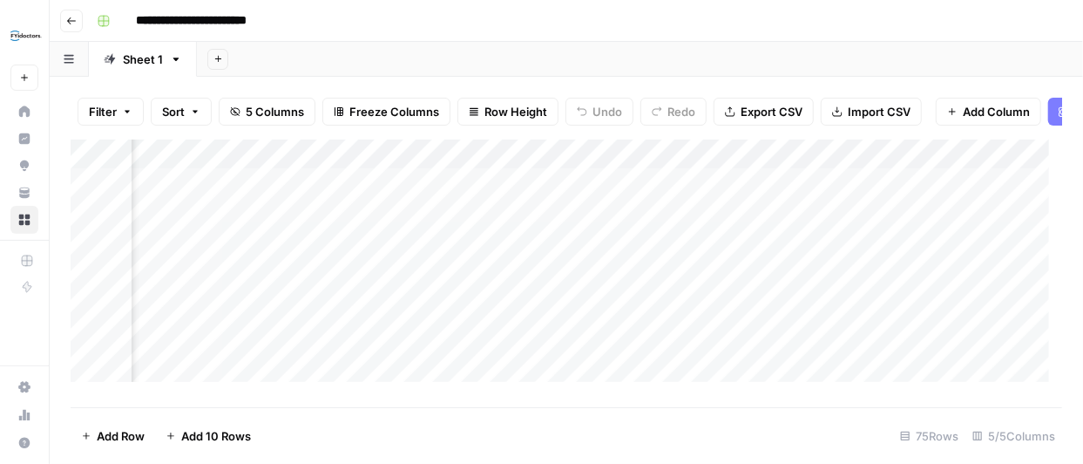
scroll to position [0, 217]
click at [801, 167] on div "Add Column" at bounding box center [567, 266] width 992 height 255
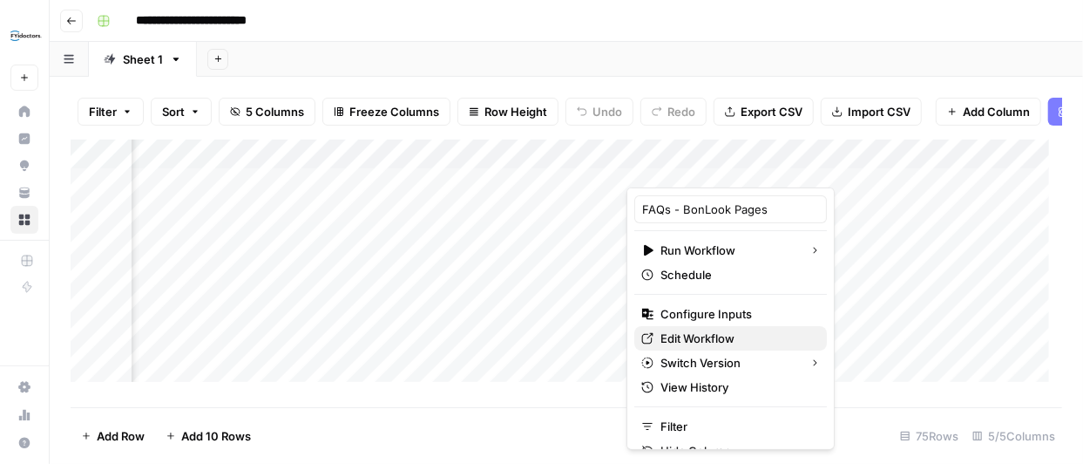
click at [737, 339] on span "Edit Workflow" at bounding box center [737, 337] width 153 height 17
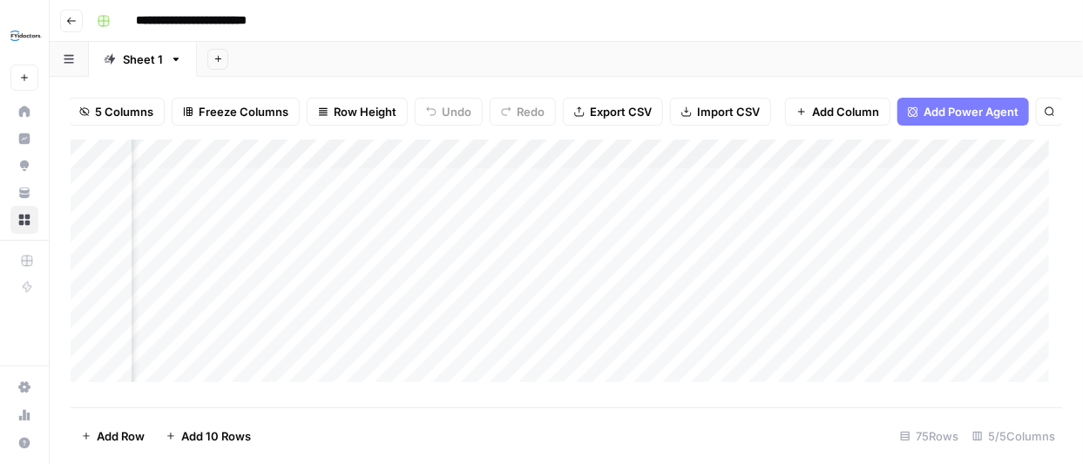
scroll to position [0, 498]
click at [684, 166] on div "Add Column" at bounding box center [567, 266] width 992 height 255
click at [729, 165] on div at bounding box center [687, 170] width 268 height 35
click at [805, 161] on div at bounding box center [687, 170] width 268 height 35
click at [808, 164] on div at bounding box center [687, 170] width 268 height 35
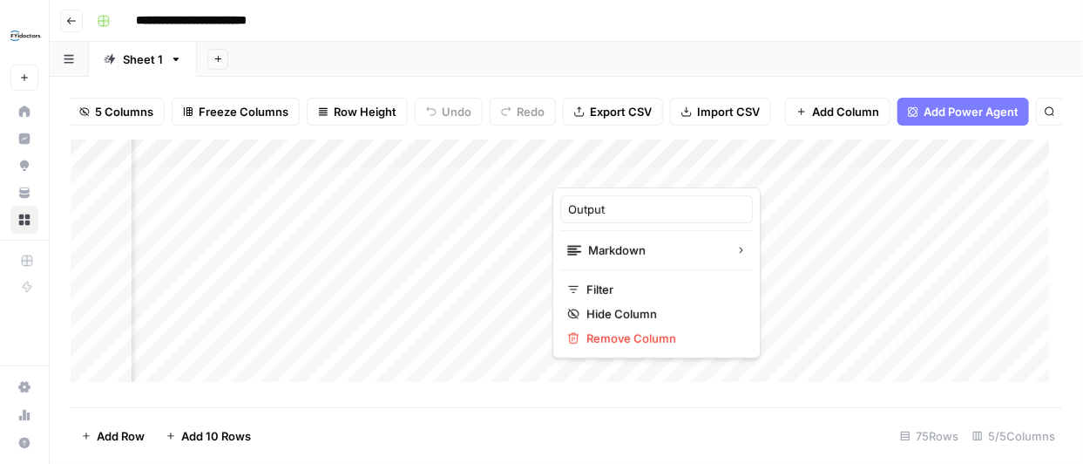
click at [569, 163] on div at bounding box center [687, 170] width 268 height 35
click at [913, 167] on div "Add Column" at bounding box center [567, 266] width 992 height 255
click at [466, 165] on div "Add Column" at bounding box center [567, 266] width 992 height 255
click at [637, 159] on div "Add Column" at bounding box center [567, 266] width 992 height 255
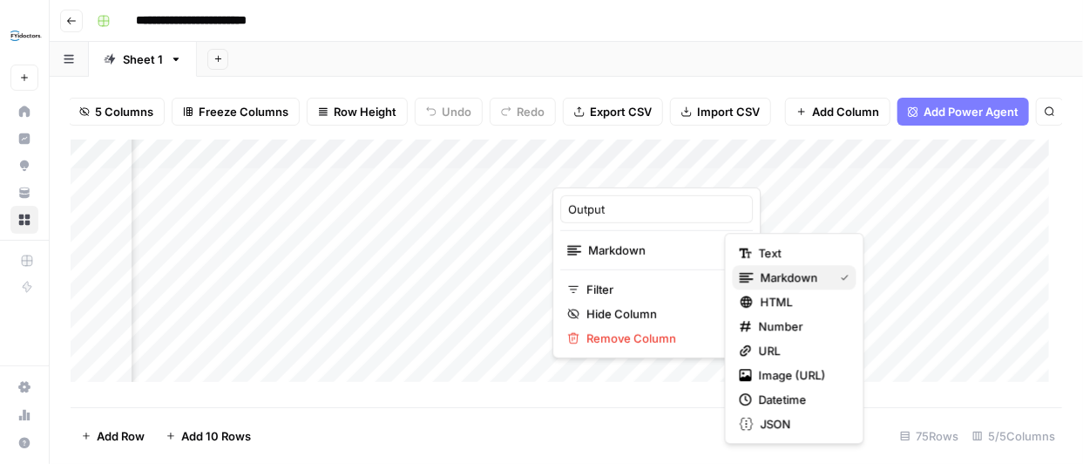
click at [768, 270] on span "Markdown" at bounding box center [794, 276] width 66 height 17
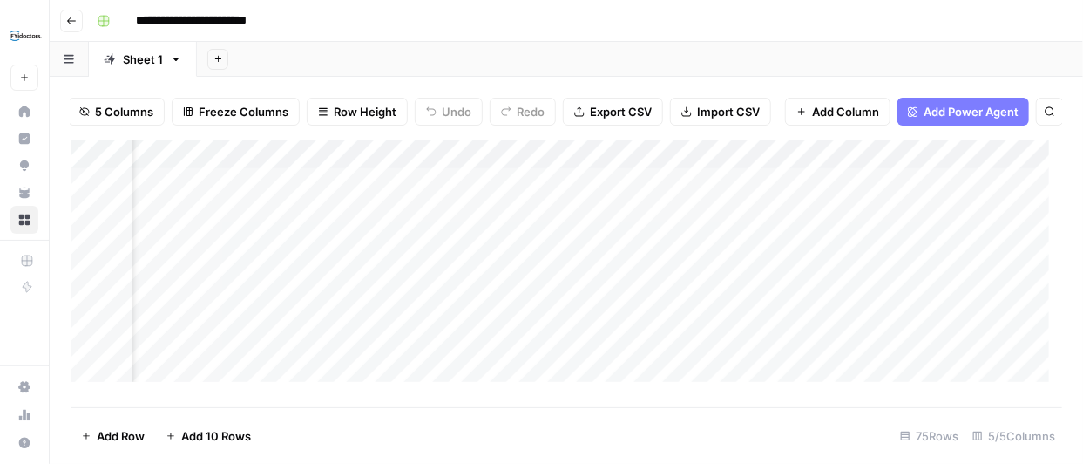
scroll to position [0, 617]
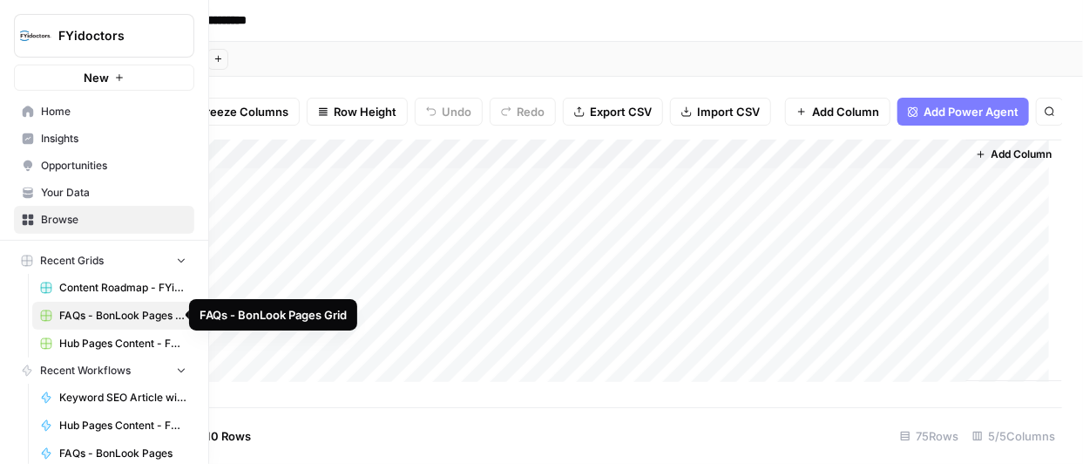
click at [78, 315] on span "FAQs - BonLook Pages Grid" at bounding box center [122, 316] width 127 height 16
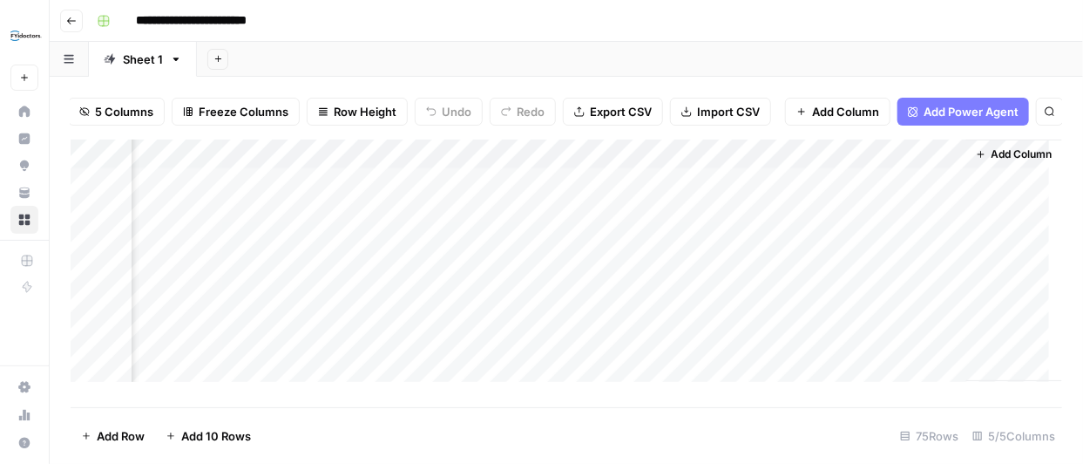
click at [870, 165] on div "Add Column" at bounding box center [567, 266] width 992 height 255
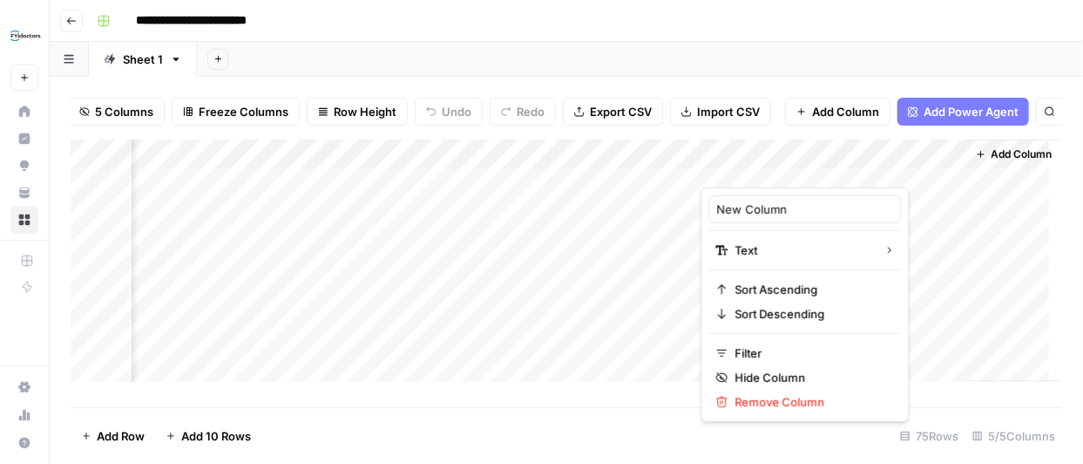
click at [935, 163] on div at bounding box center [827, 170] width 252 height 35
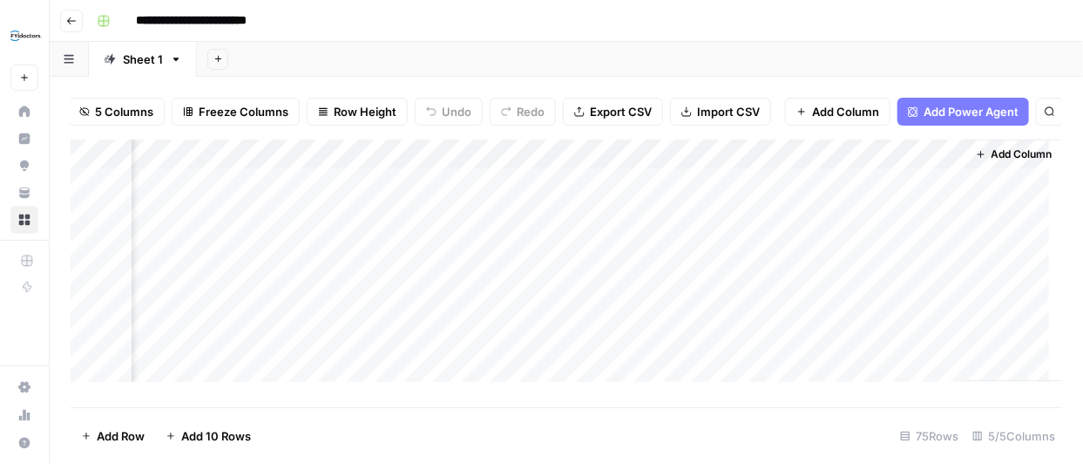
click at [583, 173] on div "Add Column" at bounding box center [567, 266] width 992 height 255
click at [768, 165] on div "Add Column" at bounding box center [567, 266] width 992 height 255
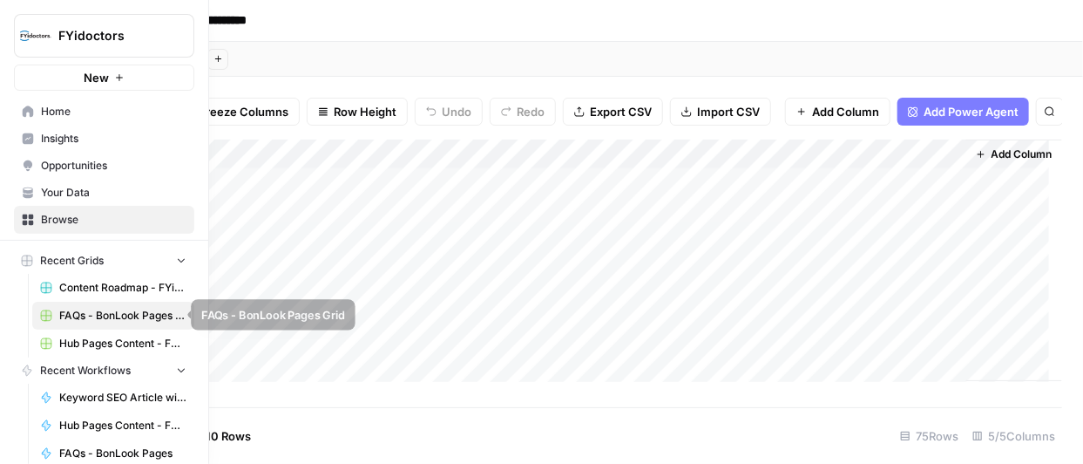
click at [92, 315] on span "FAQs - BonLook Pages Grid" at bounding box center [122, 316] width 127 height 16
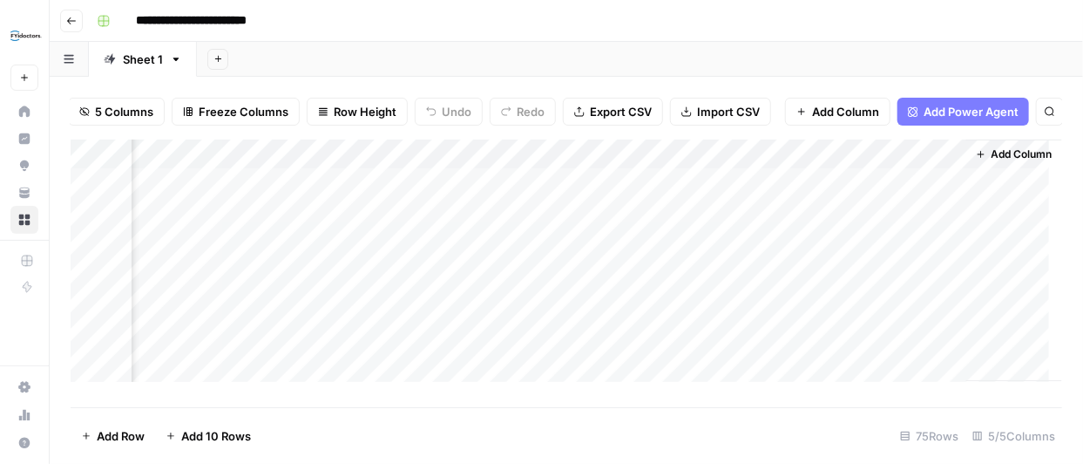
scroll to position [0, 0]
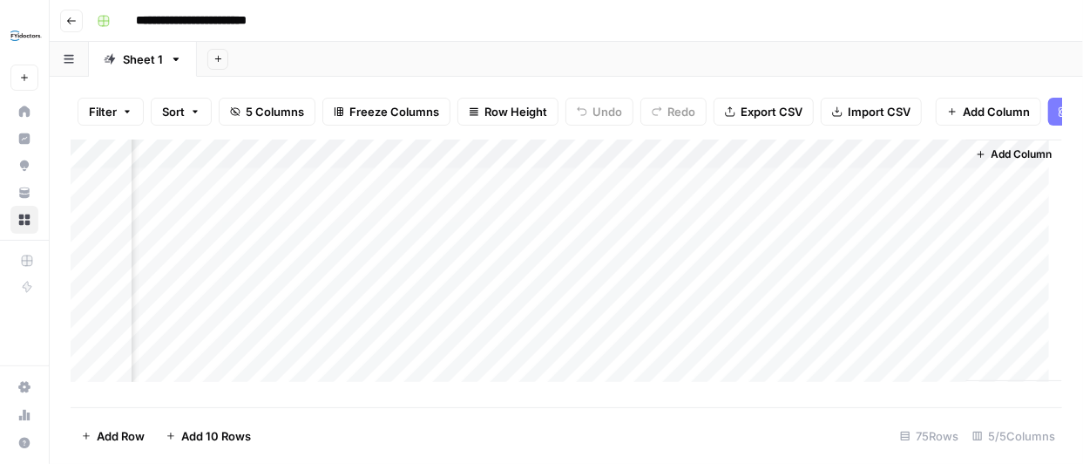
click at [330, 166] on div "Add Column" at bounding box center [567, 266] width 992 height 255
click at [540, 166] on div "Add Column" at bounding box center [567, 266] width 992 height 255
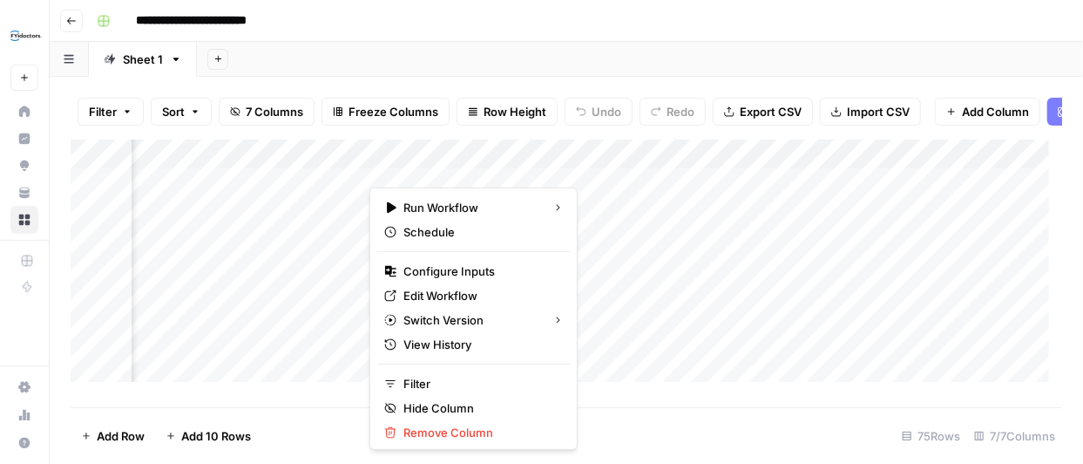
scroll to position [0, 0]
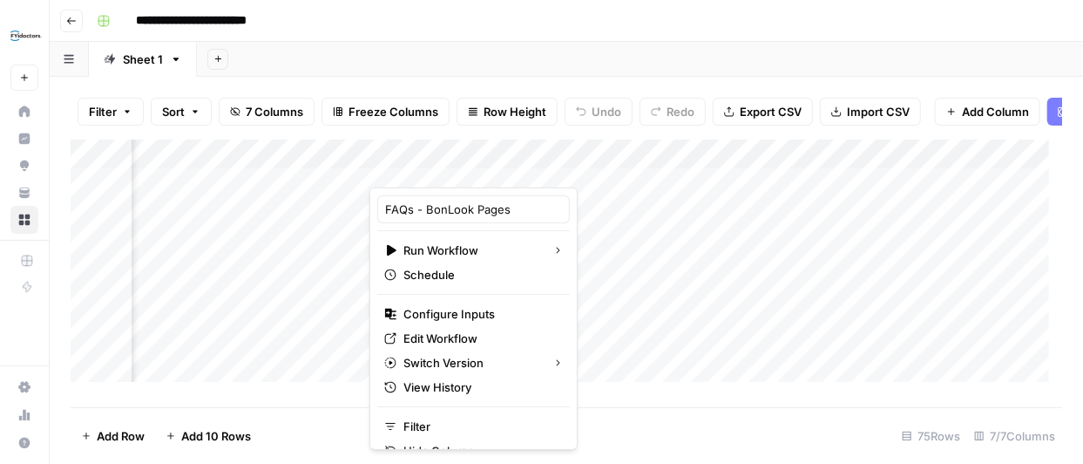
click at [560, 165] on div at bounding box center [473, 170] width 207 height 35
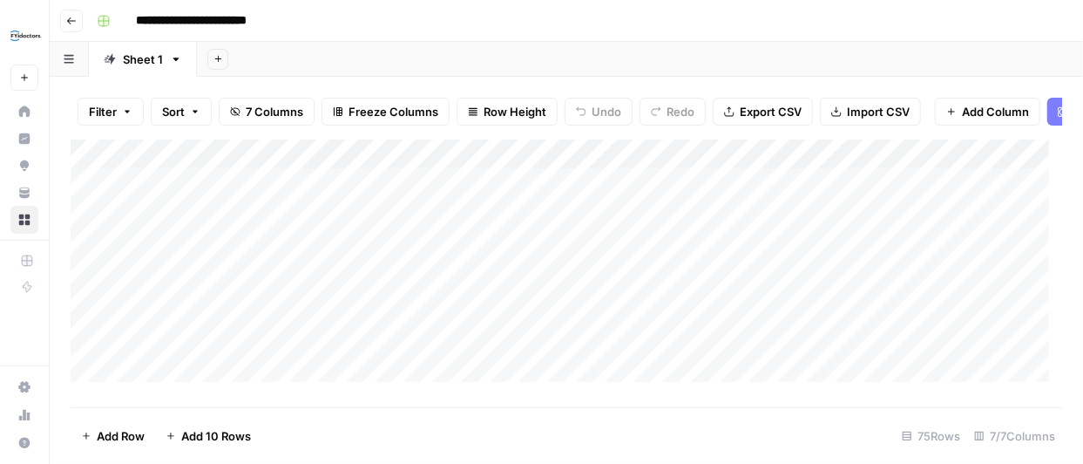
click at [70, 196] on div "Filter Sort 7 Columns Freeze Columns Row Height Undo Redo Export CSV Import CSV…" at bounding box center [567, 270] width 1034 height 387
click at [77, 196] on div "Add Column" at bounding box center [567, 266] width 992 height 255
click at [91, 194] on div "Add Column" at bounding box center [567, 266] width 992 height 255
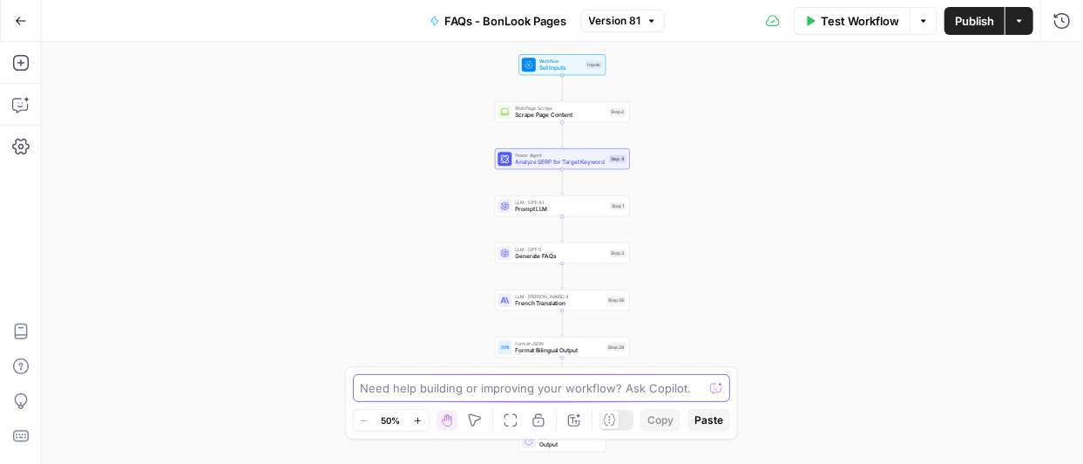
click at [621, 390] on textarea at bounding box center [532, 387] width 343 height 17
paste textarea "{ "message": "Grid not found", "code": "STEP_ERROR" }"
type textarea "Getting this error - step31 write grids to column { "message": "Grid not found"…"
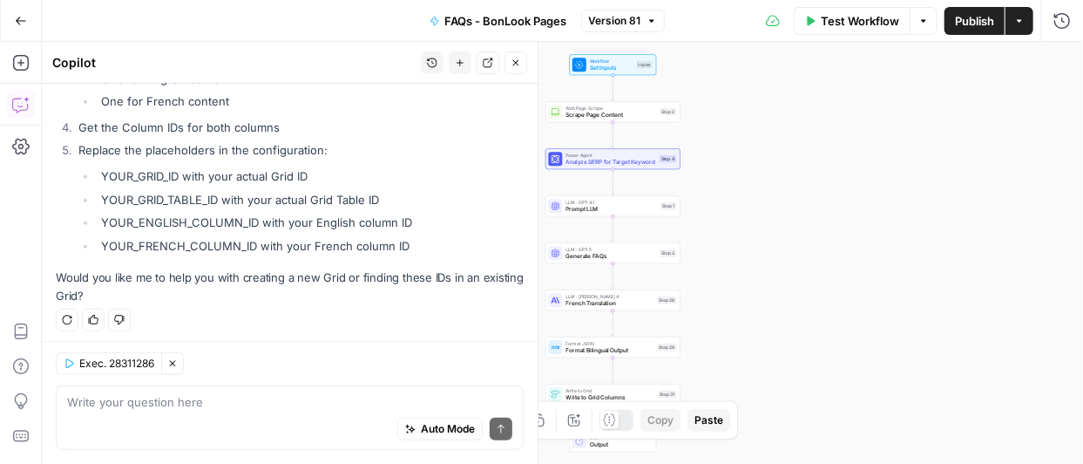
scroll to position [493, 0]
click at [342, 410] on textarea at bounding box center [289, 401] width 445 height 17
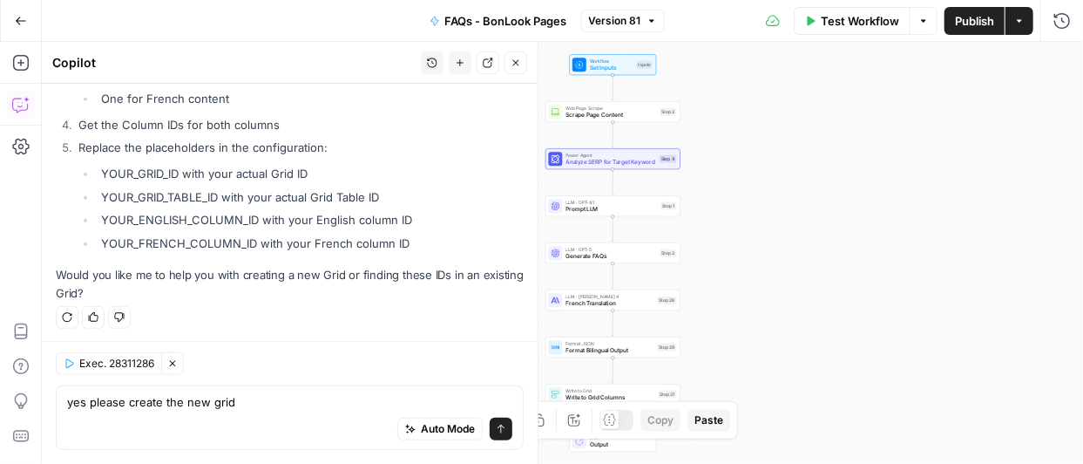
type textarea "yes please create the new grids"
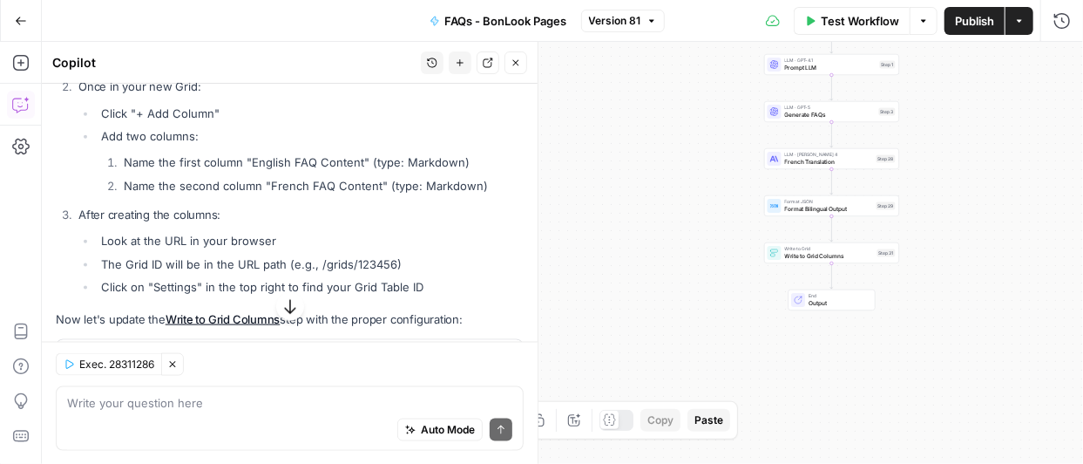
scroll to position [938, 0]
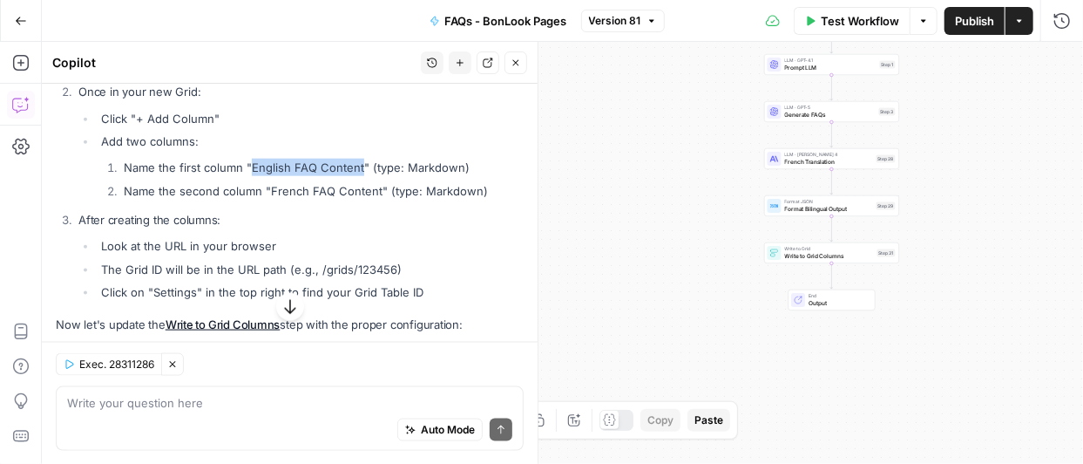
drag, startPoint x: 251, startPoint y: 165, endPoint x: 360, endPoint y: 169, distance: 109.0
click at [360, 169] on li "Name the first column "English FAQ Content" (type: Markdown)" at bounding box center [321, 167] width 404 height 17
copy li "English FAQ Content"
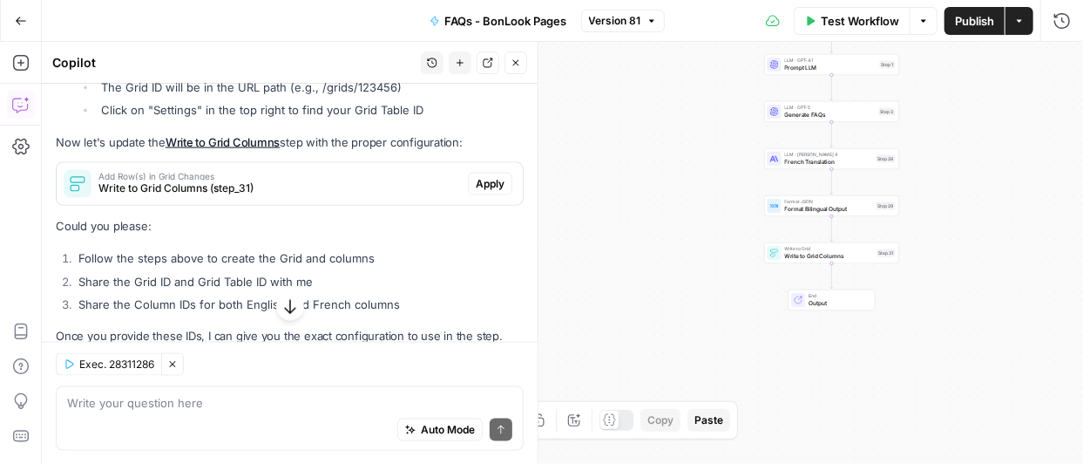
scroll to position [1115, 0]
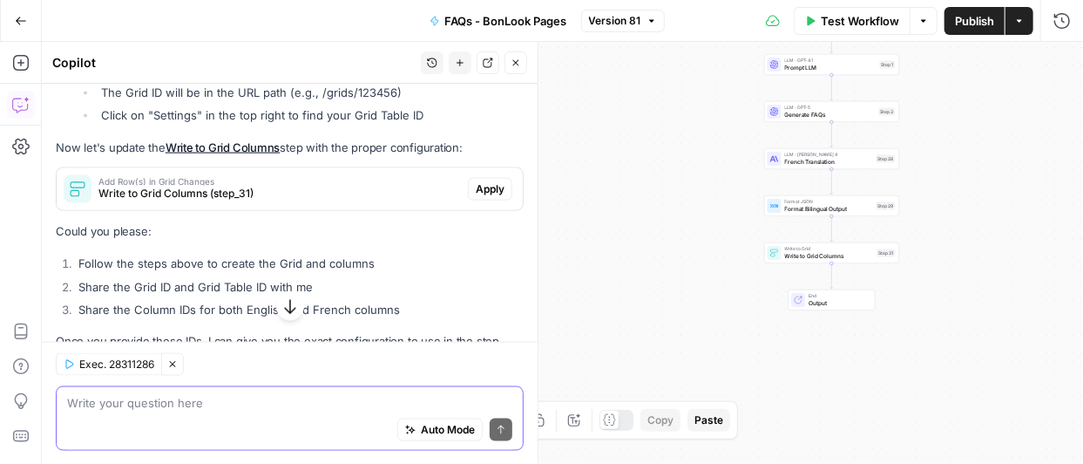
click at [232, 409] on textarea at bounding box center [289, 401] width 445 height 17
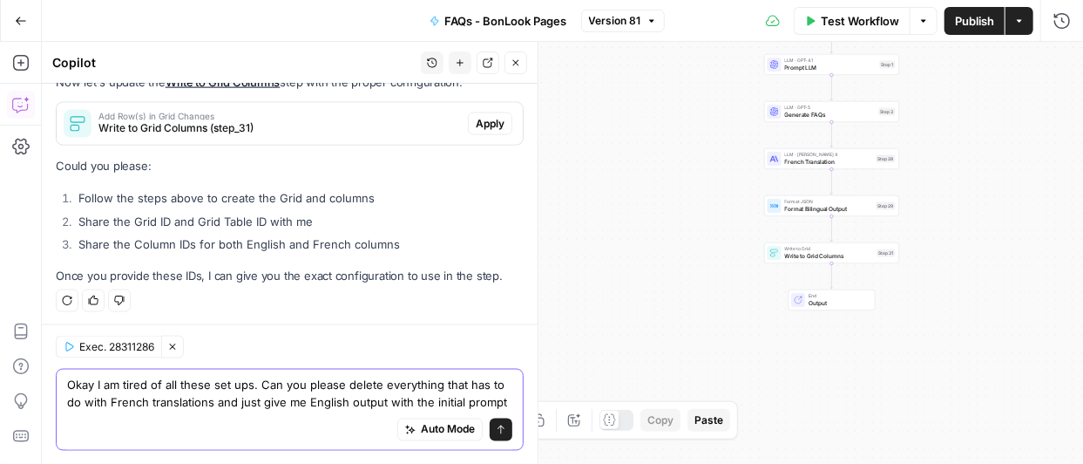
scroll to position [1198, 0]
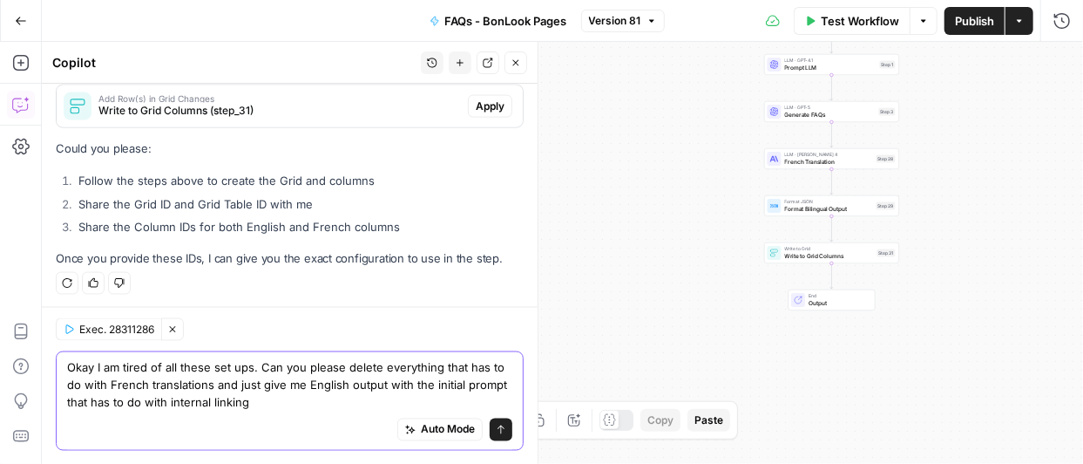
type textarea "Okay I am tired of all these set ups. Can you please delete everything that has…"
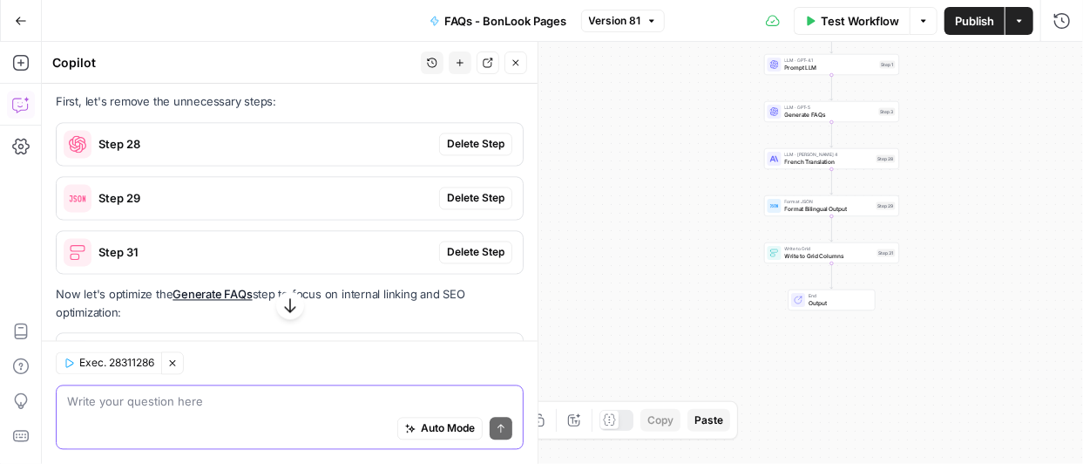
scroll to position [1529, 0]
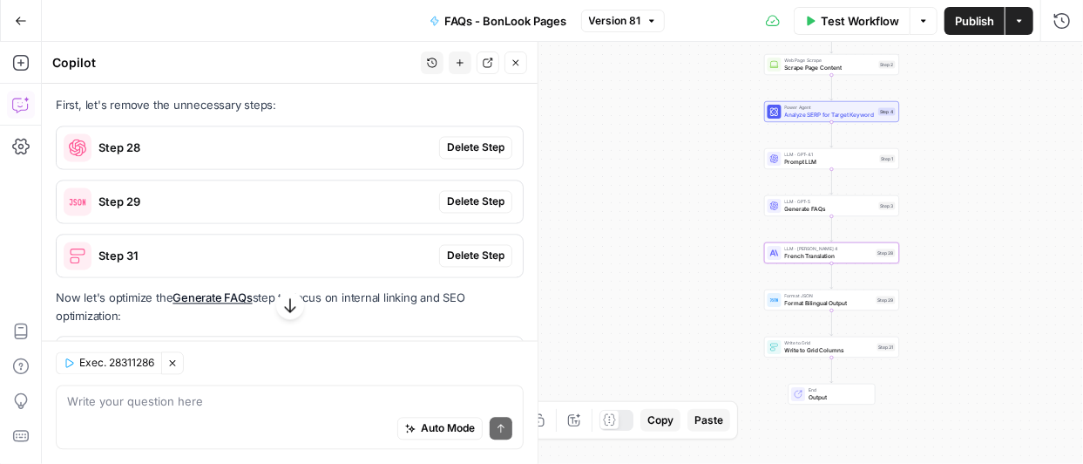
click at [473, 156] on span "Delete Step" at bounding box center [476, 148] width 58 height 16
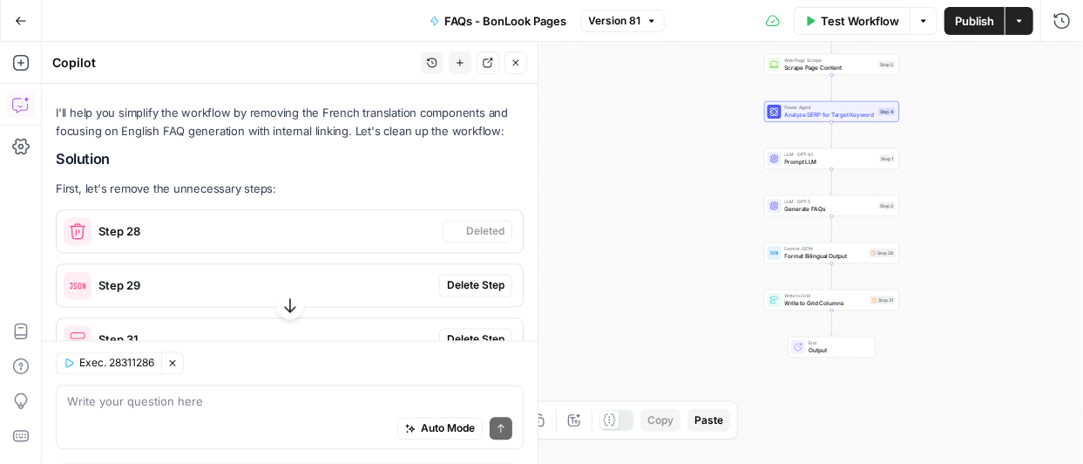
scroll to position [1613, 0]
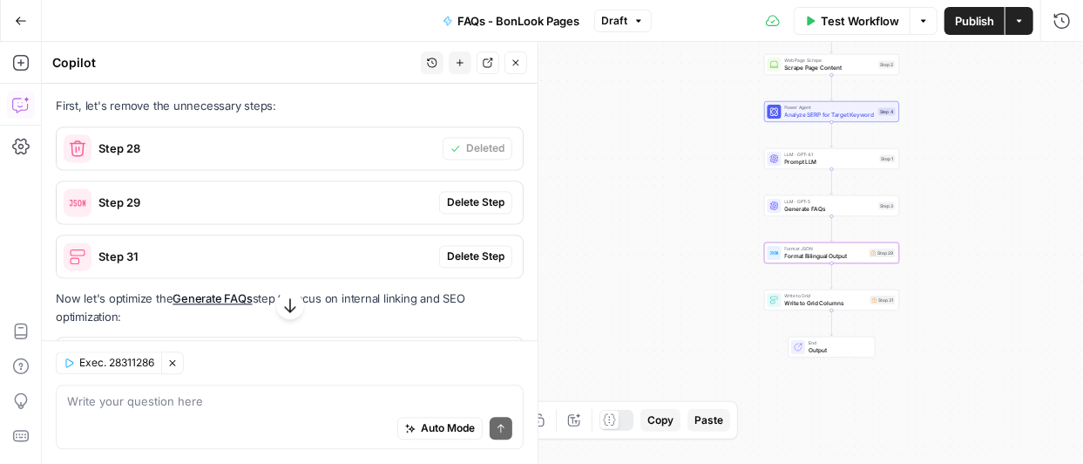
click at [468, 210] on span "Delete Step" at bounding box center [476, 202] width 58 height 16
click at [464, 263] on span "Delete Step" at bounding box center [476, 256] width 58 height 16
click at [289, 302] on icon "button" at bounding box center [290, 305] width 17 height 17
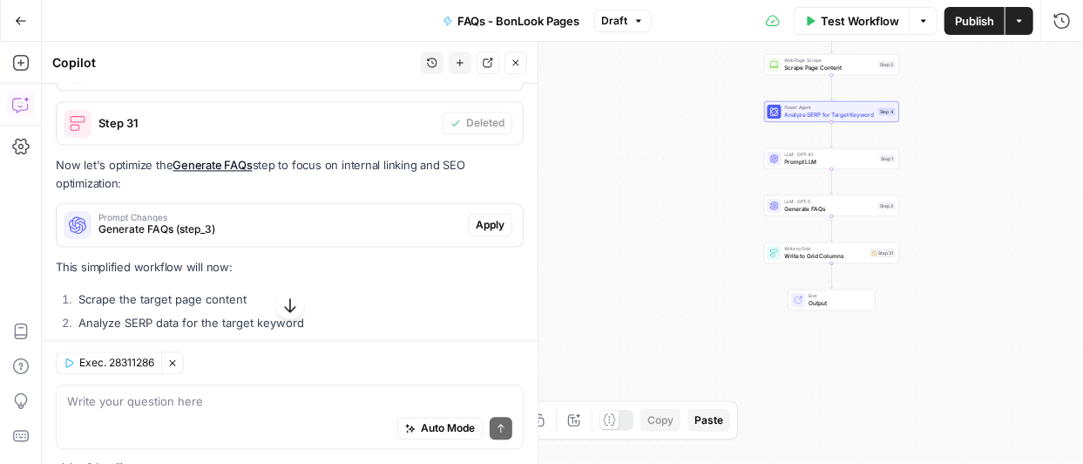
scroll to position [1742, 0]
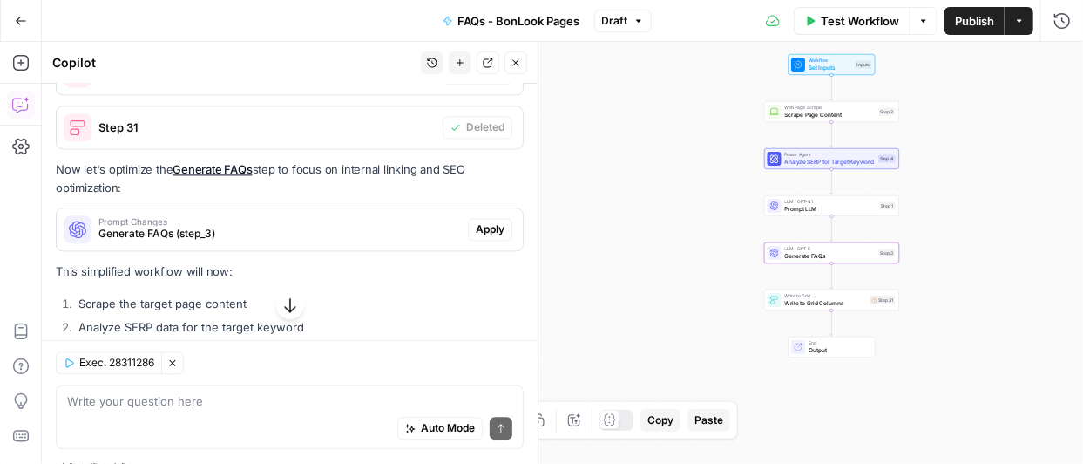
click at [485, 237] on span "Apply" at bounding box center [490, 229] width 29 height 16
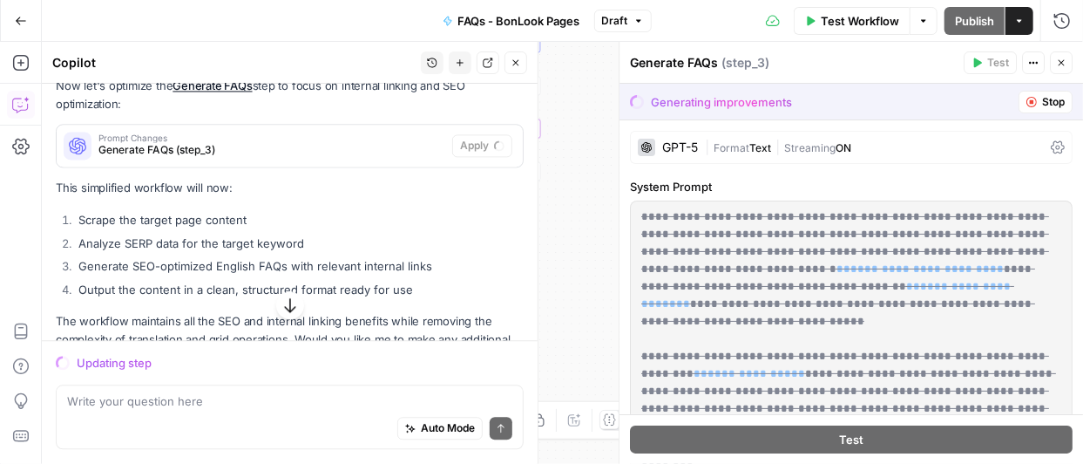
scroll to position [1658, 0]
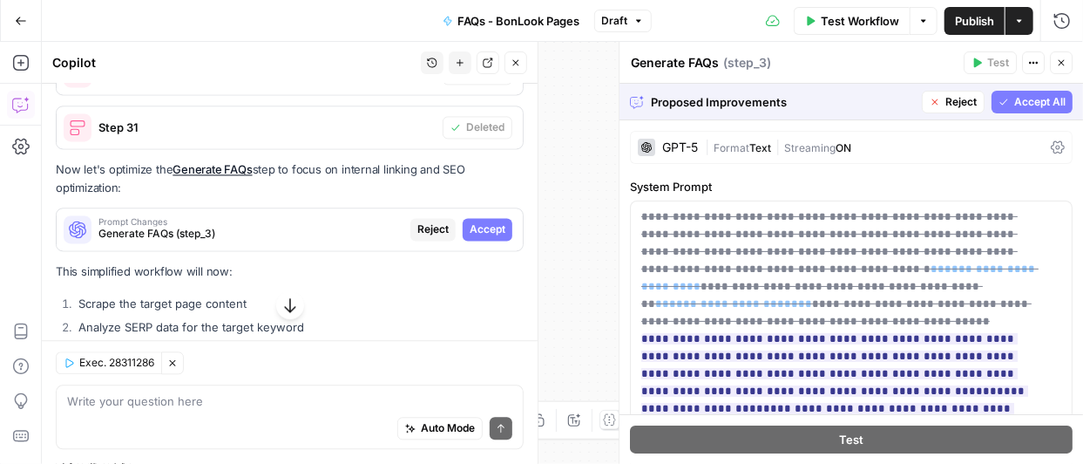
click at [284, 309] on icon "button" at bounding box center [289, 306] width 11 height 15
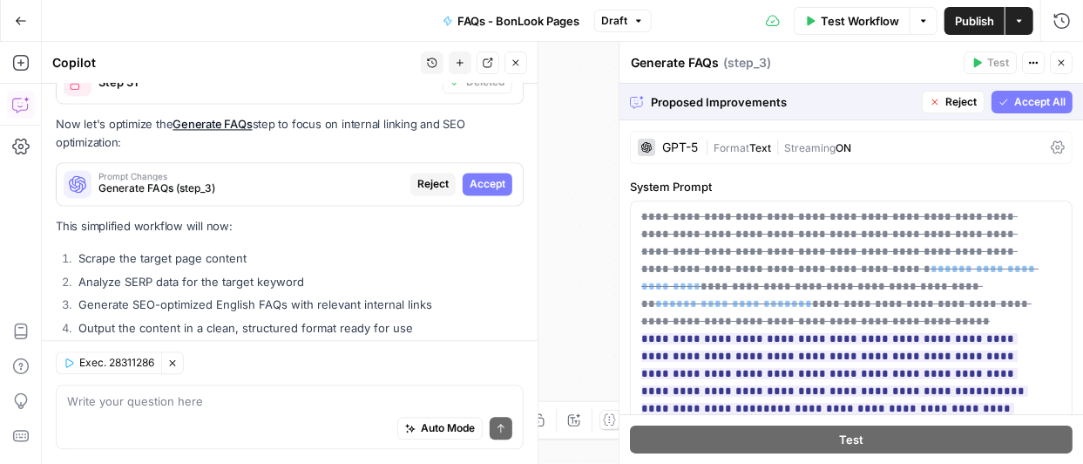
scroll to position [1693, 0]
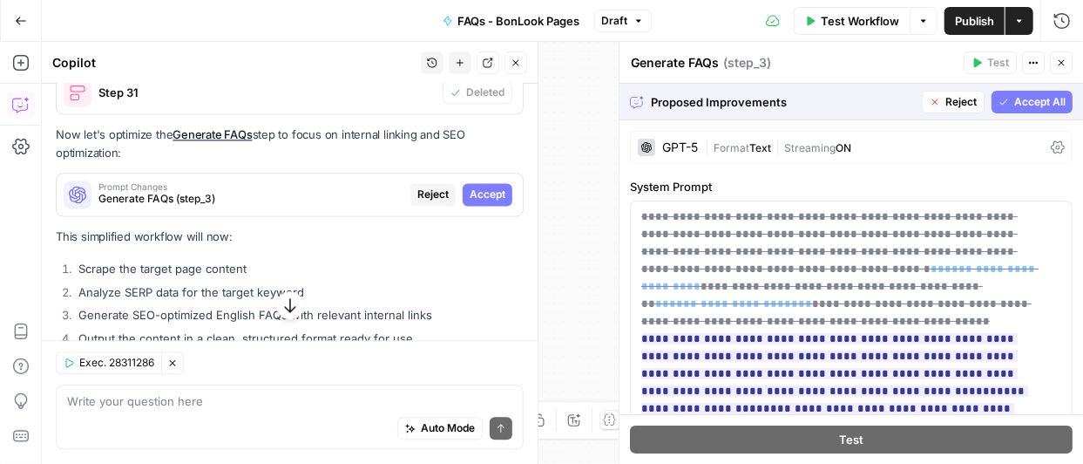
click at [470, 202] on span "Accept" at bounding box center [488, 195] width 36 height 16
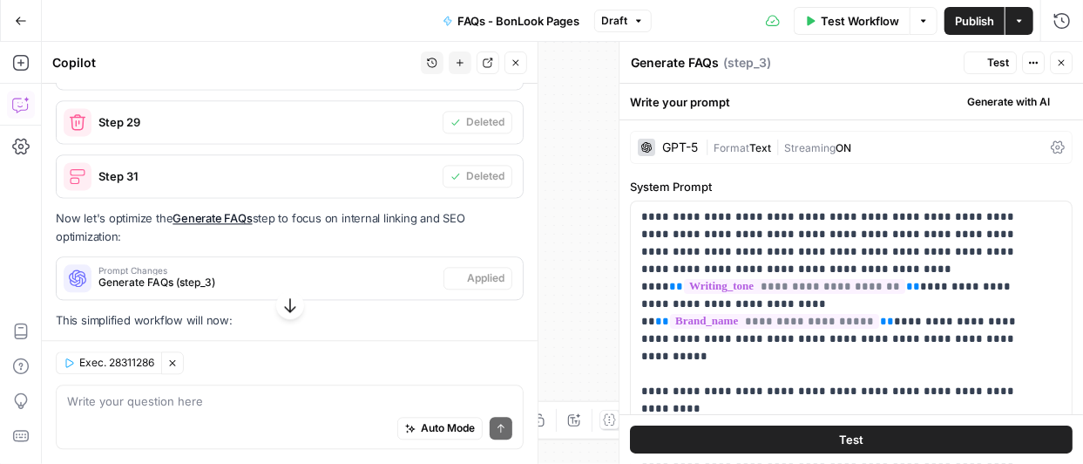
scroll to position [1776, 0]
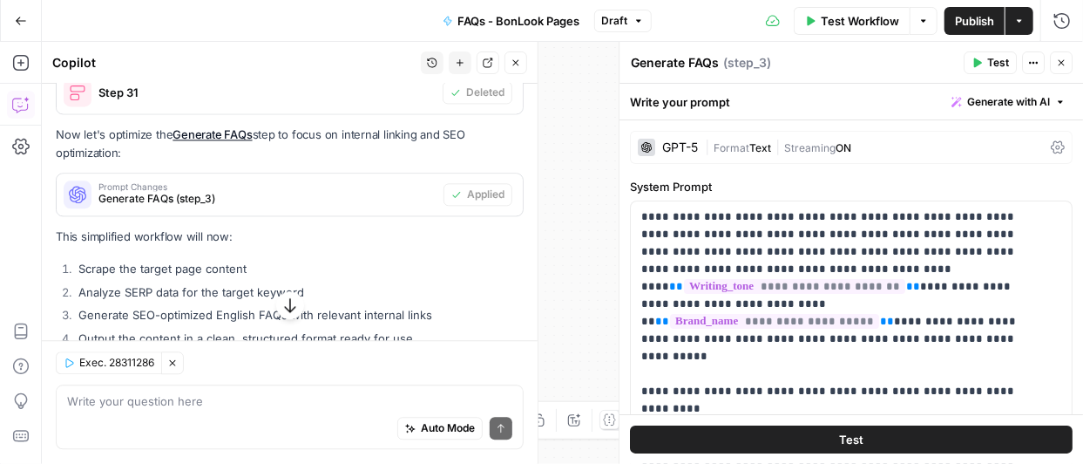
click at [978, 19] on span "Publish" at bounding box center [974, 20] width 39 height 17
click at [850, 438] on span "Test" at bounding box center [851, 439] width 24 height 17
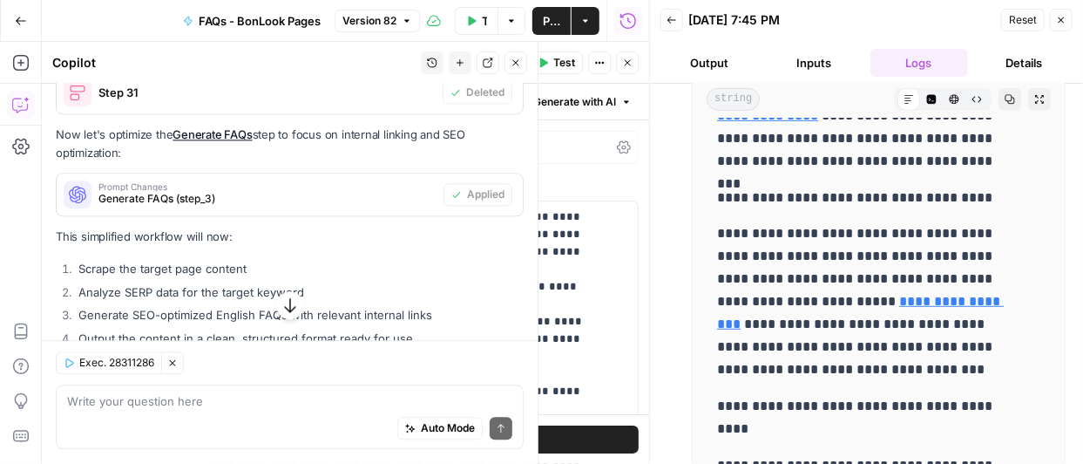
scroll to position [209, 0]
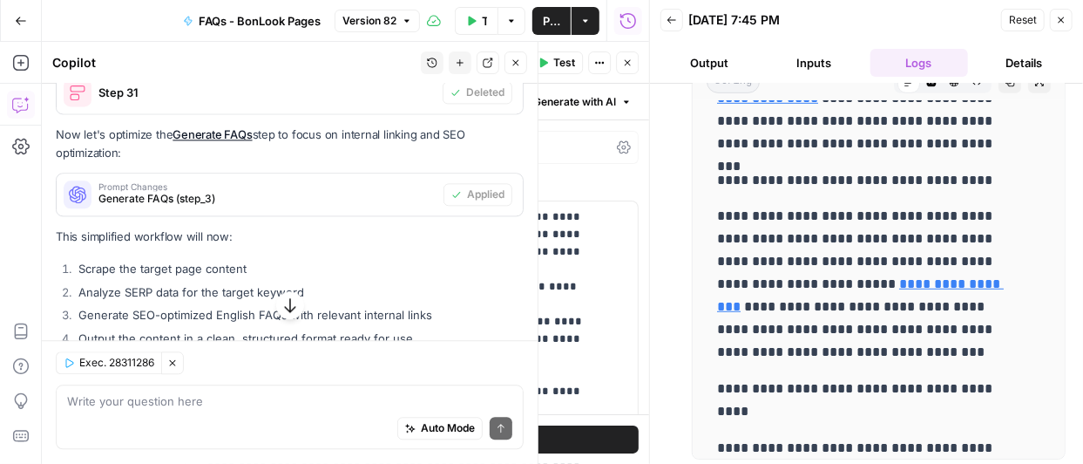
click at [1062, 20] on icon "button" at bounding box center [1061, 20] width 10 height 10
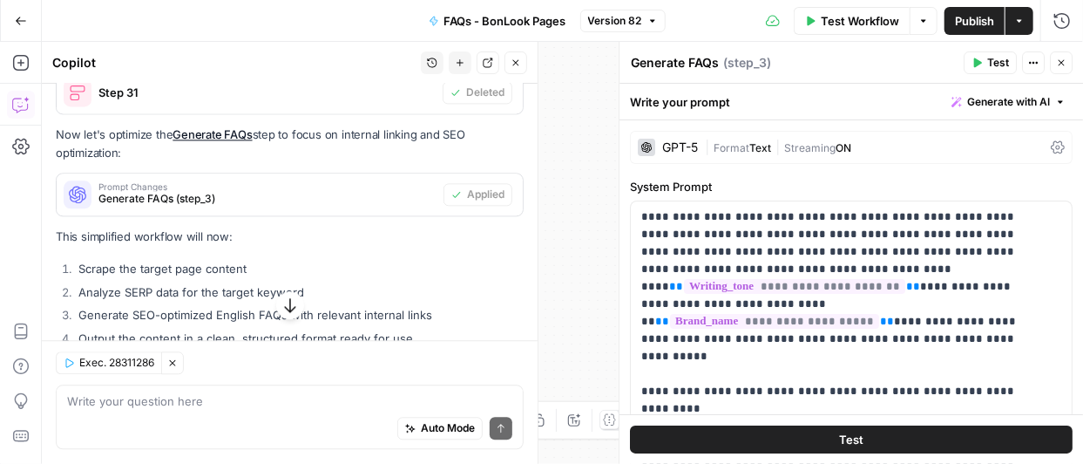
click at [1068, 55] on button "Close" at bounding box center [1061, 62] width 23 height 23
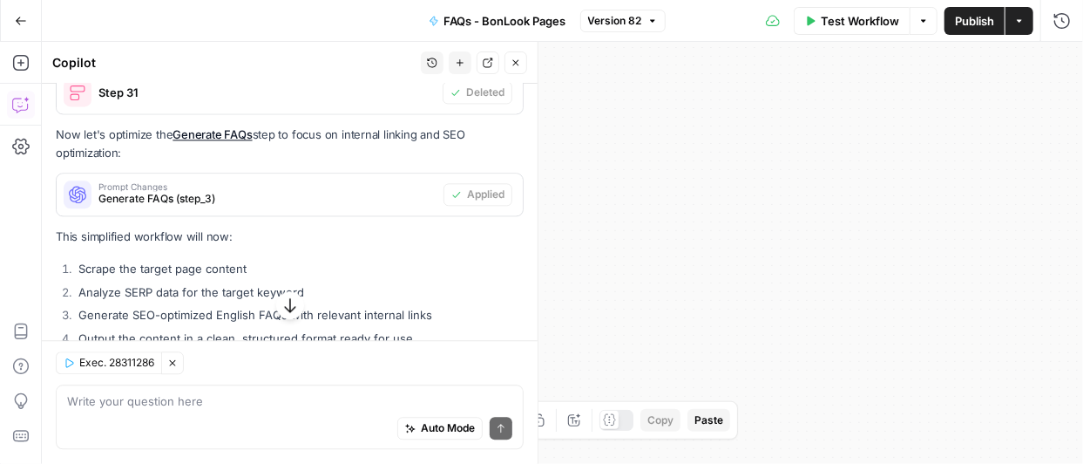
click at [980, 27] on span "Publish" at bounding box center [974, 20] width 39 height 17
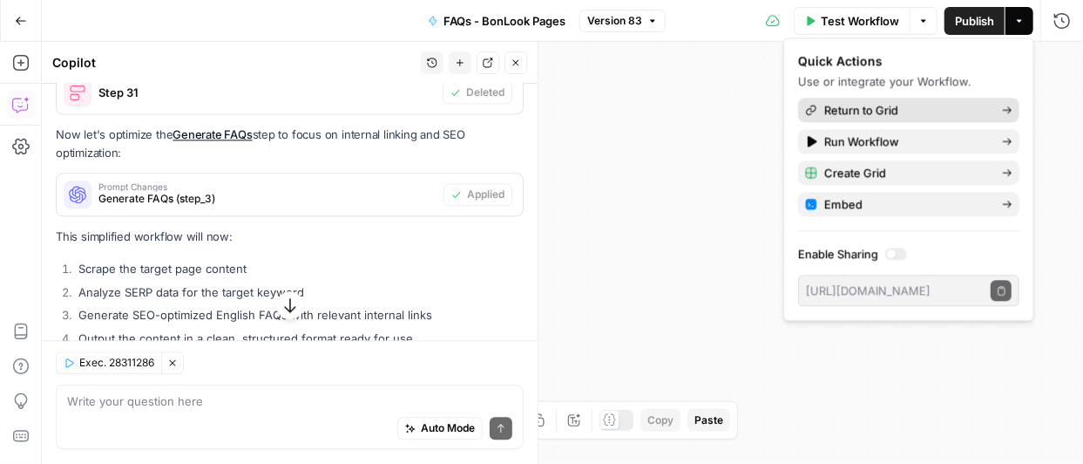
click at [864, 108] on span "Return to Grid" at bounding box center [907, 109] width 164 height 17
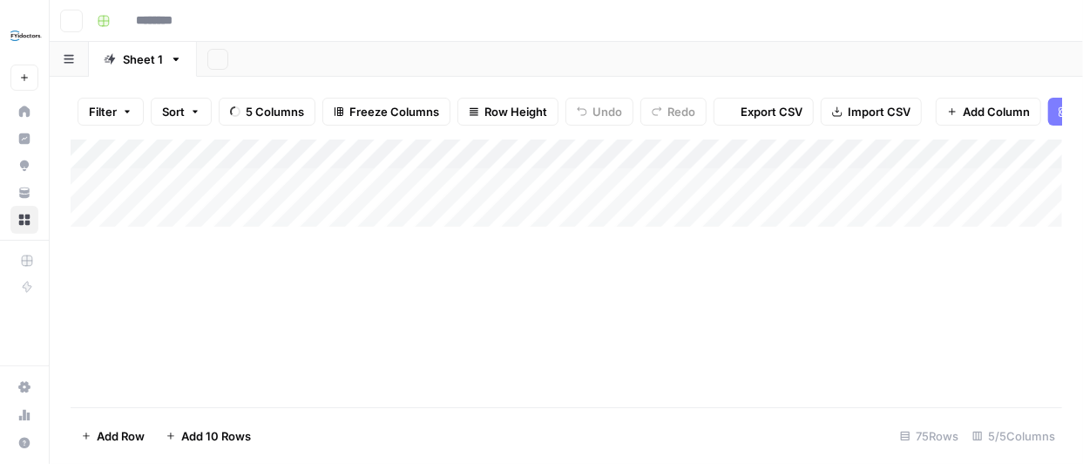
type input "**********"
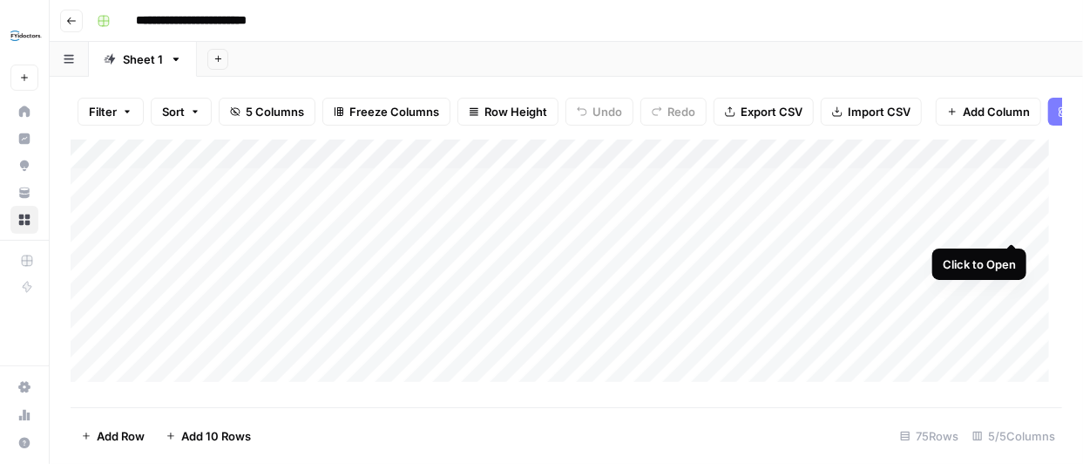
click at [1012, 221] on div "Add Column" at bounding box center [567, 266] width 992 height 255
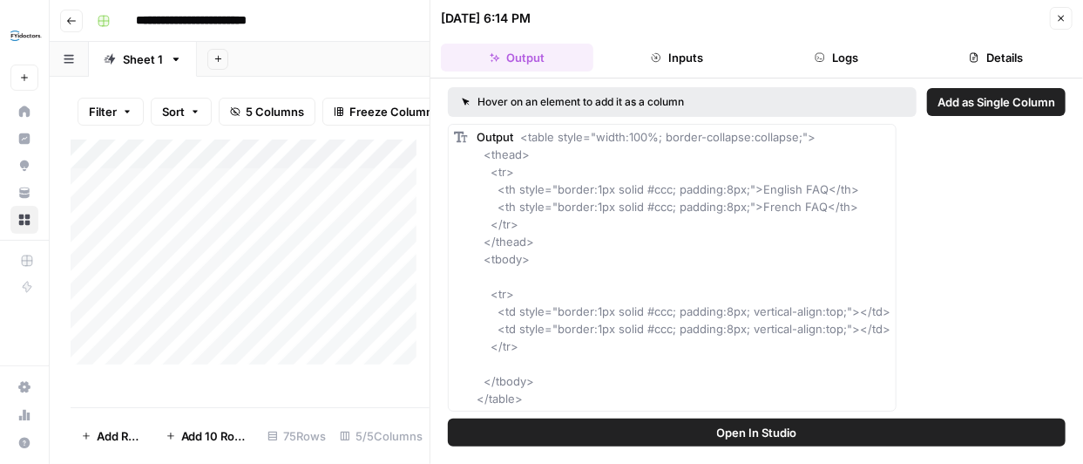
click at [1058, 13] on icon "button" at bounding box center [1061, 18] width 10 height 10
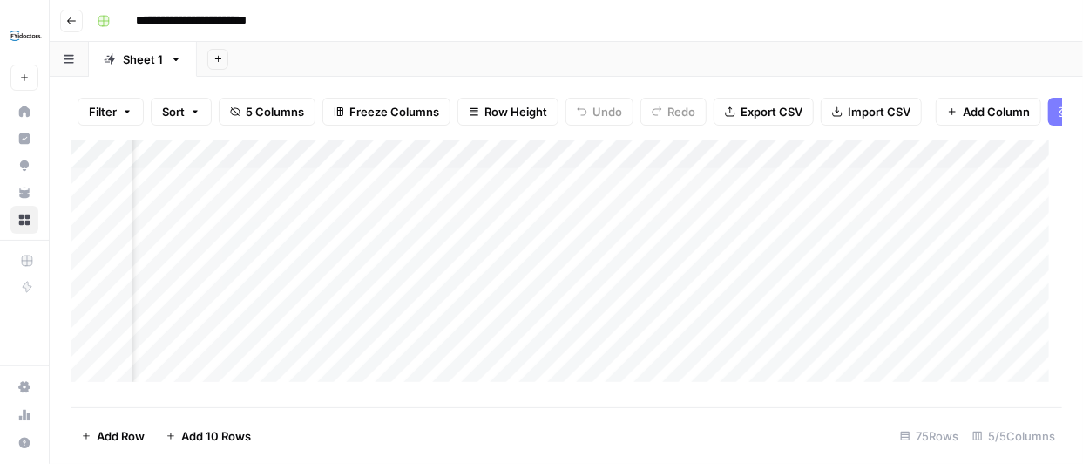
scroll to position [0, 340]
click at [693, 194] on div "Add Column" at bounding box center [567, 266] width 992 height 255
click at [692, 227] on div "Add Column" at bounding box center [567, 266] width 992 height 255
click at [694, 225] on div "Add Column" at bounding box center [567, 266] width 992 height 255
click at [668, 191] on div "Add Column" at bounding box center [567, 266] width 992 height 255
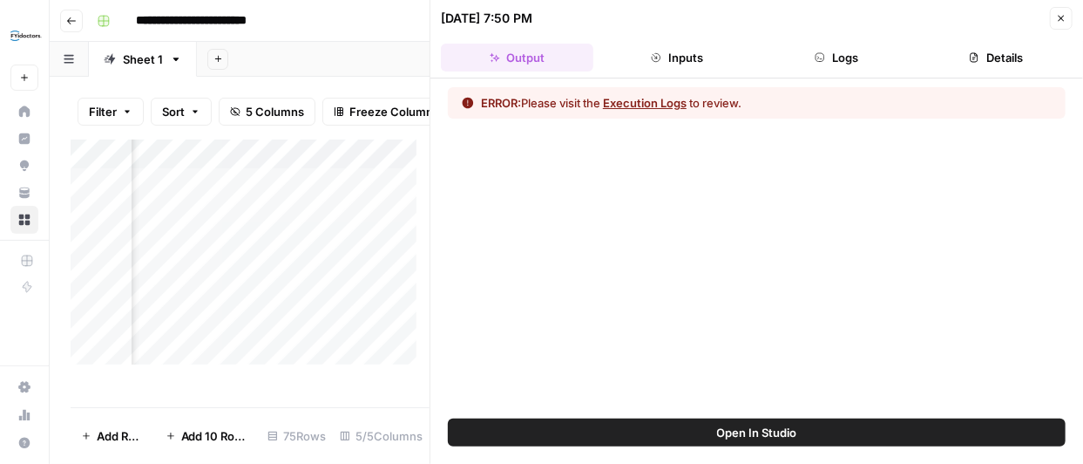
click at [642, 104] on button "Execution Logs" at bounding box center [645, 102] width 84 height 17
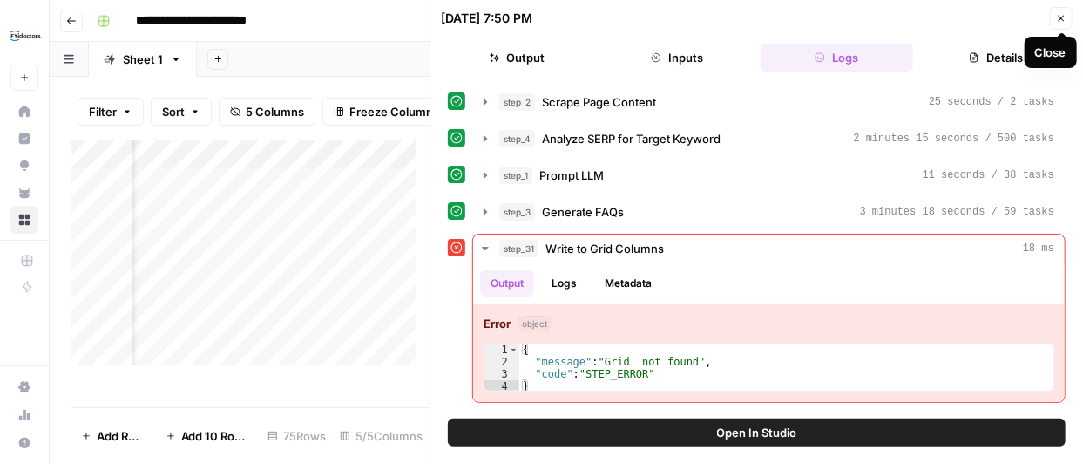
click at [1062, 18] on icon "button" at bounding box center [1062, 19] width 6 height 6
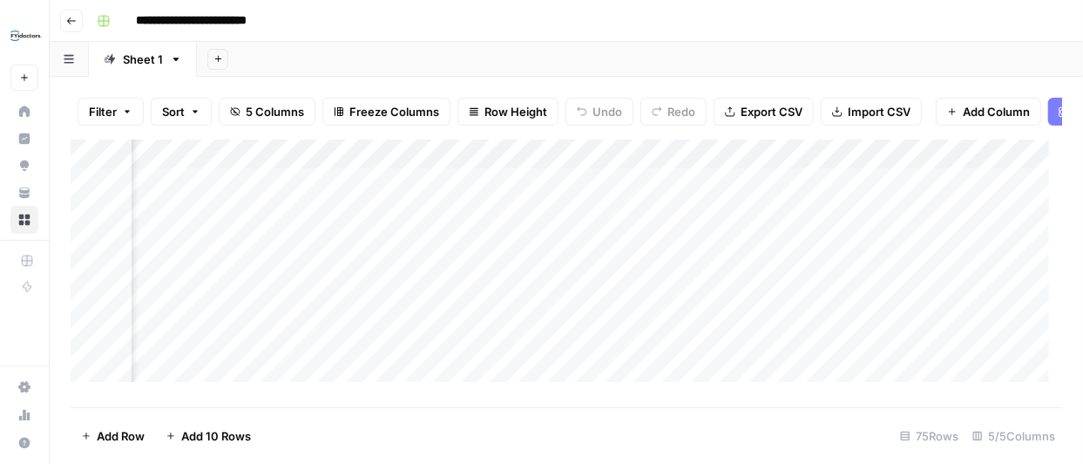
click at [676, 167] on div "Add Column" at bounding box center [567, 266] width 992 height 255
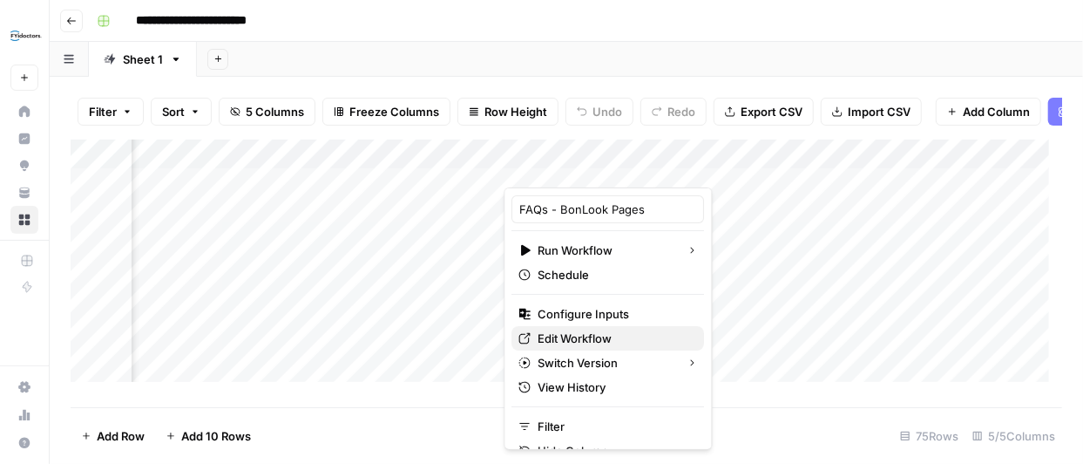
click at [588, 336] on span "Edit Workflow" at bounding box center [615, 337] width 153 height 17
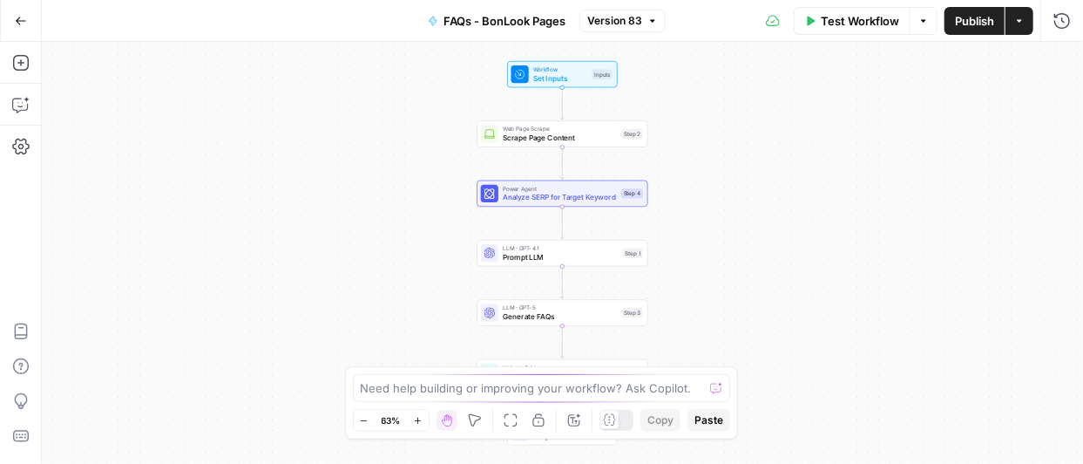
click at [845, 161] on div "Workflow Set Inputs Inputs Web Page Scrape Scrape Page Content Step 2 Power Age…" at bounding box center [563, 253] width 1042 height 422
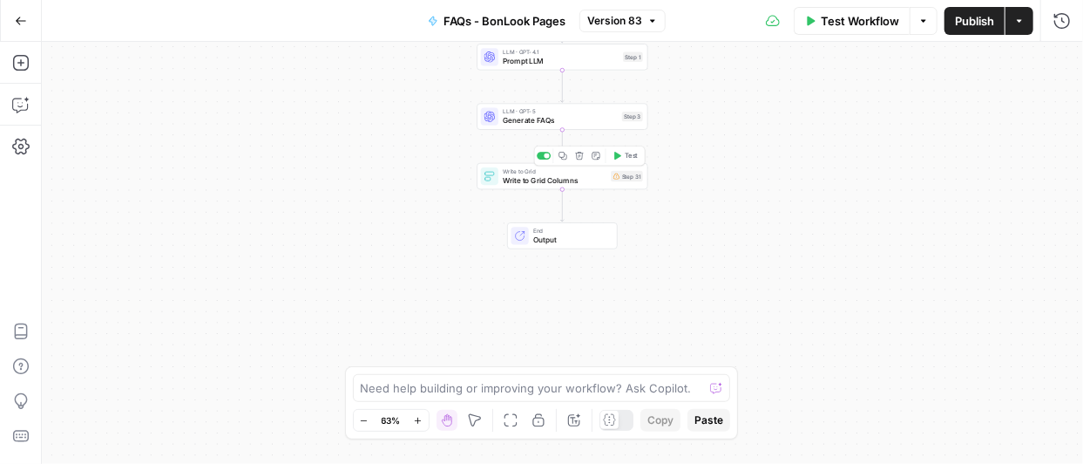
click at [575, 158] on icon "button" at bounding box center [579, 156] width 9 height 9
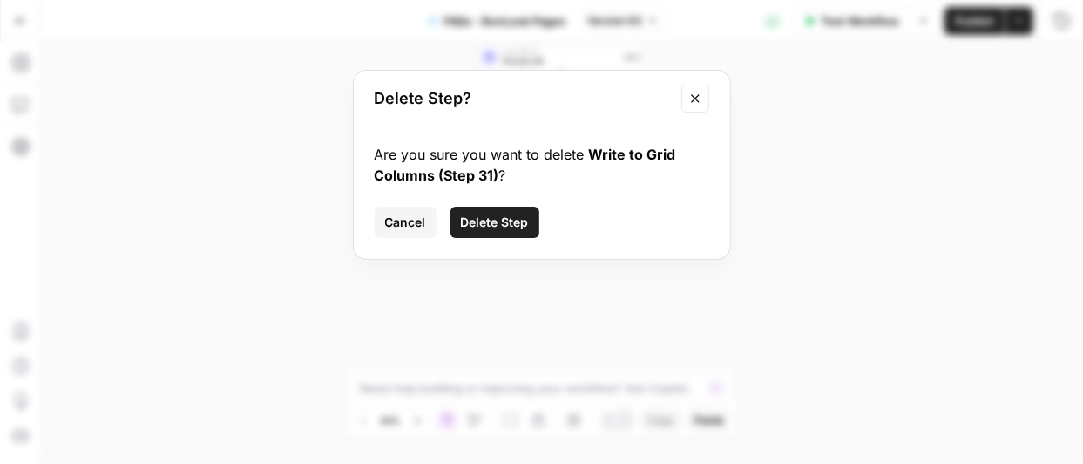
click at [483, 216] on span "Delete Step" at bounding box center [495, 222] width 68 height 17
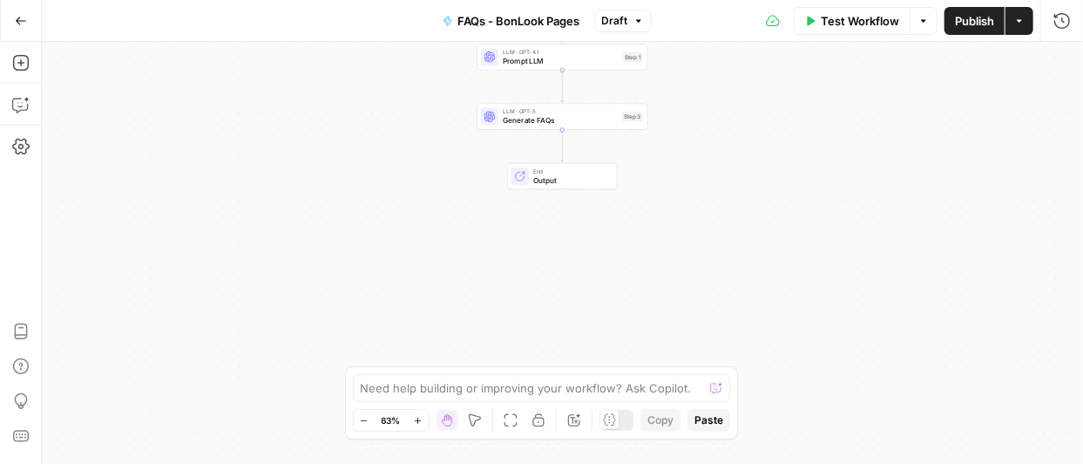
click at [974, 22] on span "Publish" at bounding box center [974, 20] width 39 height 17
click at [975, 20] on span "Publish" at bounding box center [974, 20] width 39 height 17
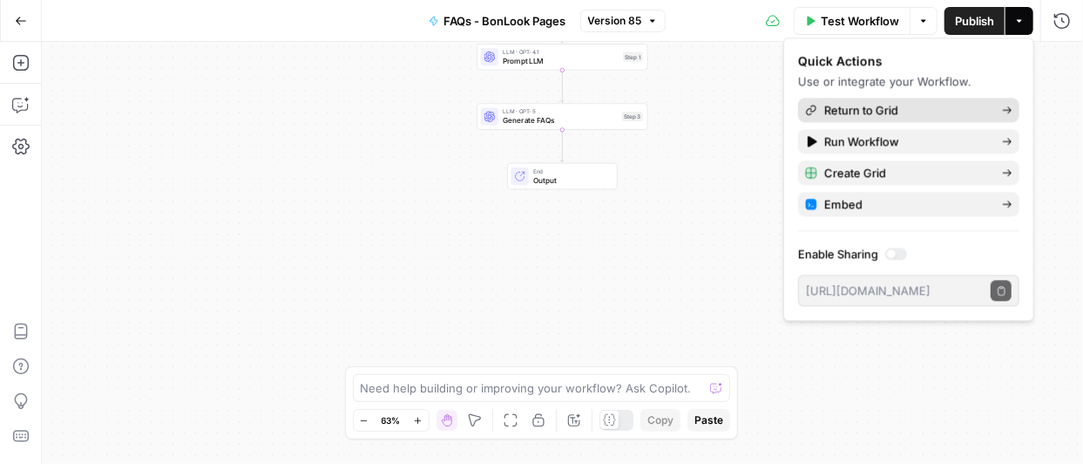
click at [950, 105] on span "Return to Grid" at bounding box center [907, 109] width 164 height 17
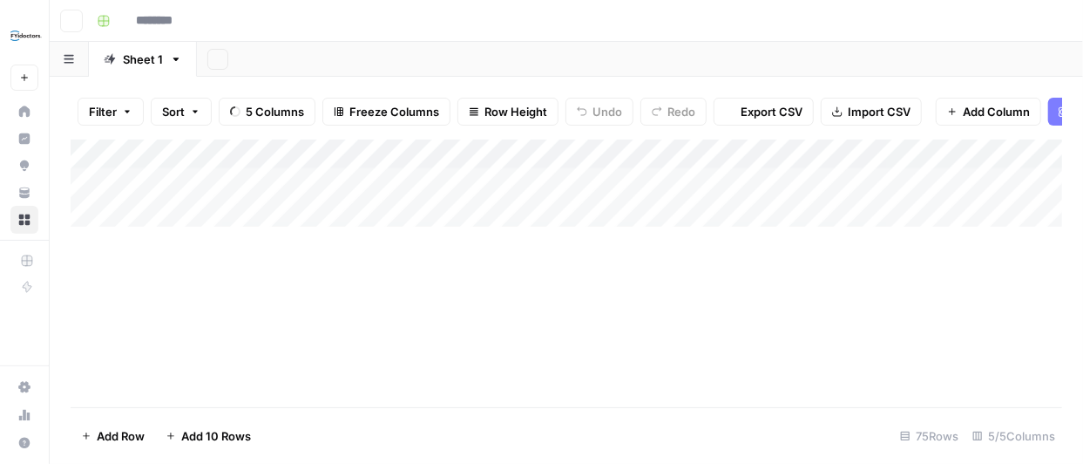
type input "**********"
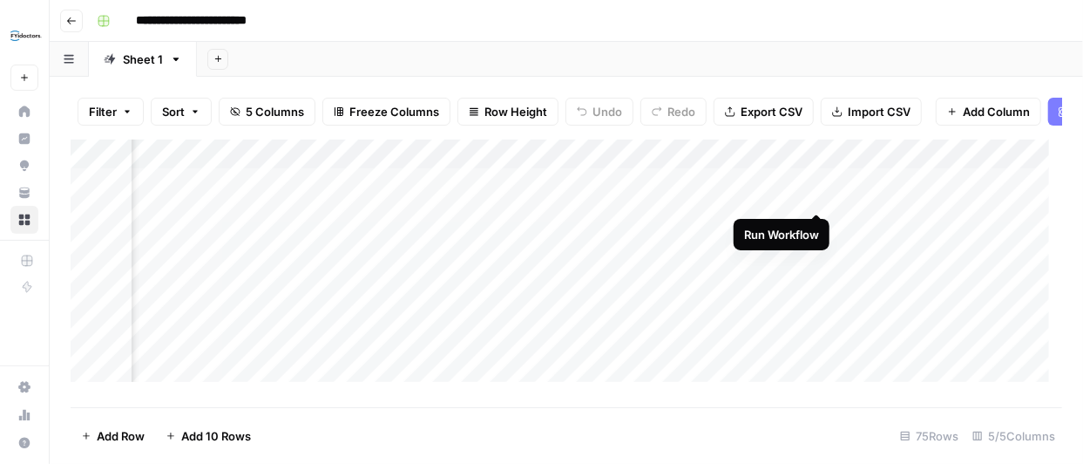
click at [815, 194] on div "Add Column" at bounding box center [567, 266] width 992 height 255
